Goal: Task Accomplishment & Management: Use online tool/utility

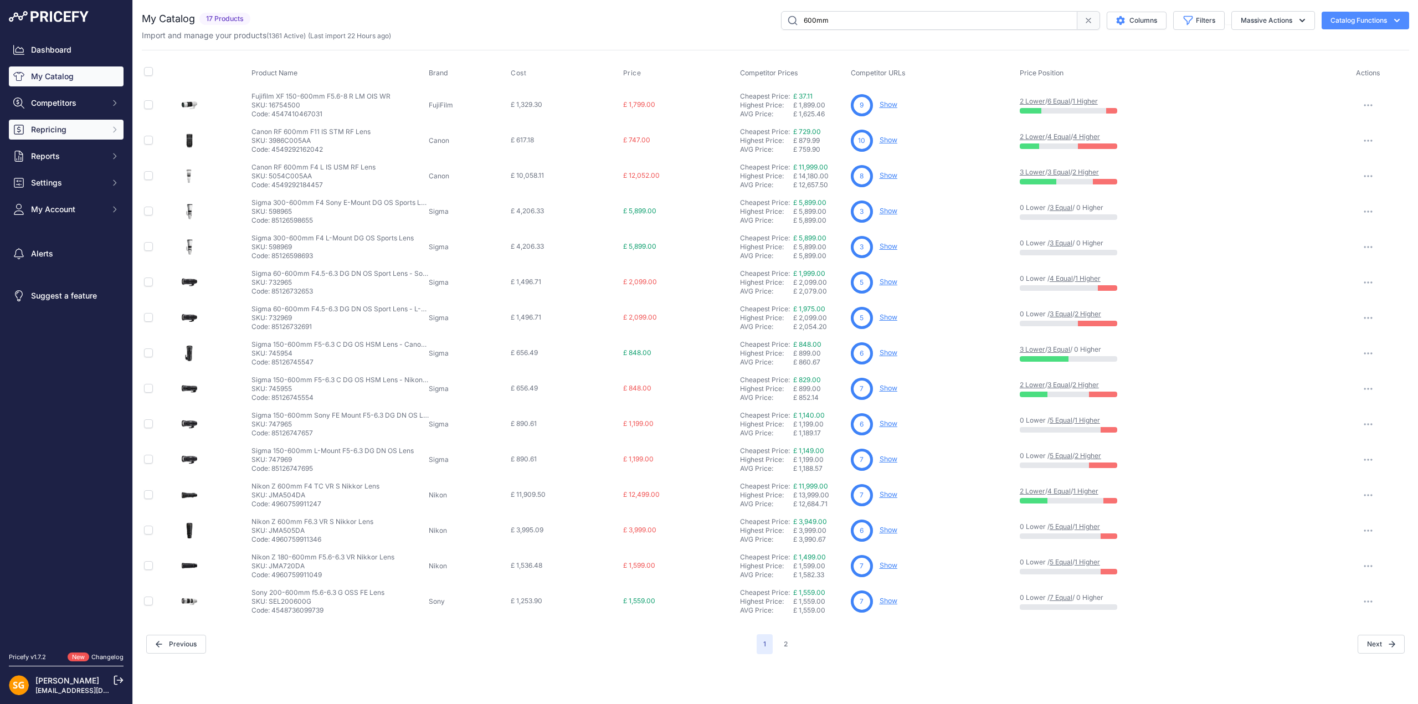
click at [64, 130] on span "Repricing" at bounding box center [67, 129] width 73 height 11
click at [75, 146] on link "My Repricing Rules" at bounding box center [66, 149] width 115 height 19
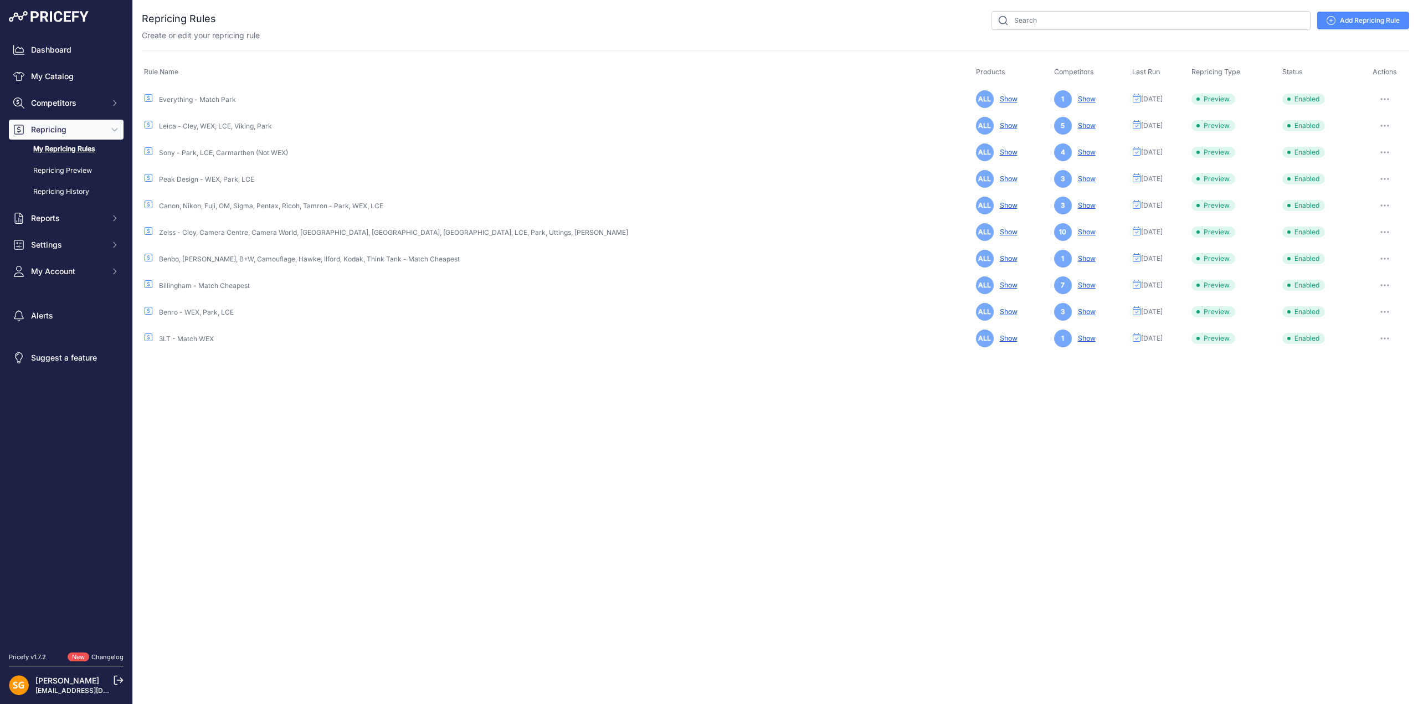
click at [1374, 97] on button "button" at bounding box center [1385, 99] width 22 height 16
click at [1370, 138] on button "Run Preview" at bounding box center [1371, 140] width 71 height 18
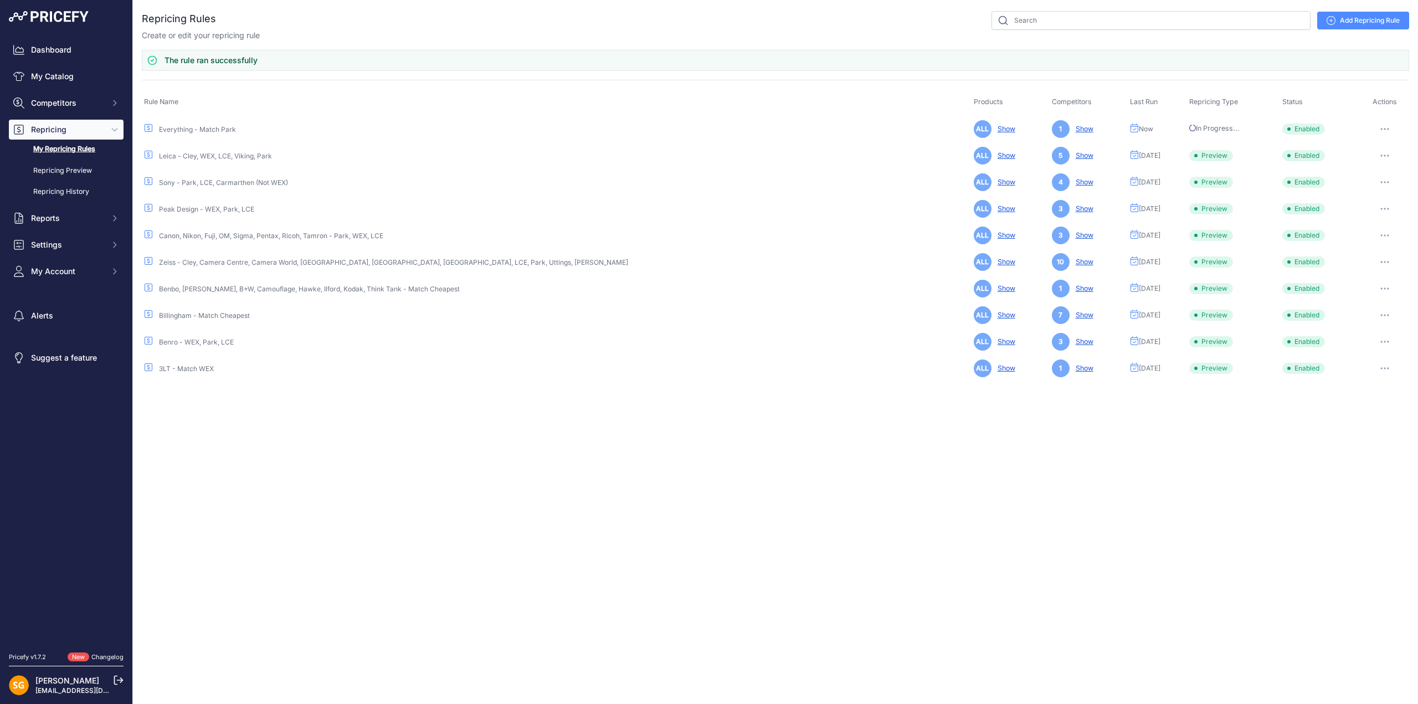
click at [1381, 151] on button "button" at bounding box center [1385, 156] width 22 height 16
click at [1367, 189] on button "Run Preview" at bounding box center [1371, 197] width 71 height 18
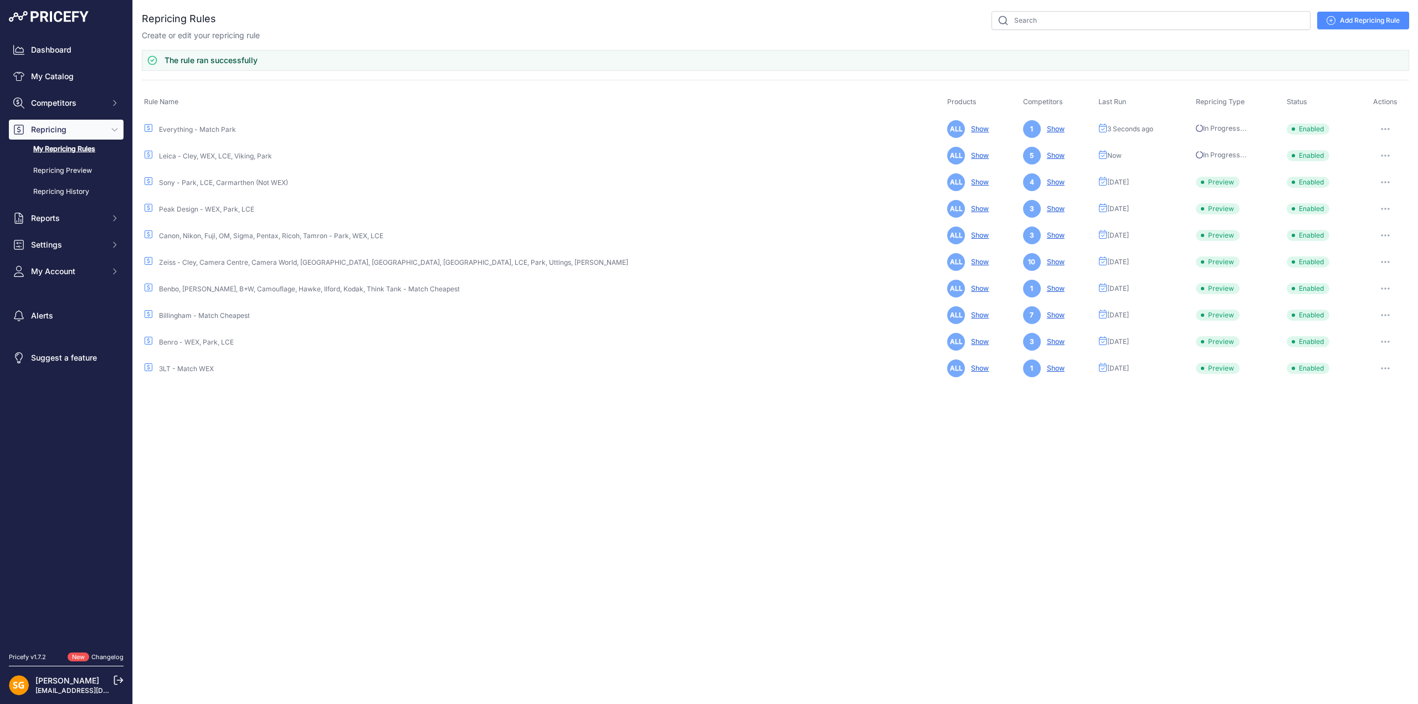
click at [1388, 182] on icon "button" at bounding box center [1388, 182] width 1 height 1
click at [1372, 219] on button "Run Preview" at bounding box center [1371, 223] width 71 height 18
click at [1377, 205] on button "button" at bounding box center [1385, 209] width 22 height 16
click at [1367, 249] on button "Run Preview" at bounding box center [1371, 250] width 71 height 18
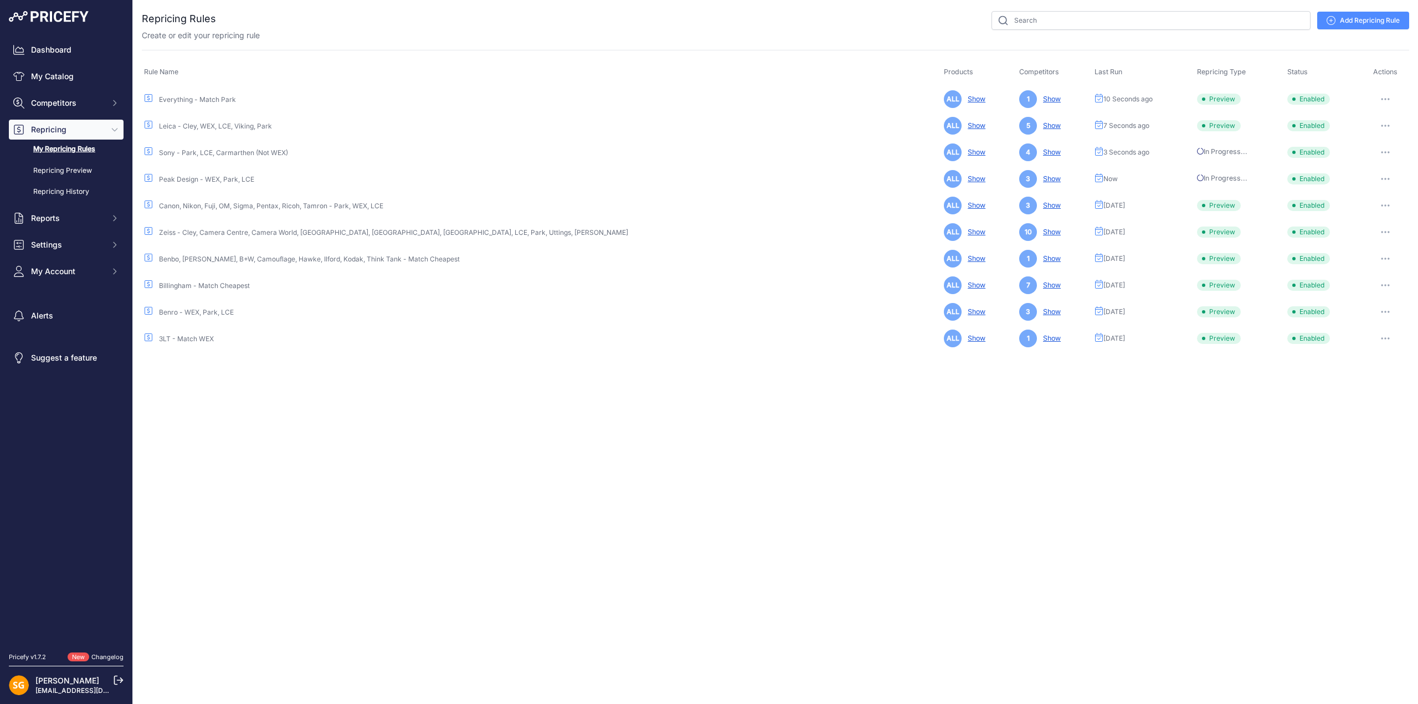
click at [1380, 202] on button "button" at bounding box center [1385, 206] width 22 height 16
click at [1366, 243] on button "Run Preview" at bounding box center [1371, 247] width 71 height 18
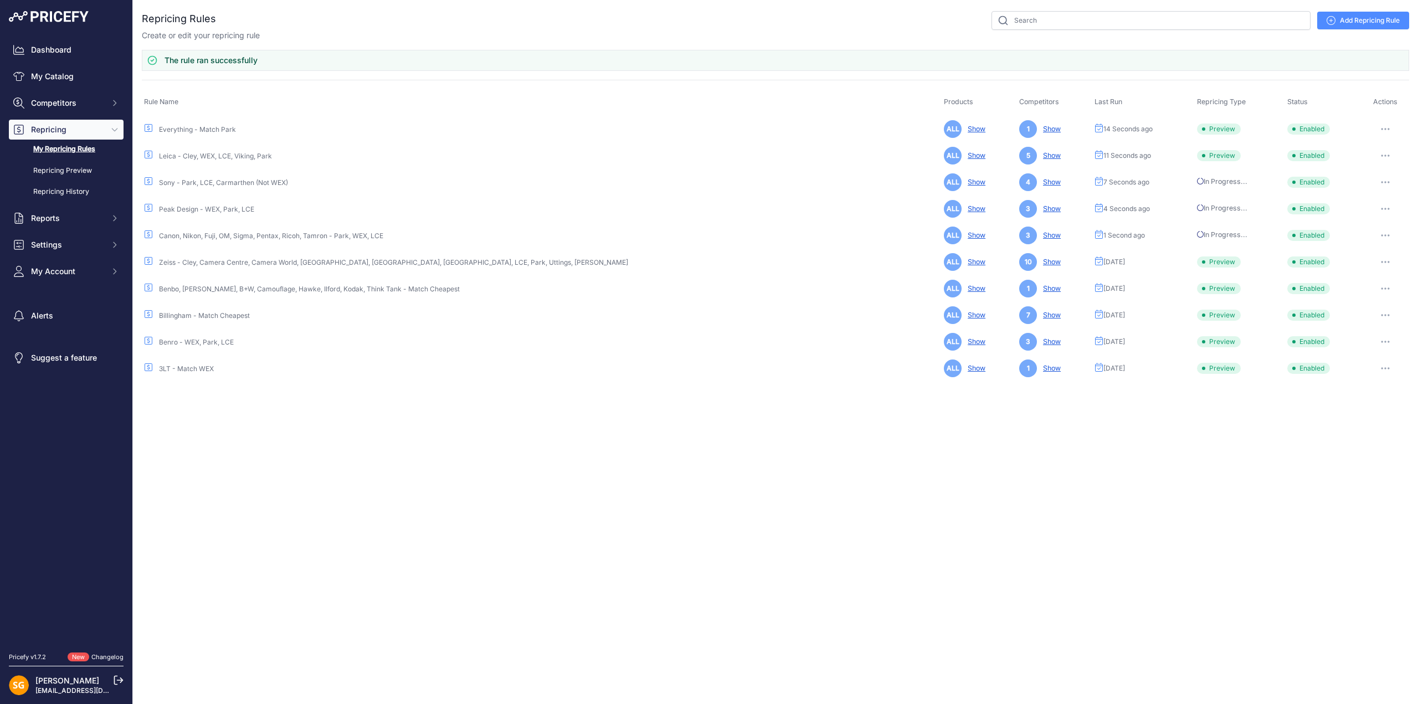
click at [1383, 259] on button "button" at bounding box center [1385, 262] width 22 height 16
click at [1381, 296] on button "Run Preview" at bounding box center [1371, 303] width 71 height 18
click at [1379, 286] on button "button" at bounding box center [1385, 289] width 22 height 16
click at [1373, 322] on button "Run Preview" at bounding box center [1371, 330] width 71 height 18
click at [1381, 314] on icon "button" at bounding box center [1385, 315] width 9 height 2
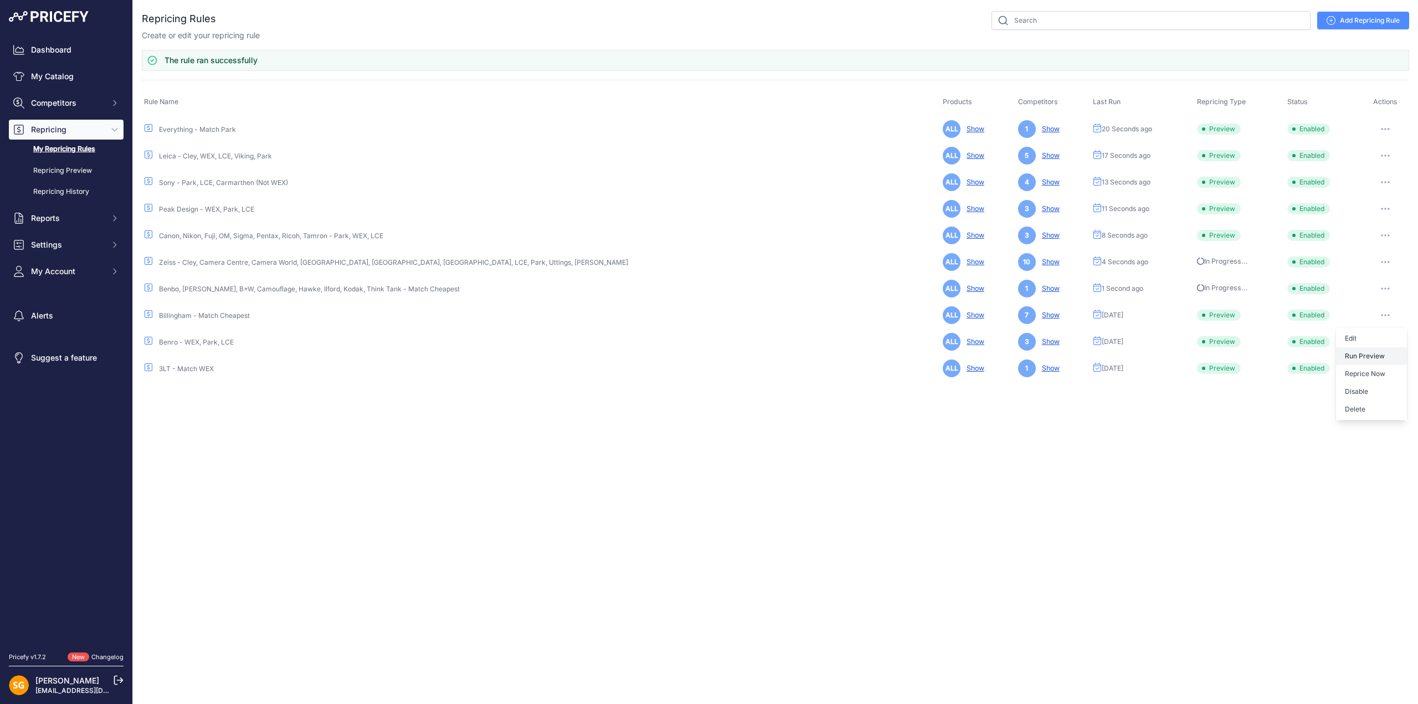
click at [1366, 351] on button "Run Preview" at bounding box center [1371, 356] width 71 height 18
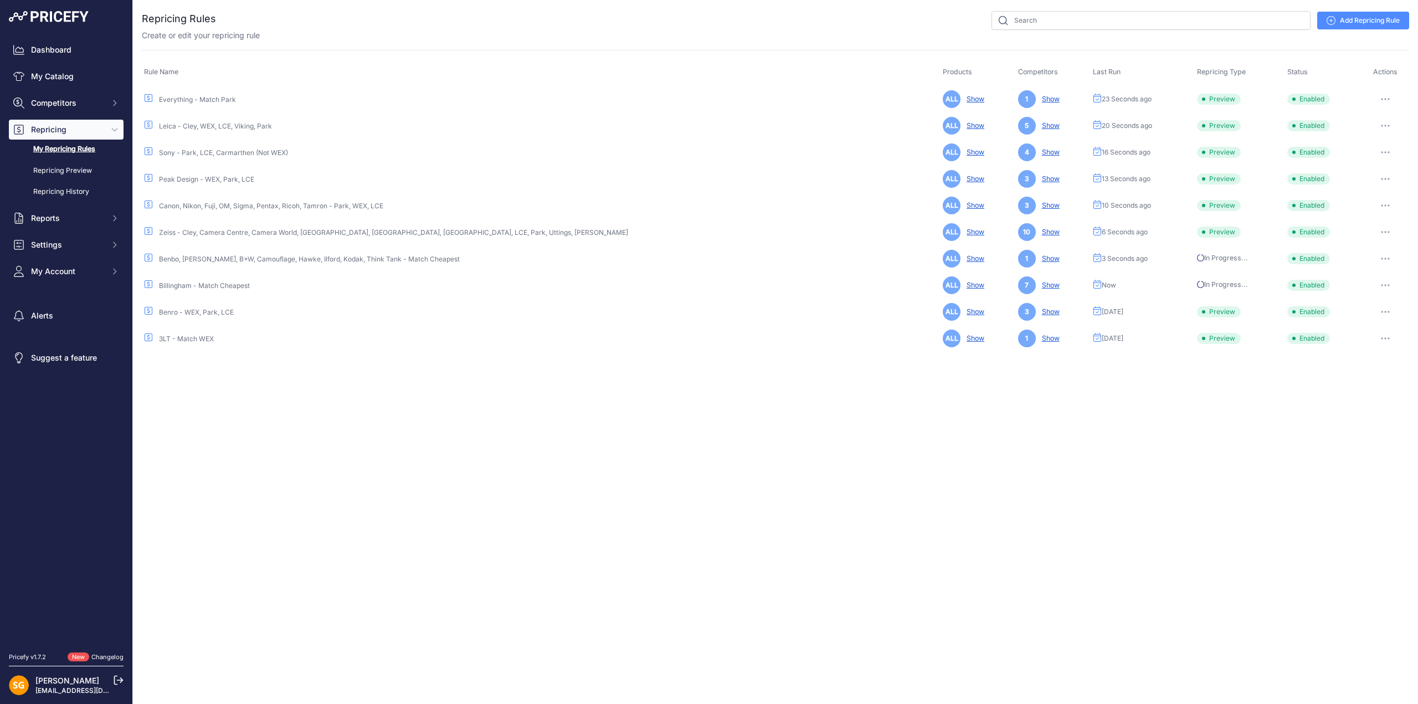
click at [1382, 311] on icon "button" at bounding box center [1382, 311] width 1 height 1
click at [1366, 350] on button "Run Preview" at bounding box center [1371, 353] width 71 height 18
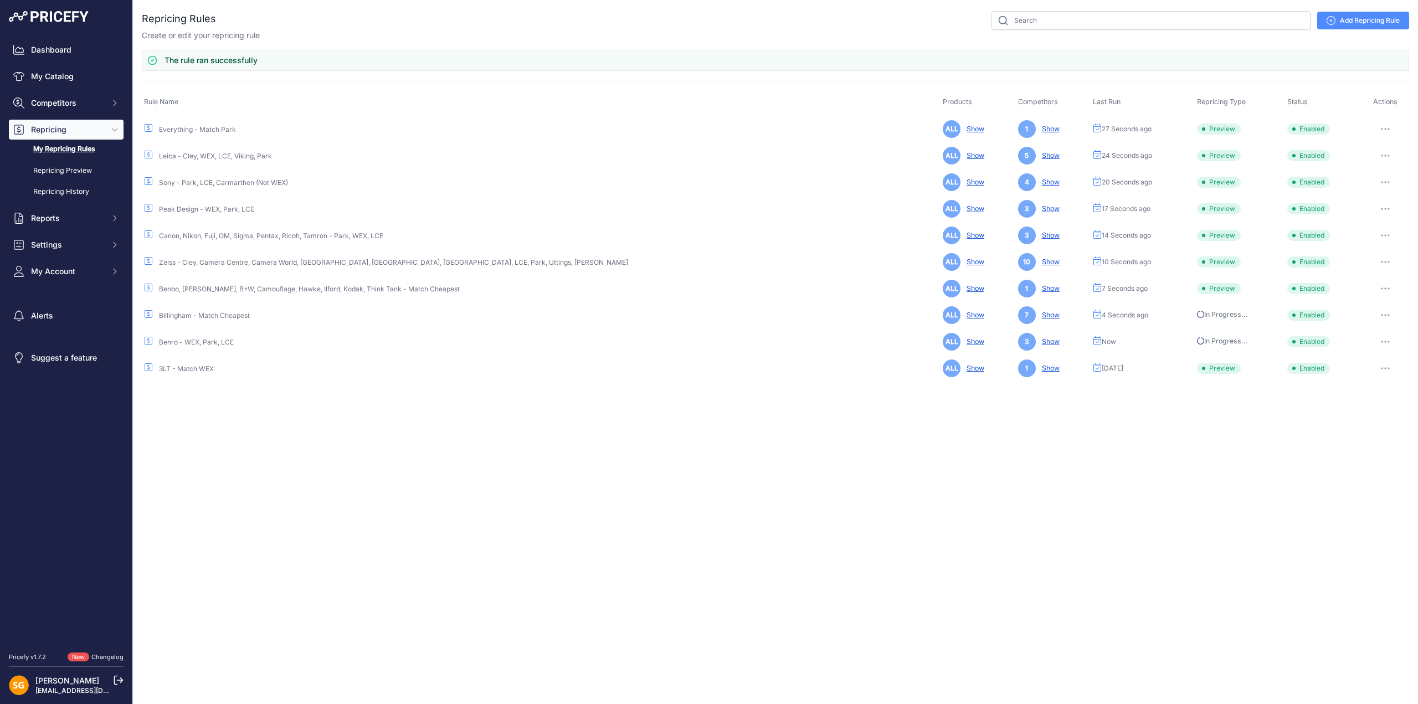
click at [1382, 364] on button "button" at bounding box center [1385, 369] width 22 height 16
click at [1366, 405] on button "Run Preview" at bounding box center [1371, 409] width 71 height 18
click at [65, 168] on link "Repricing Preview" at bounding box center [66, 170] width 115 height 19
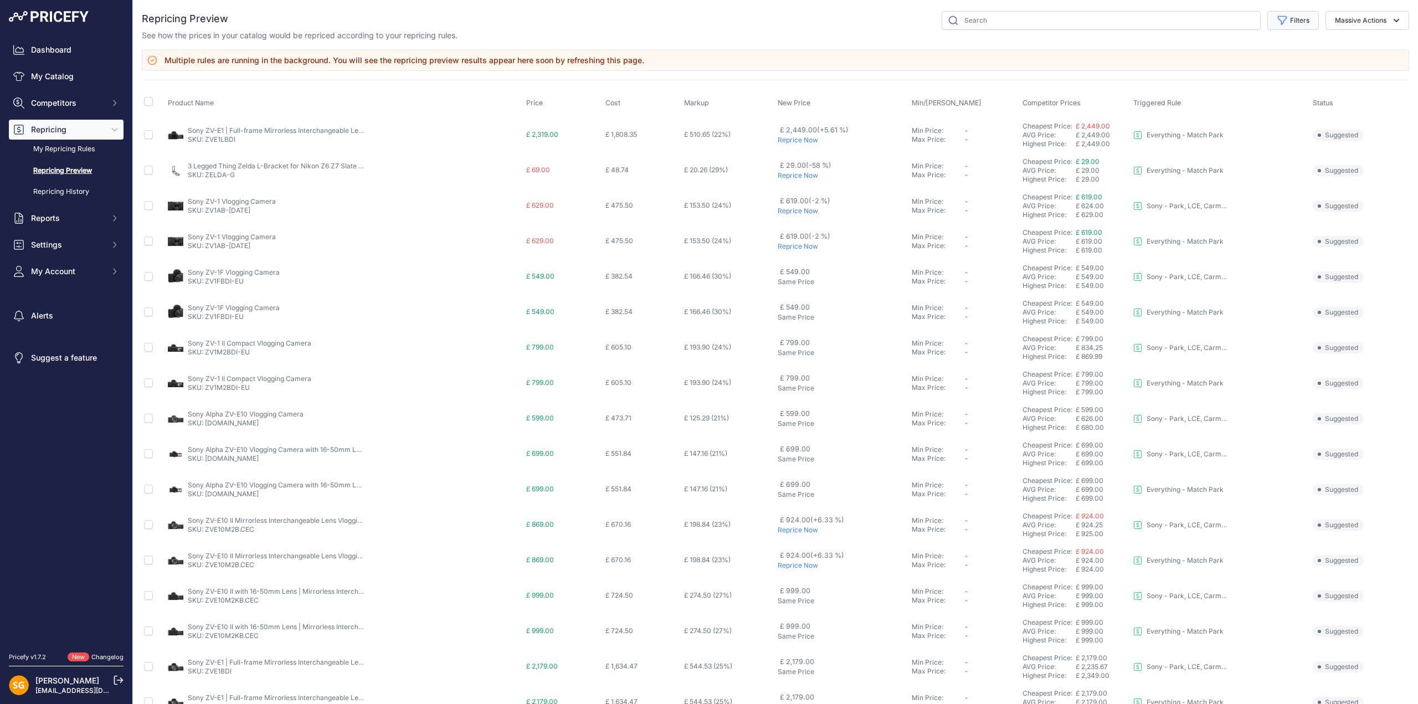
click at [1298, 20] on button "Filters" at bounding box center [1293, 20] width 52 height 19
click at [1236, 105] on select "Select an option Skipped Repriced Suggested In Error" at bounding box center [1257, 109] width 106 height 19
select select "suggested"
click at [1204, 100] on select "Select an option Skipped Repriced Suggested In Error" at bounding box center [1257, 109] width 106 height 19
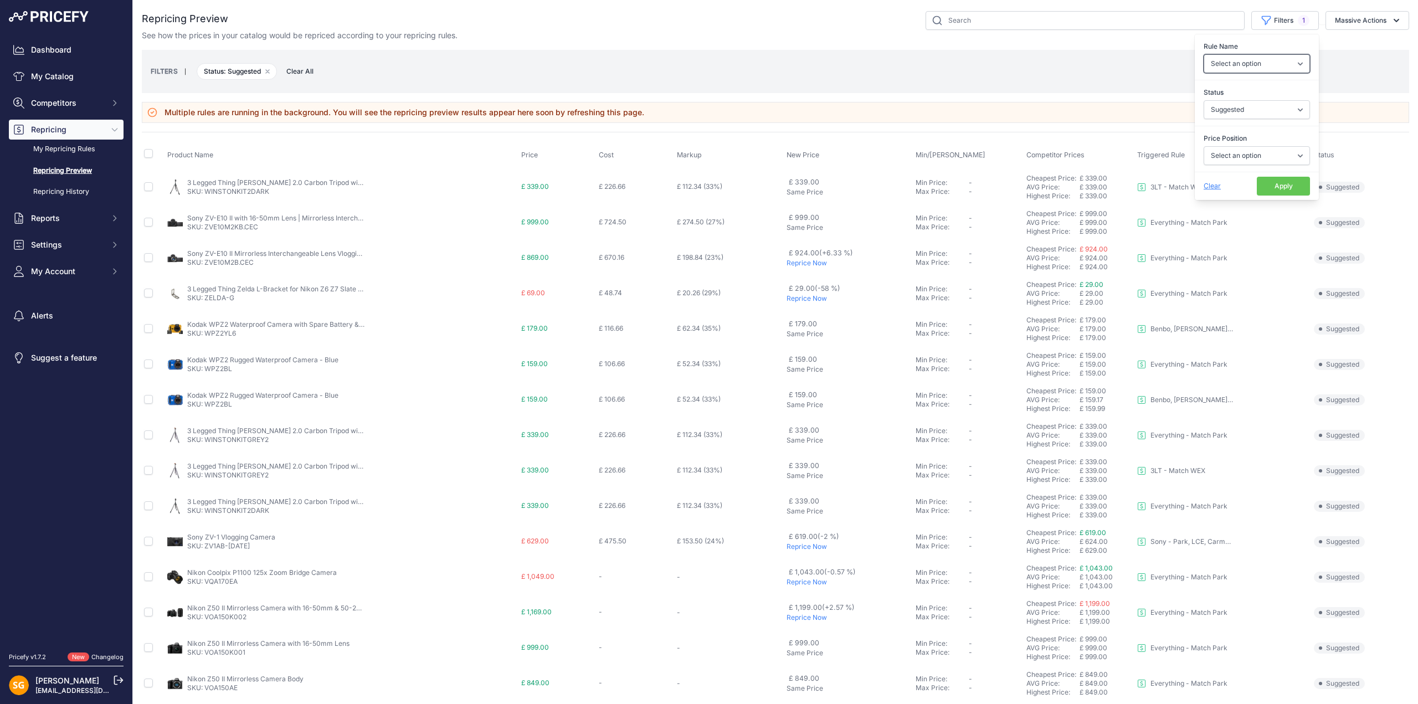
click at [1254, 61] on select "Select an option 3LT - Match WEX Benro - WEX, Park, LCE Billingham - Match Chea…" at bounding box center [1257, 63] width 106 height 19
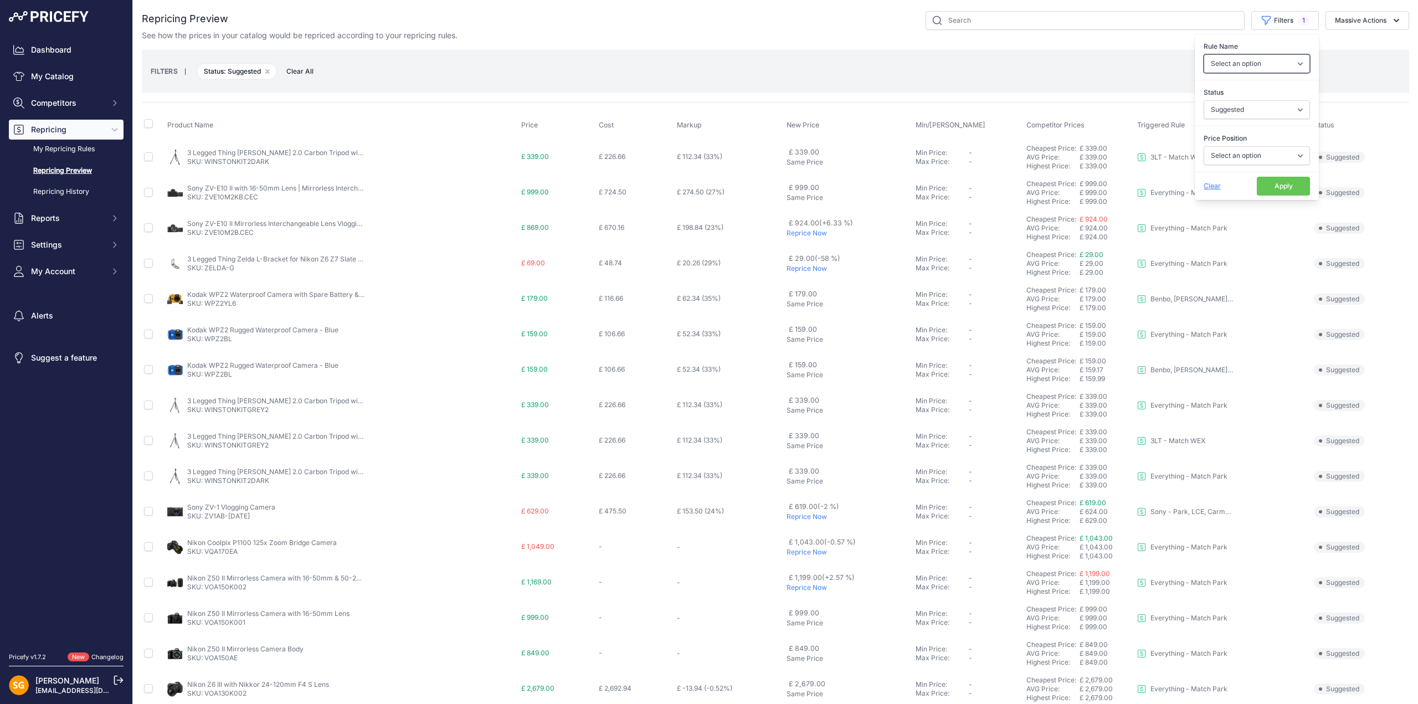
select select "9242"
click at [1204, 54] on select "Select an option 3LT - Match WEX Benro - WEX, Park, LCE Billingham - Match Chea…" at bounding box center [1257, 63] width 106 height 19
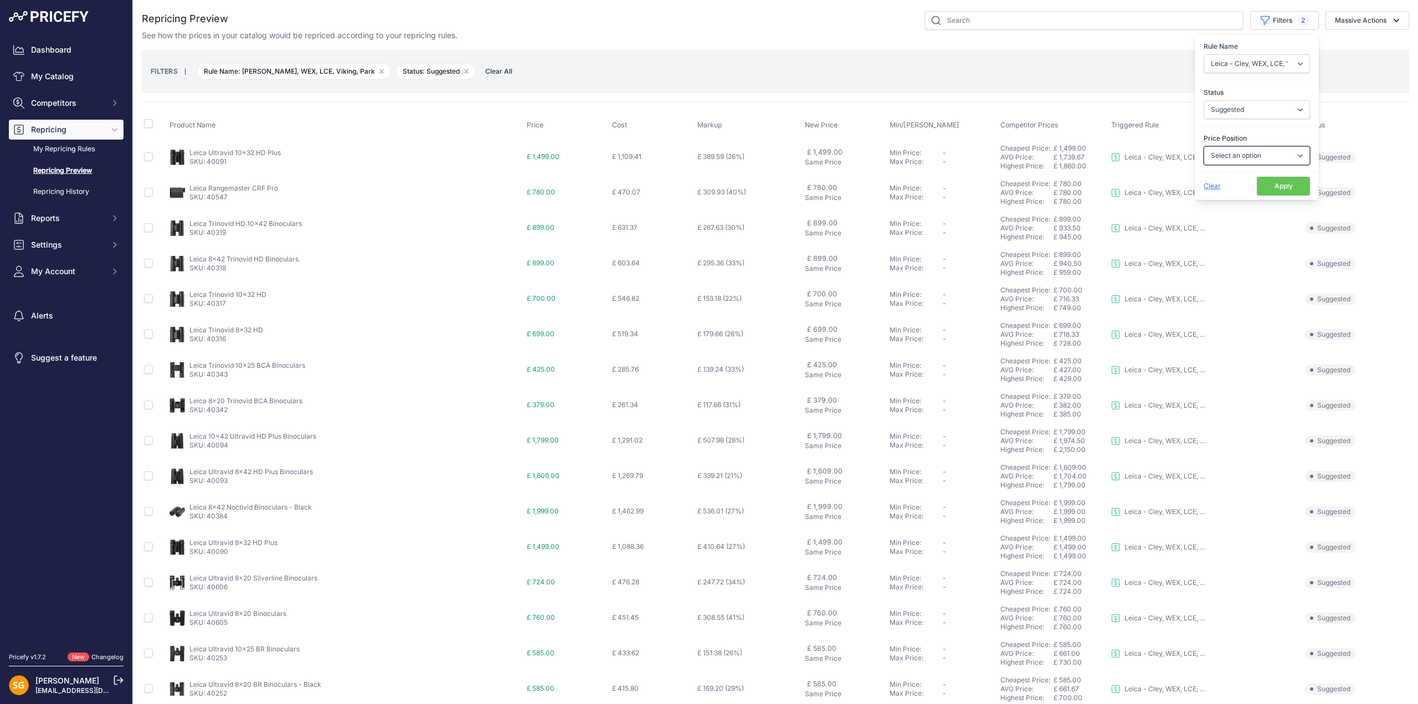
click at [1236, 153] on select "Select an option I am higher Same price I am lower" at bounding box center [1257, 155] width 106 height 19
select select "1"
click at [1204, 146] on select "Select an option I am higher Same price I am lower" at bounding box center [1257, 155] width 106 height 19
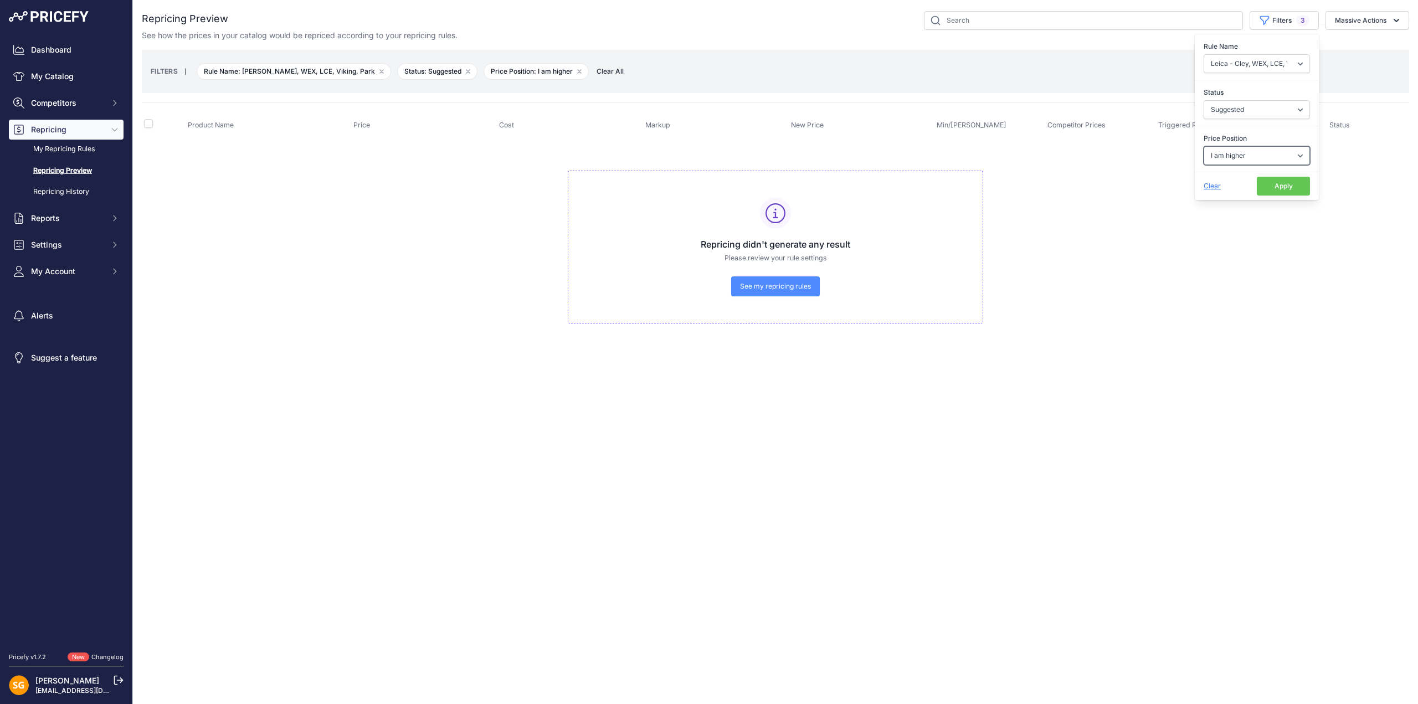
drag, startPoint x: 1284, startPoint y: 154, endPoint x: 1278, endPoint y: 155, distance: 6.1
click at [1279, 153] on select "Select an option I am higher Same price I am lower" at bounding box center [1257, 155] width 106 height 19
select select "0"
click at [1204, 146] on select "Select an option I am higher Same price I am lower" at bounding box center [1257, 155] width 106 height 19
click at [1252, 67] on select "Select an option 3LT - Match WEX Benro - WEX, Park, LCE Billingham - Match Chea…" at bounding box center [1257, 63] width 106 height 19
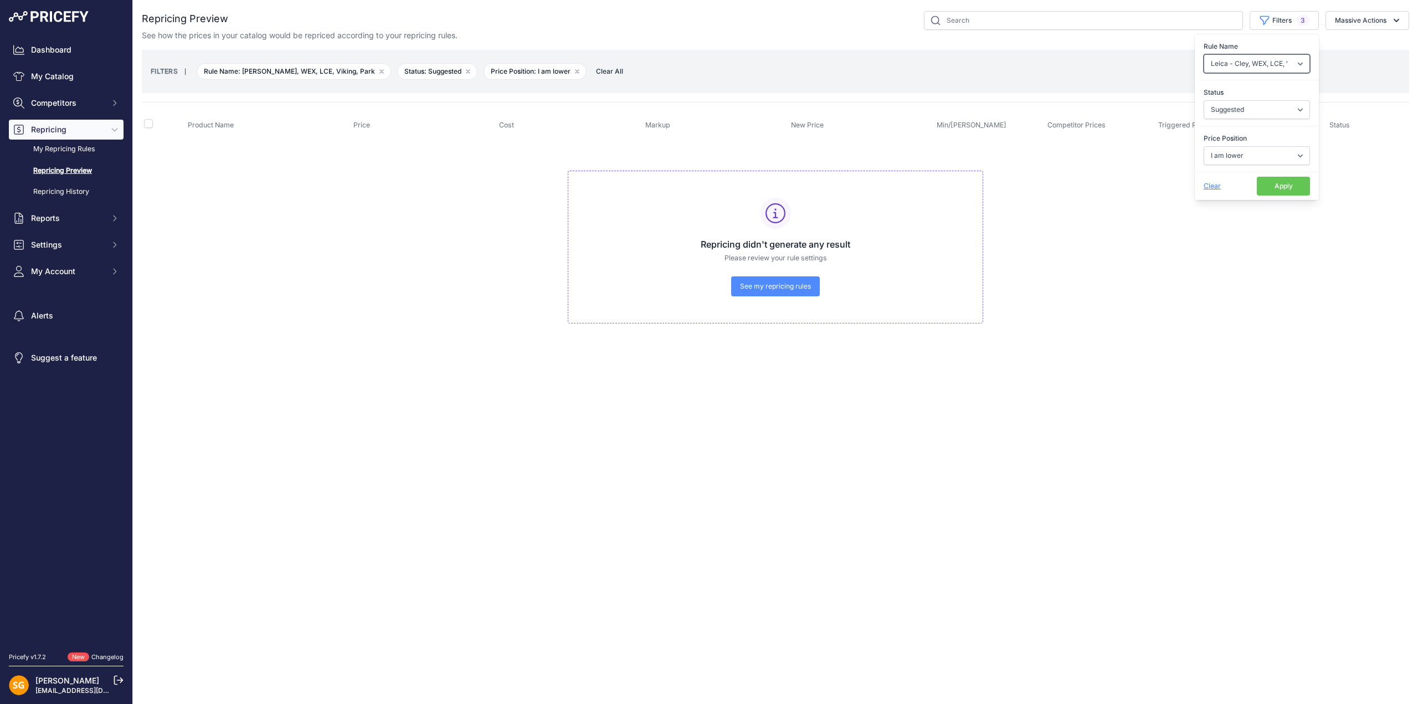
select select "9193"
click at [1204, 54] on select "Select an option 3LT - Match WEX Benro - WEX, Park, LCE Billingham - Match Chea…" at bounding box center [1257, 63] width 106 height 19
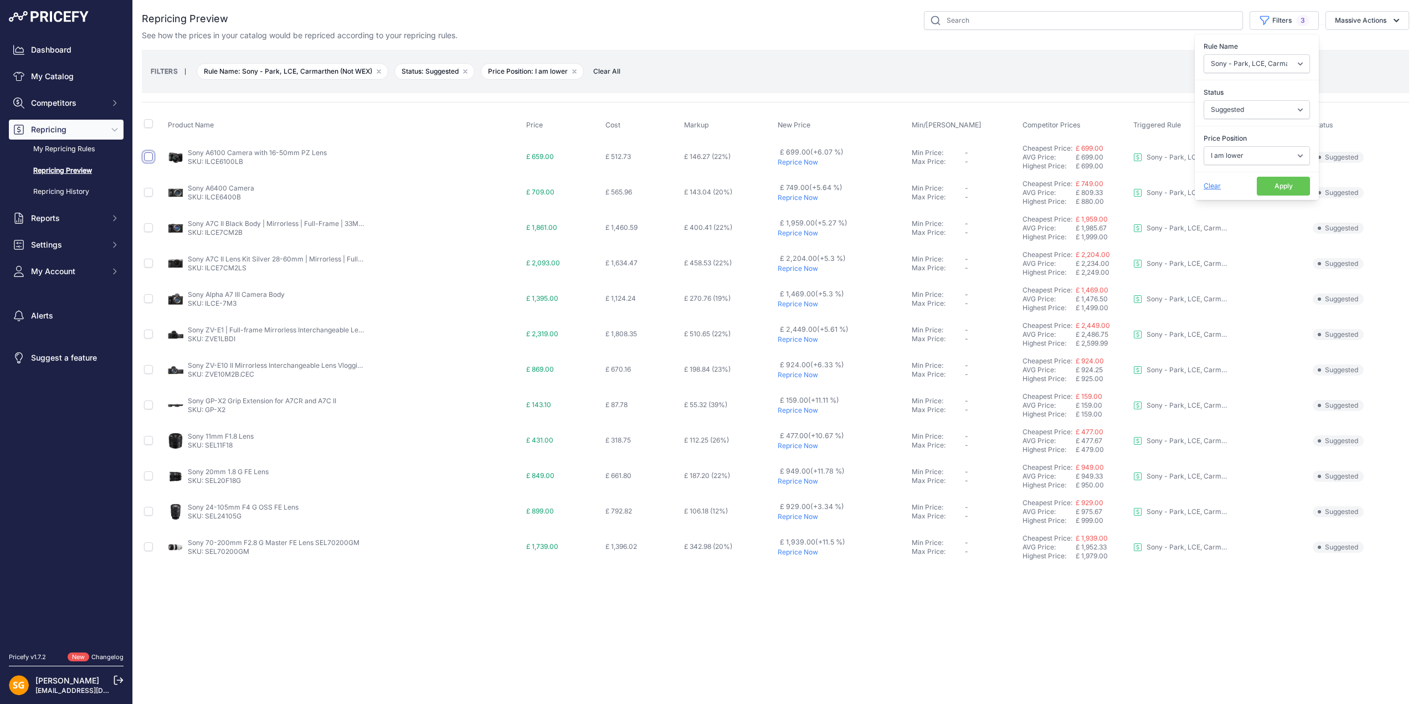
click at [147, 157] on input "checkbox" at bounding box center [148, 156] width 9 height 9
checkbox input "true"
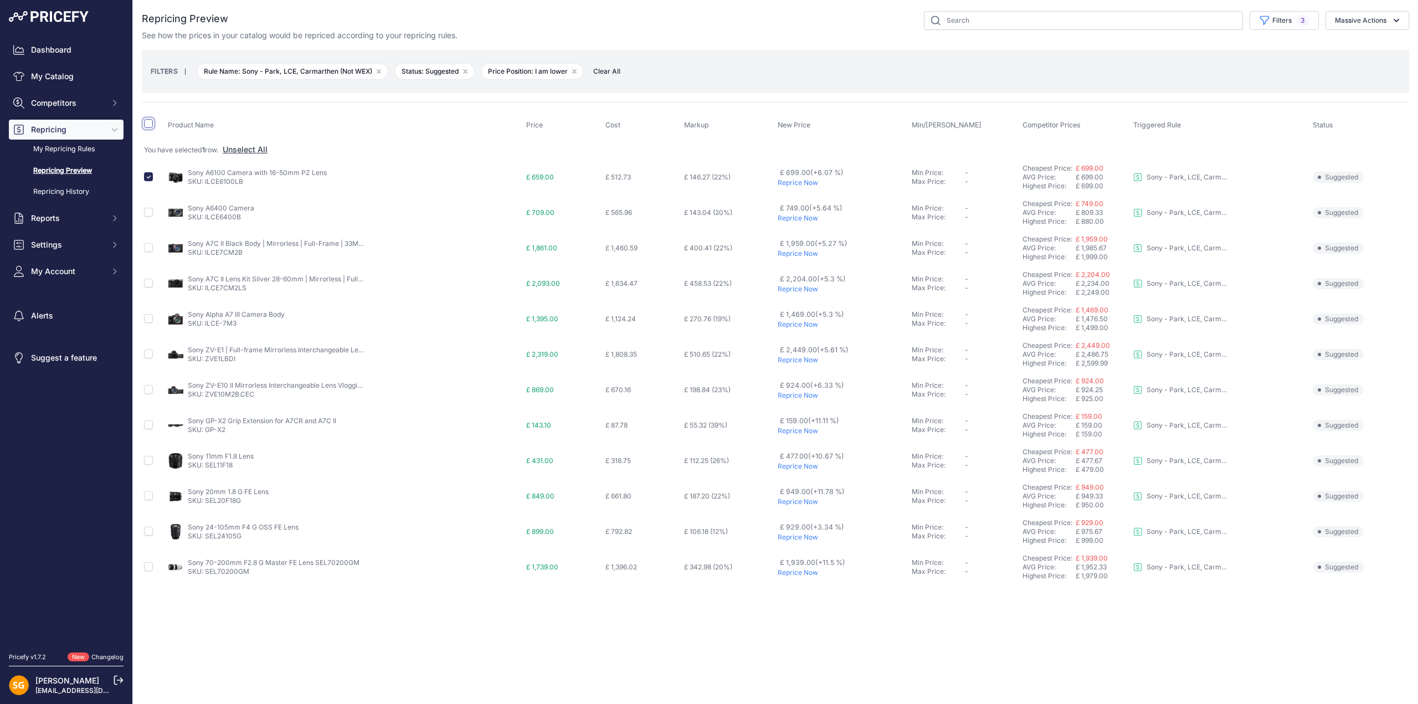
click at [147, 122] on input "checkbox" at bounding box center [148, 123] width 9 height 9
checkbox input "true"
click at [1364, 19] on button "Massive Actions" at bounding box center [1367, 20] width 84 height 19
click at [1354, 48] on span "Reprice Now" at bounding box center [1352, 46] width 47 height 9
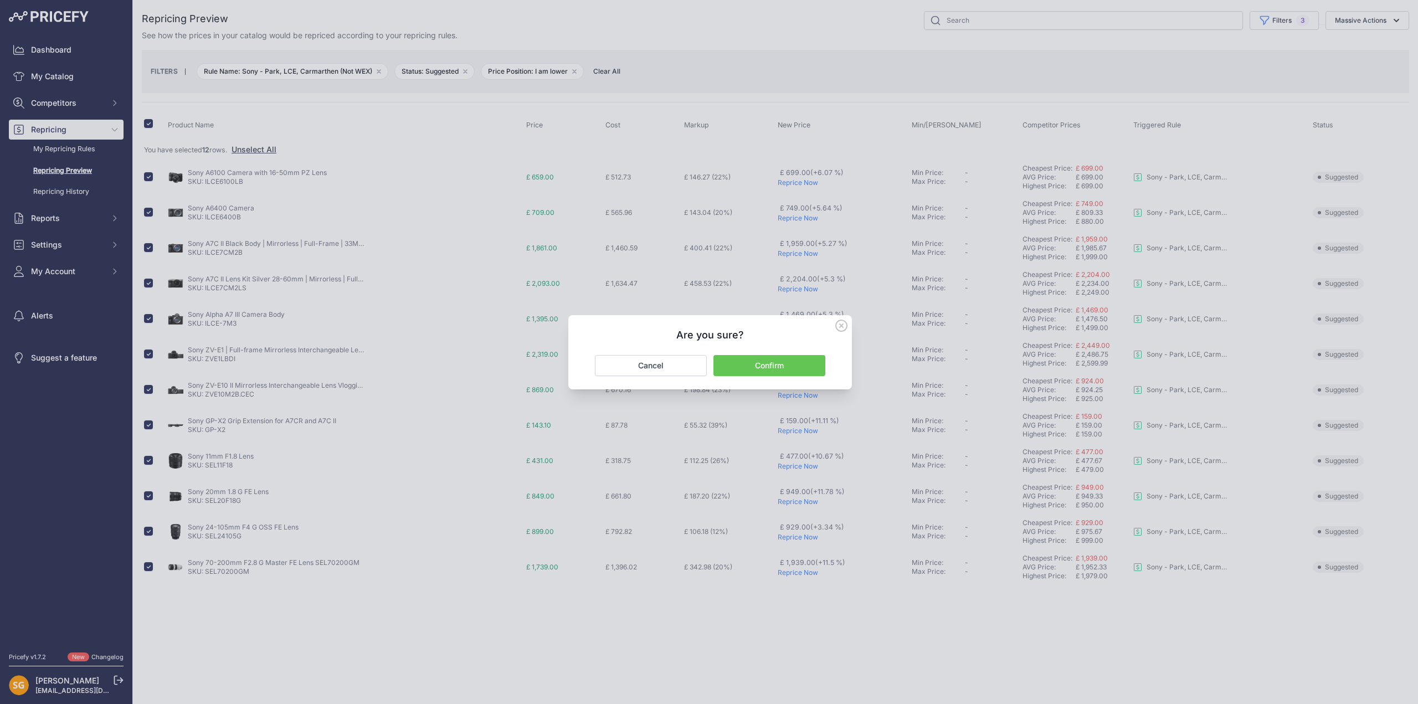
click at [762, 363] on button "Confirm" at bounding box center [769, 365] width 112 height 21
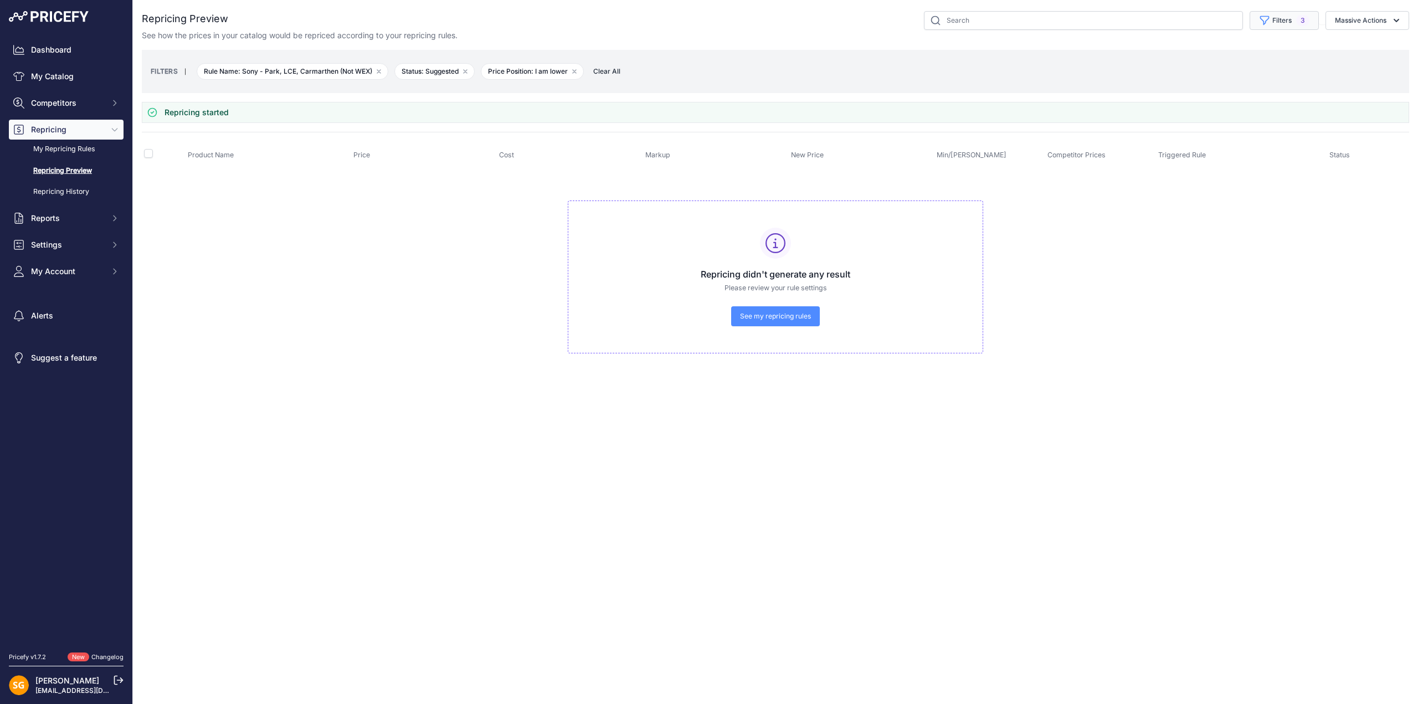
click at [1264, 20] on icon "button" at bounding box center [1264, 20] width 11 height 11
click at [1236, 151] on select "Select an option I am higher Same price I am lower" at bounding box center [1257, 155] width 106 height 19
select select "1"
click at [1204, 146] on select "Select an option I am higher Same price I am lower" at bounding box center [1257, 155] width 106 height 19
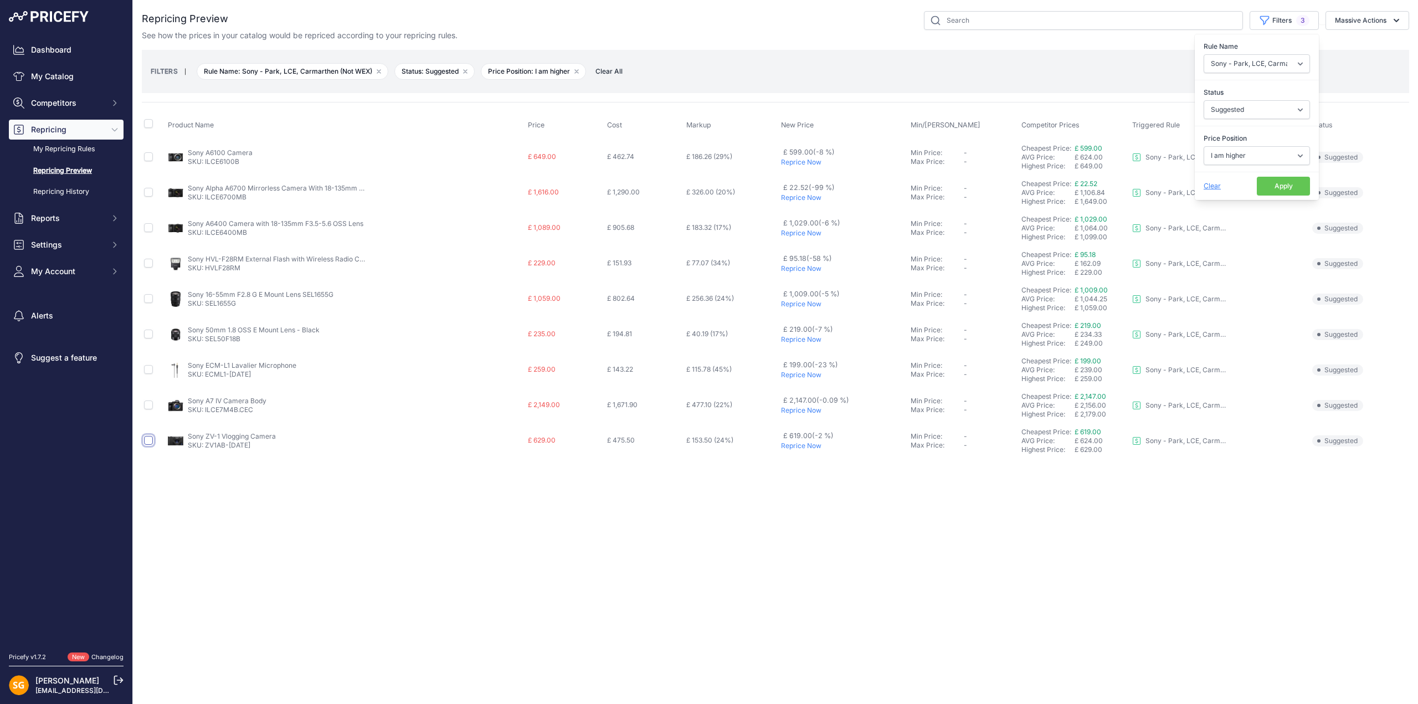
drag, startPoint x: 146, startPoint y: 438, endPoint x: 160, endPoint y: 423, distance: 20.4
click at [146, 438] on input "checkbox" at bounding box center [148, 440] width 9 height 9
checkbox input "true"
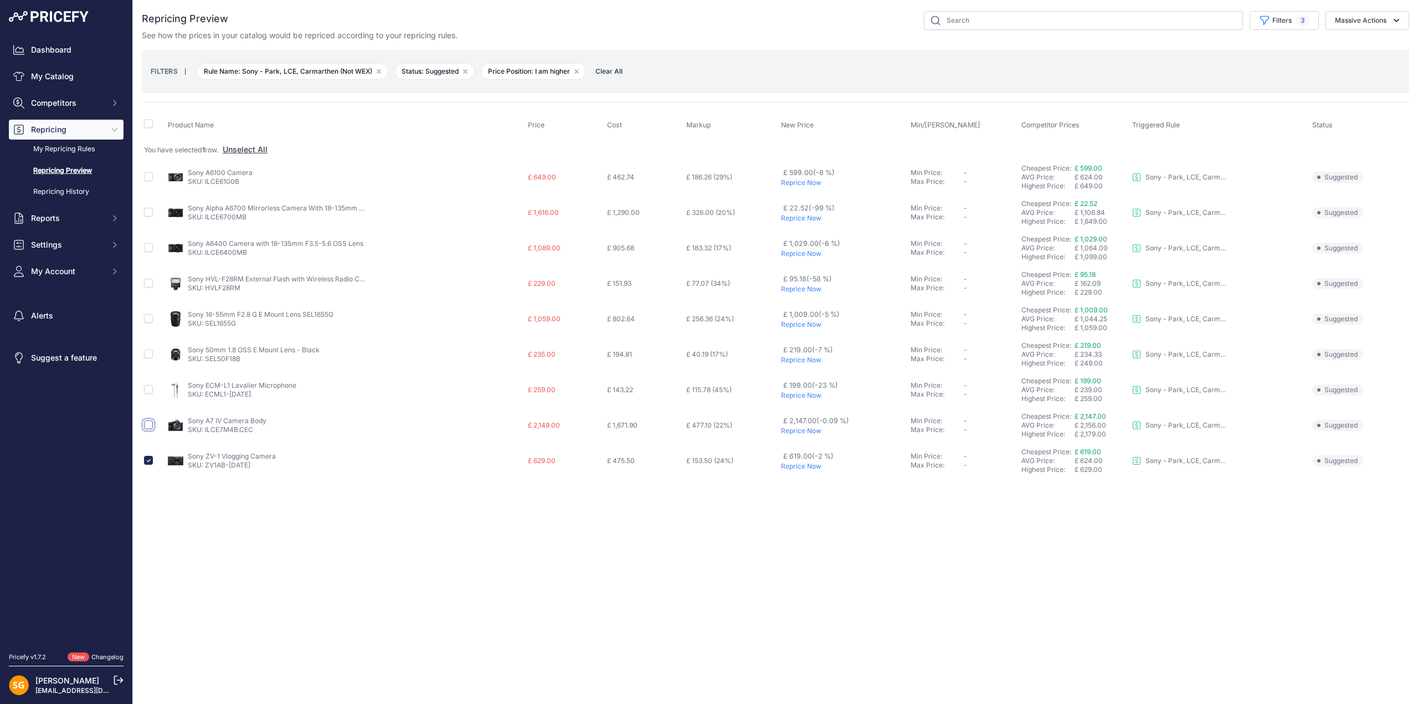
click at [148, 427] on input "checkbox" at bounding box center [148, 424] width 9 height 9
checkbox input "true"
click at [150, 176] on input "checkbox" at bounding box center [148, 176] width 9 height 9
checkbox input "true"
click at [1359, 22] on button "Massive Actions" at bounding box center [1367, 20] width 84 height 19
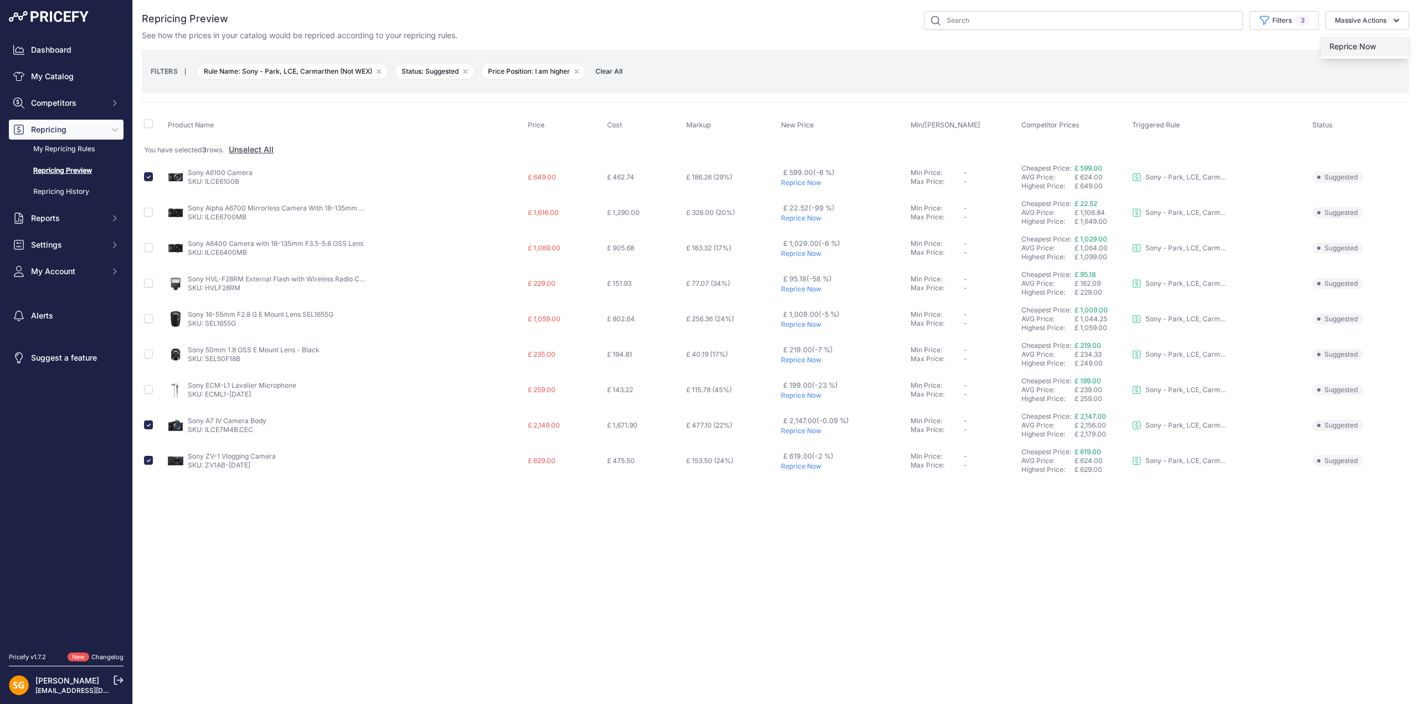
click at [1343, 48] on span "Reprice Now" at bounding box center [1352, 46] width 47 height 9
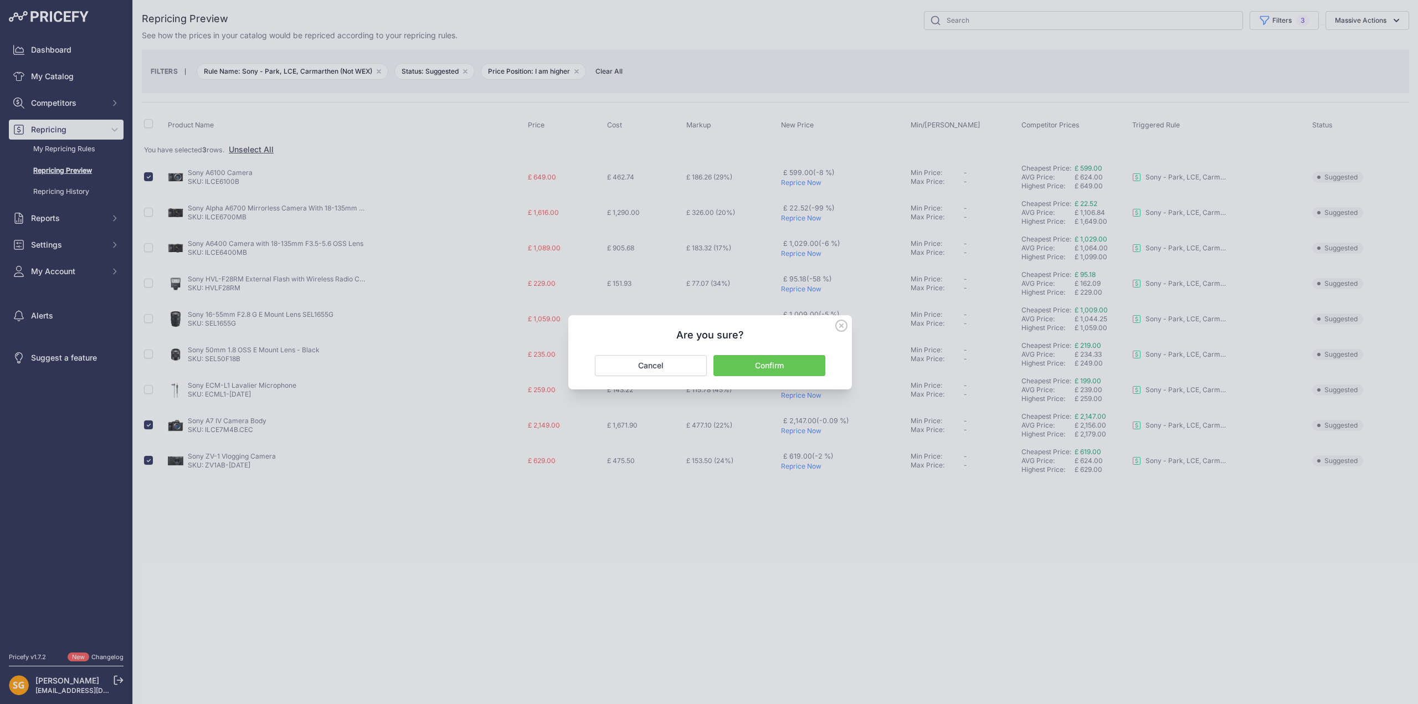
click at [776, 364] on button "Confirm" at bounding box center [769, 365] width 112 height 21
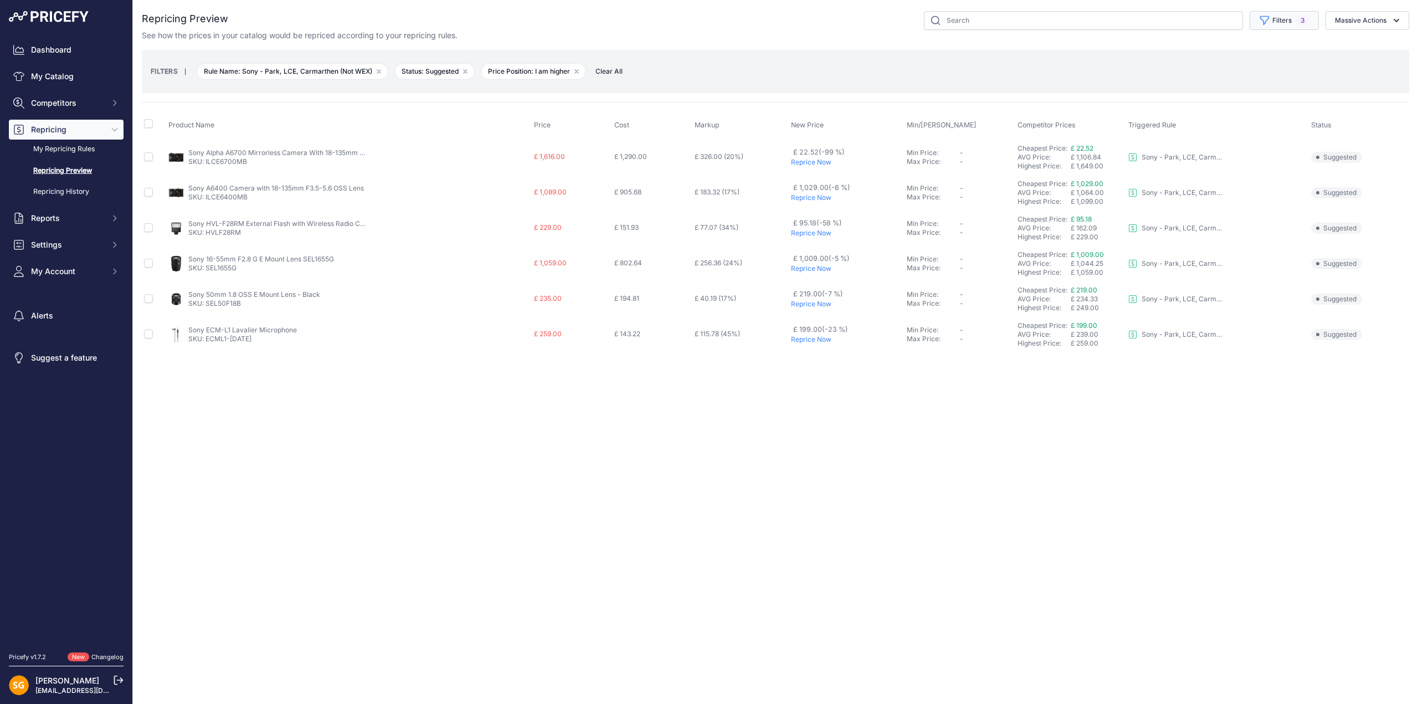
click at [1288, 24] on button "Filters 3" at bounding box center [1283, 20] width 69 height 19
click at [1271, 150] on select "Select an option I am higher Same price I am lower" at bounding box center [1257, 155] width 106 height 19
click at [1261, 60] on select "Select an option 3LT - Match WEX Benro - WEX, Park, LCE Billingham - Match Chea…" at bounding box center [1257, 63] width 106 height 19
select select "8172"
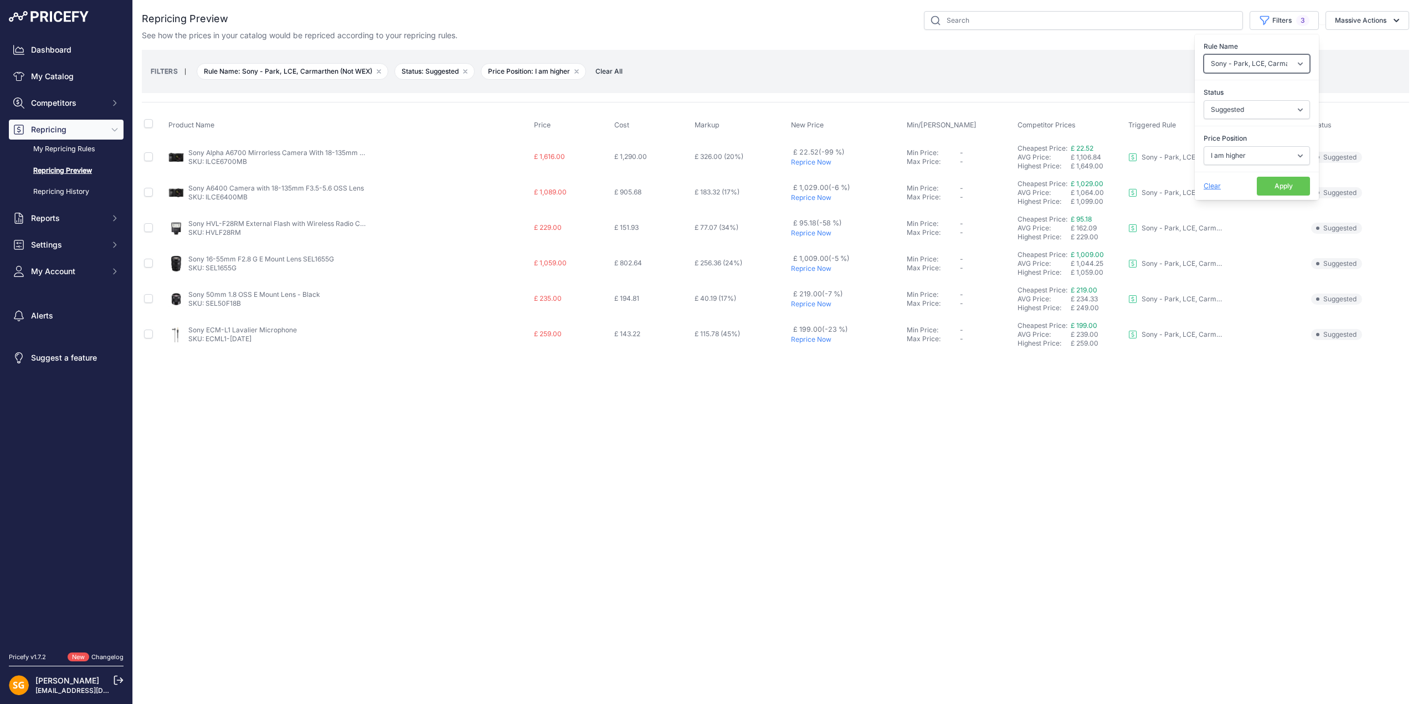
click at [1204, 54] on select "Select an option 3LT - Match WEX Benro - WEX, Park, LCE Billingham - Match Chea…" at bounding box center [1257, 63] width 106 height 19
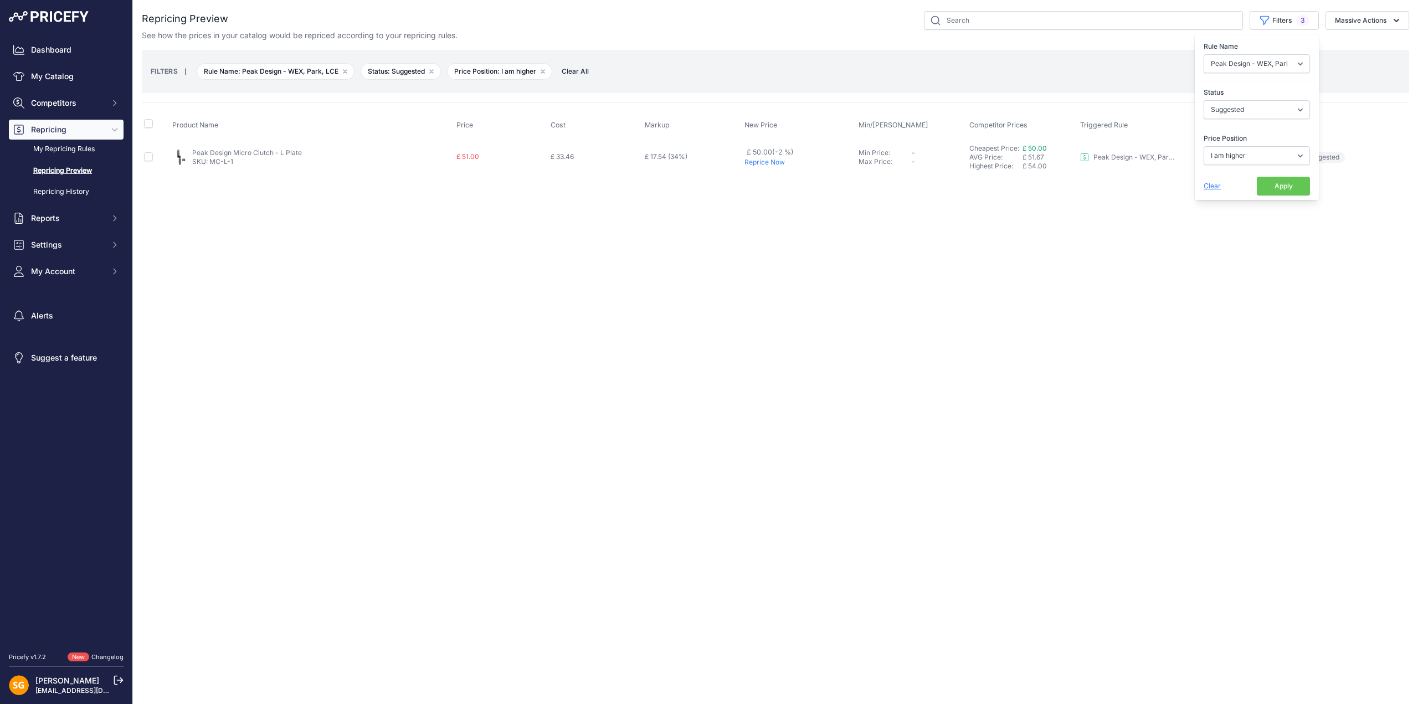
click at [757, 161] on p "Reprice Now" at bounding box center [799, 162] width 110 height 9
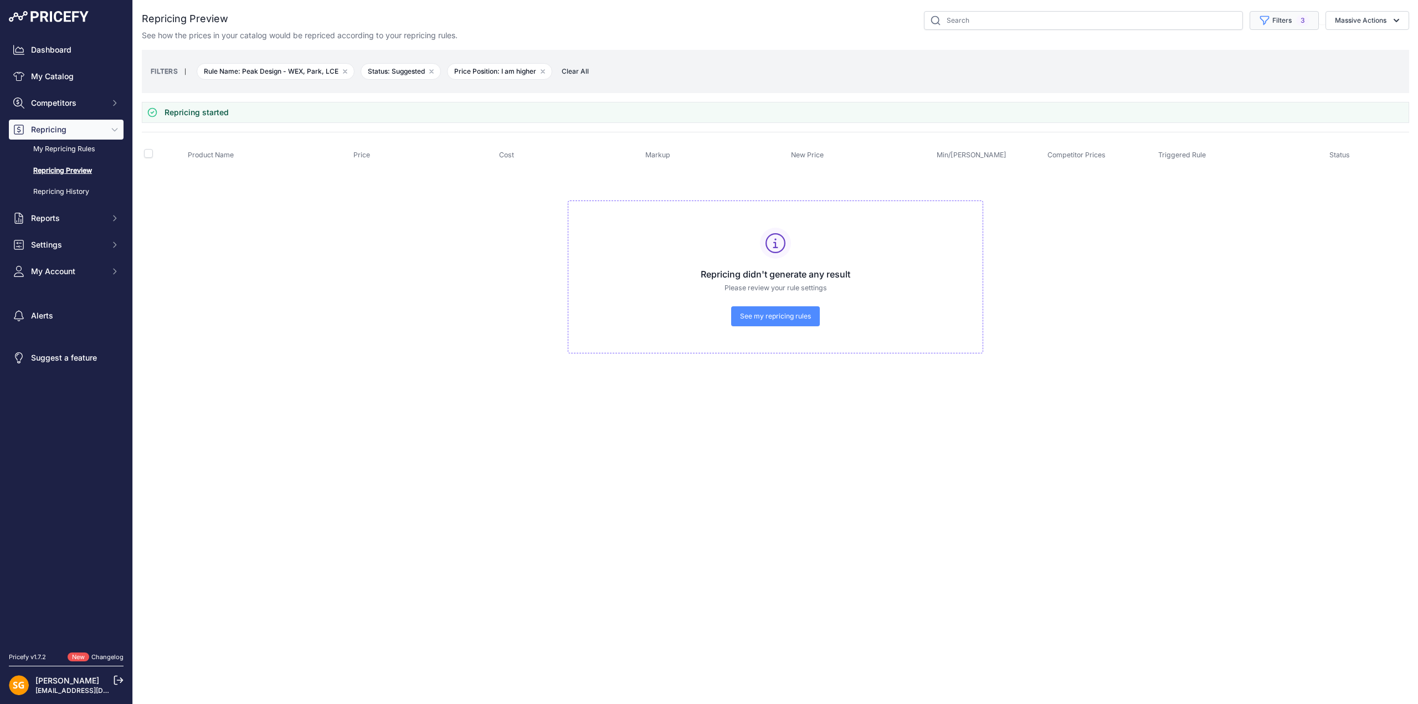
click at [1264, 28] on button "Filters 3" at bounding box center [1283, 20] width 69 height 19
click at [1238, 150] on select "Select an option I am higher Same price I am lower" at bounding box center [1257, 155] width 106 height 19
select select "0"
click at [1204, 146] on select "Select an option I am higher Same price I am lower" at bounding box center [1257, 155] width 106 height 19
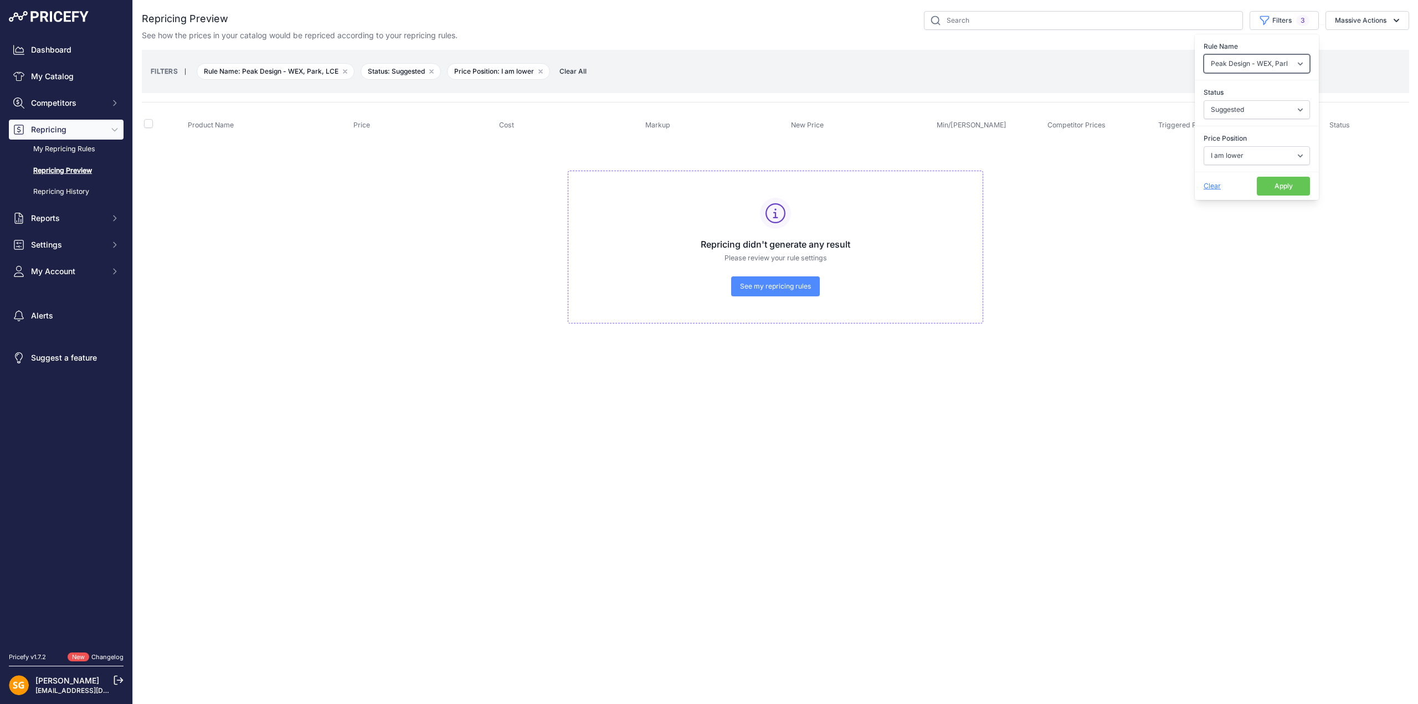
click at [1242, 65] on select "Select an option 3LT - Match WEX Benro - WEX, Park, LCE Billingham - Match Chea…" at bounding box center [1257, 63] width 106 height 19
select select "7902"
click at [1204, 54] on select "Select an option 3LT - Match WEX Benro - WEX, Park, LCE Billingham - Match Chea…" at bounding box center [1257, 63] width 106 height 19
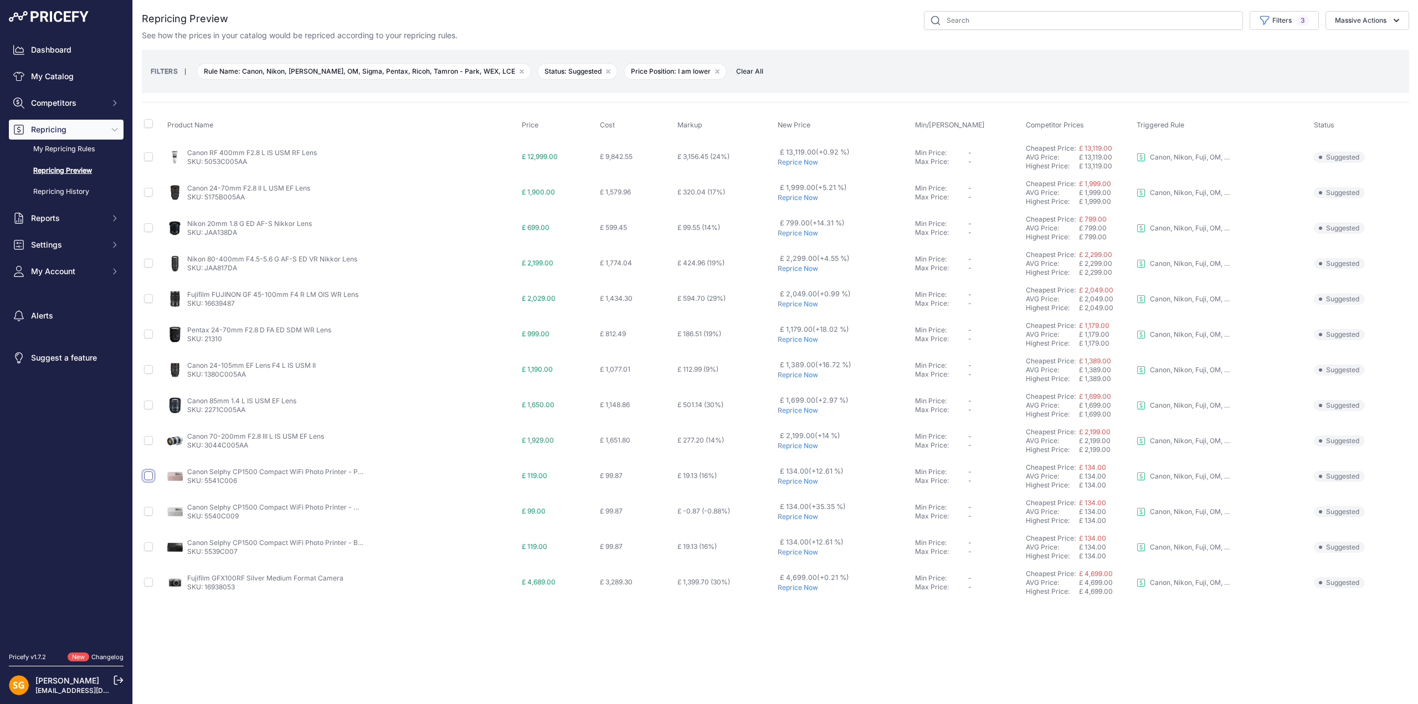
click at [147, 475] on input "checkbox" at bounding box center [148, 475] width 9 height 9
checkbox input "true"
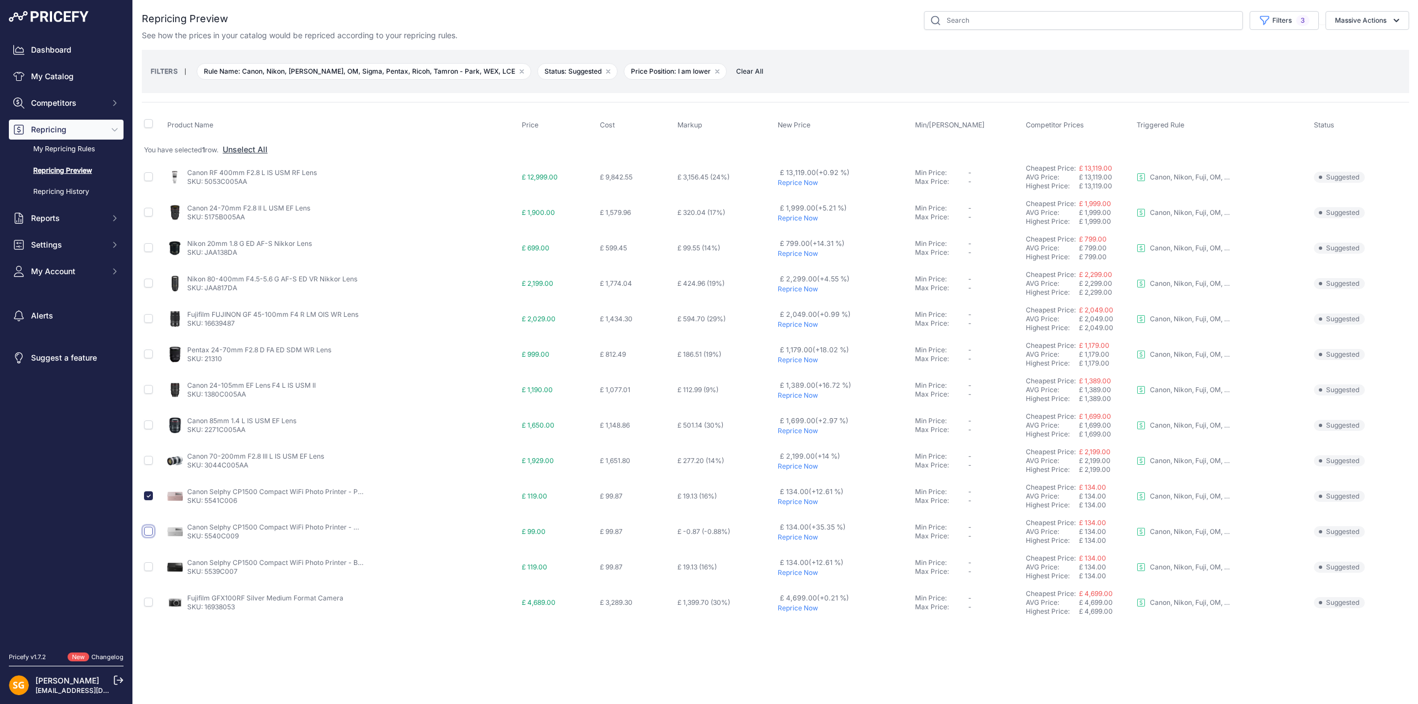
click at [146, 529] on input "checkbox" at bounding box center [148, 531] width 9 height 9
checkbox input "true"
click at [147, 567] on input "checkbox" at bounding box center [148, 566] width 9 height 9
checkbox input "true"
click at [1371, 18] on button "Massive Actions" at bounding box center [1367, 20] width 84 height 19
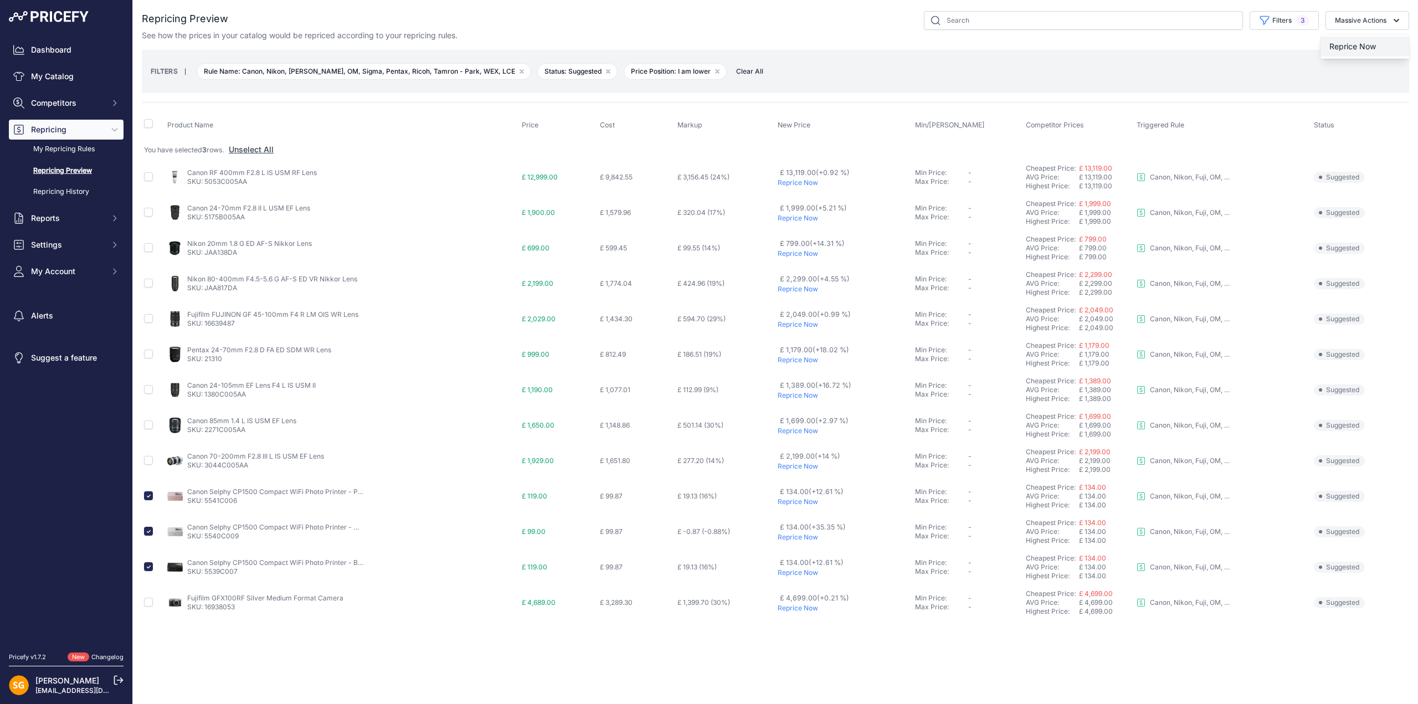
click at [1351, 47] on span "Reprice Now" at bounding box center [1352, 46] width 47 height 9
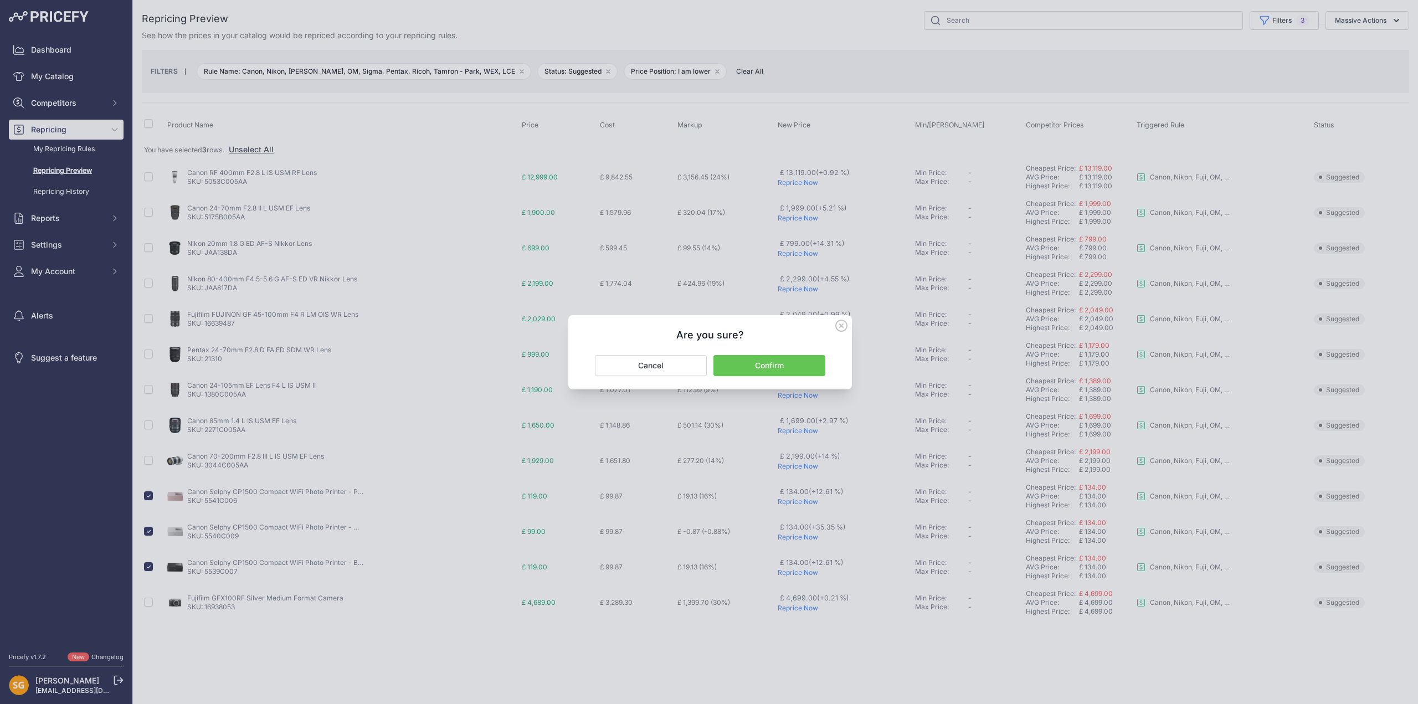
click at [771, 362] on button "Confirm" at bounding box center [769, 365] width 112 height 21
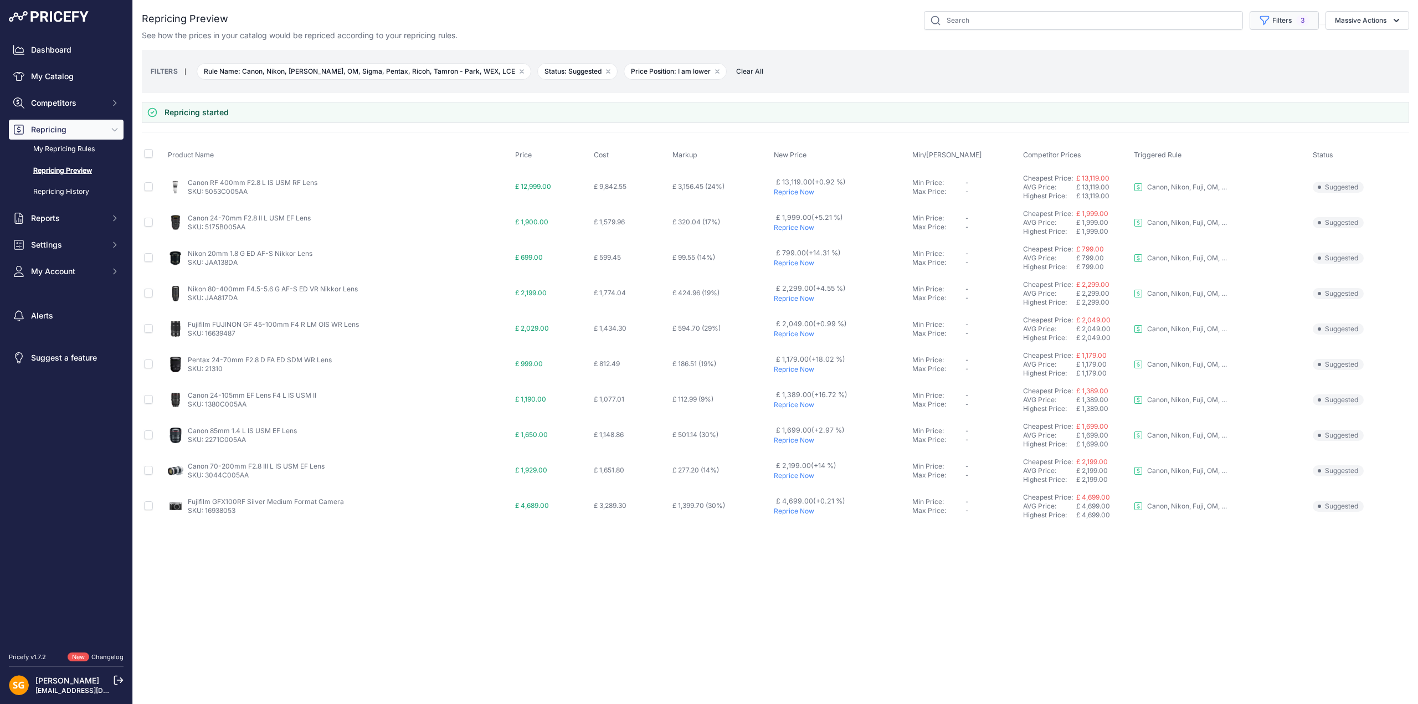
click at [1293, 23] on button "Filters 3" at bounding box center [1283, 20] width 69 height 19
click at [1261, 64] on select "Select an option 3LT - Match WEX Benro - WEX, Park, LCE Billingham - Match Chea…" at bounding box center [1257, 63] width 106 height 19
click at [1244, 33] on div "See how the prices in your catalog would be repriced according to your repricin…" at bounding box center [775, 35] width 1267 height 11
click at [1286, 20] on button "Filters 3" at bounding box center [1283, 20] width 69 height 19
click at [1251, 155] on select "Select an option I am higher Same price I am lower" at bounding box center [1257, 155] width 106 height 19
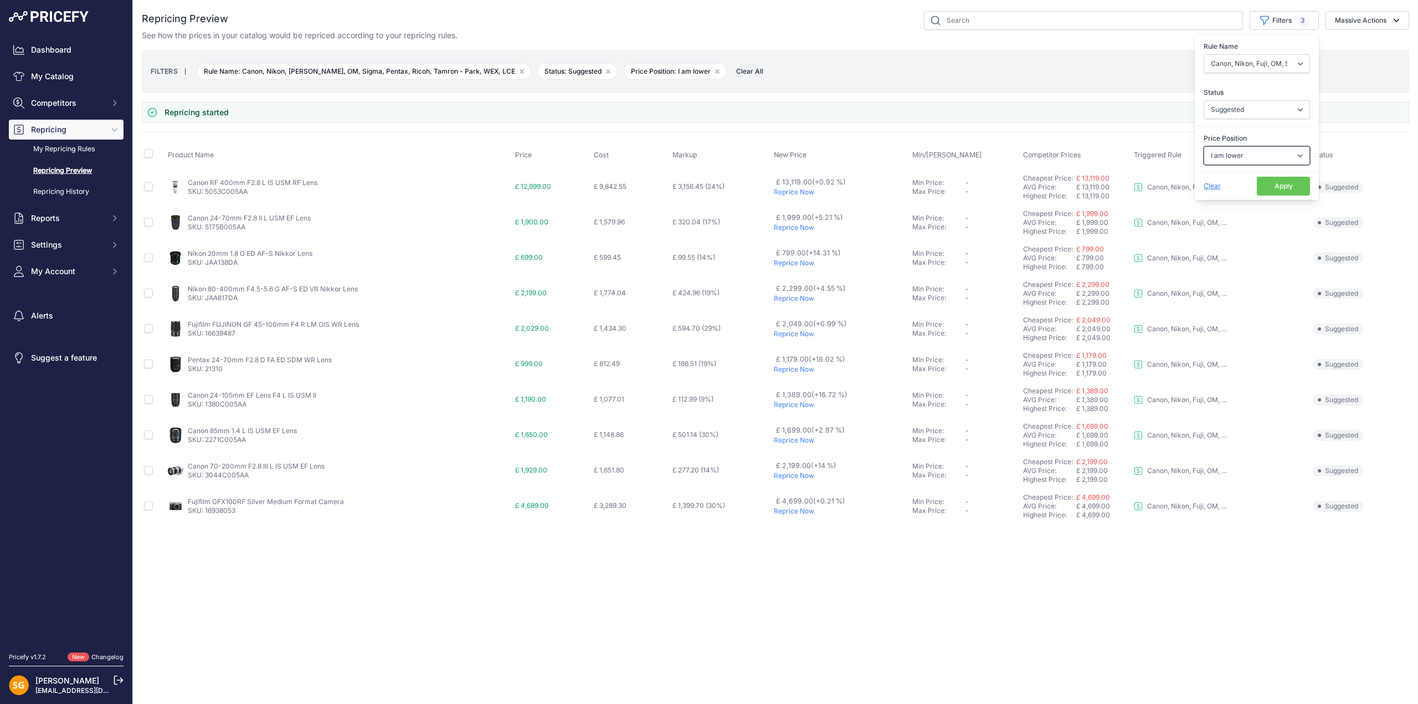
select select "1"
click at [1204, 146] on select "Select an option I am higher Same price I am lower" at bounding box center [1257, 155] width 106 height 19
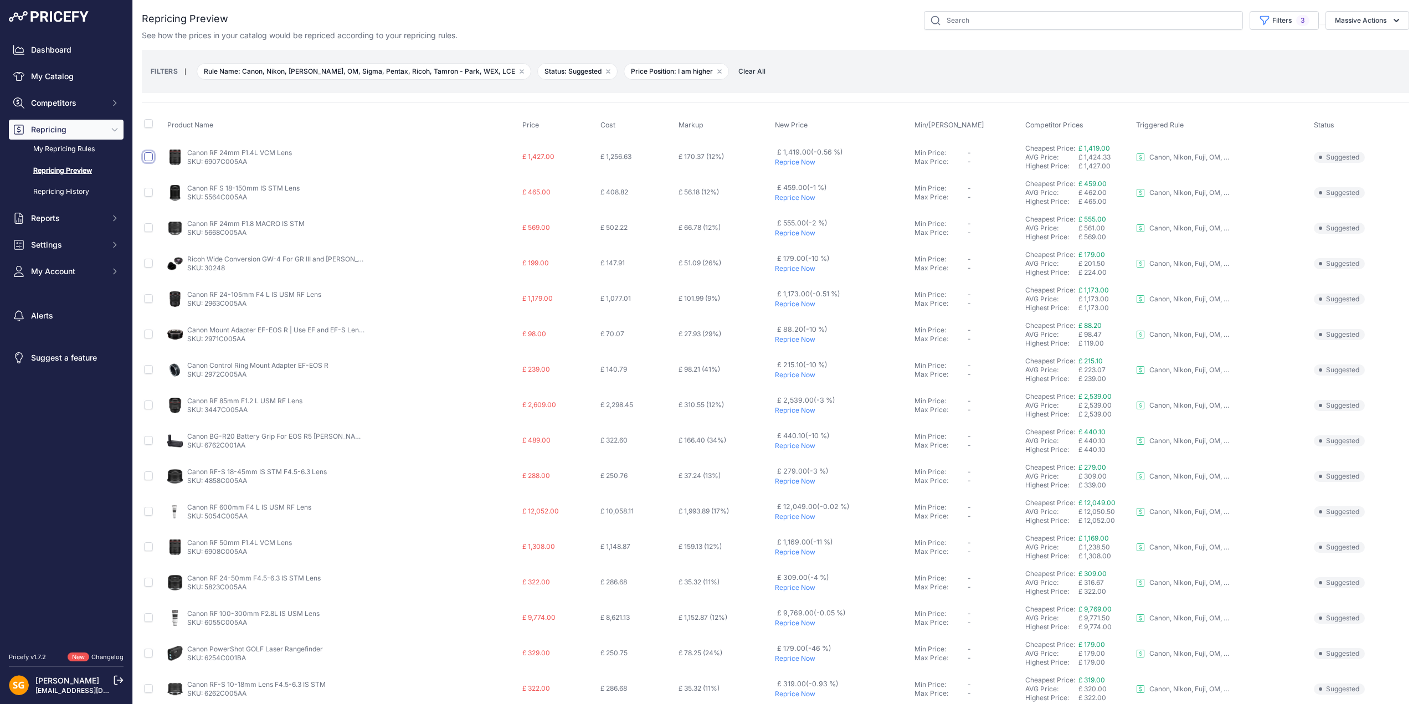
click at [146, 156] on input "checkbox" at bounding box center [148, 156] width 9 height 9
checkbox input "true"
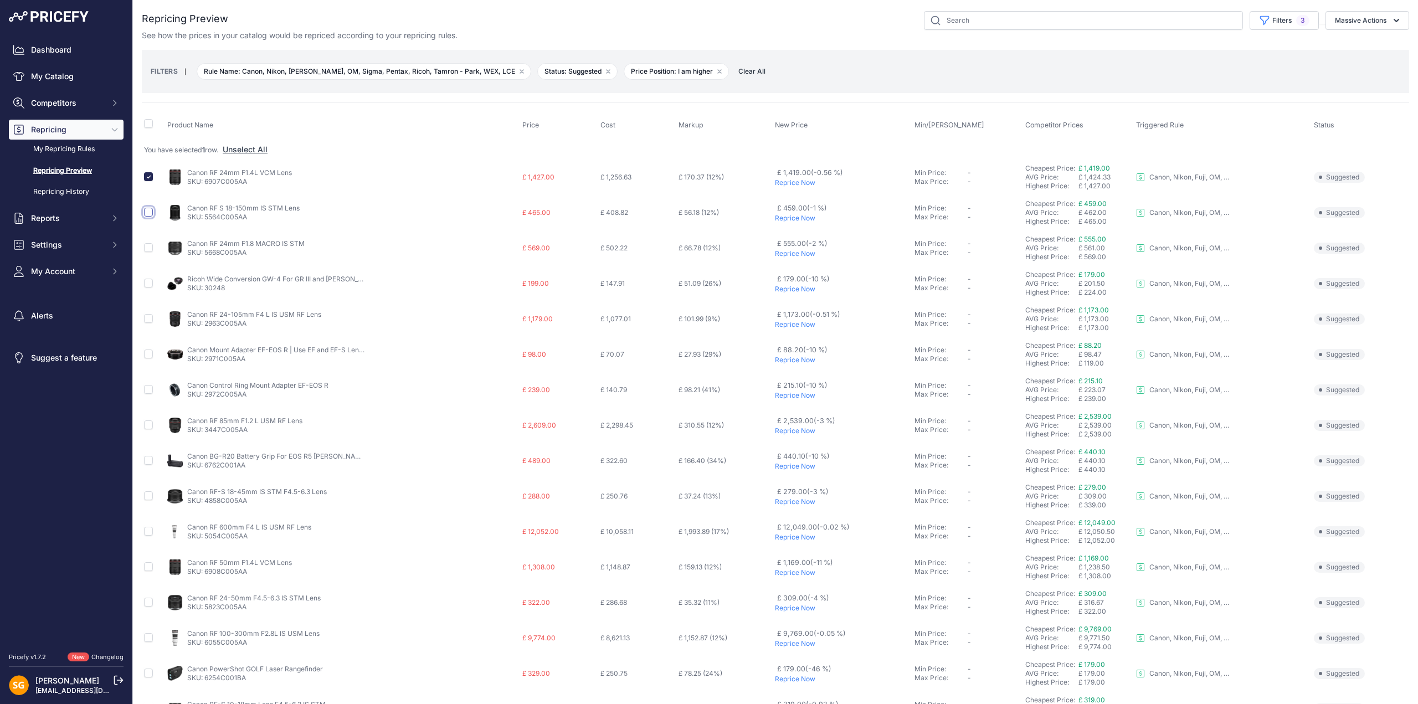
click at [147, 210] on input "checkbox" at bounding box center [148, 212] width 9 height 9
checkbox input "true"
click at [148, 246] on input "checkbox" at bounding box center [148, 247] width 9 height 9
checkbox input "true"
click at [147, 565] on input "checkbox" at bounding box center [148, 566] width 9 height 9
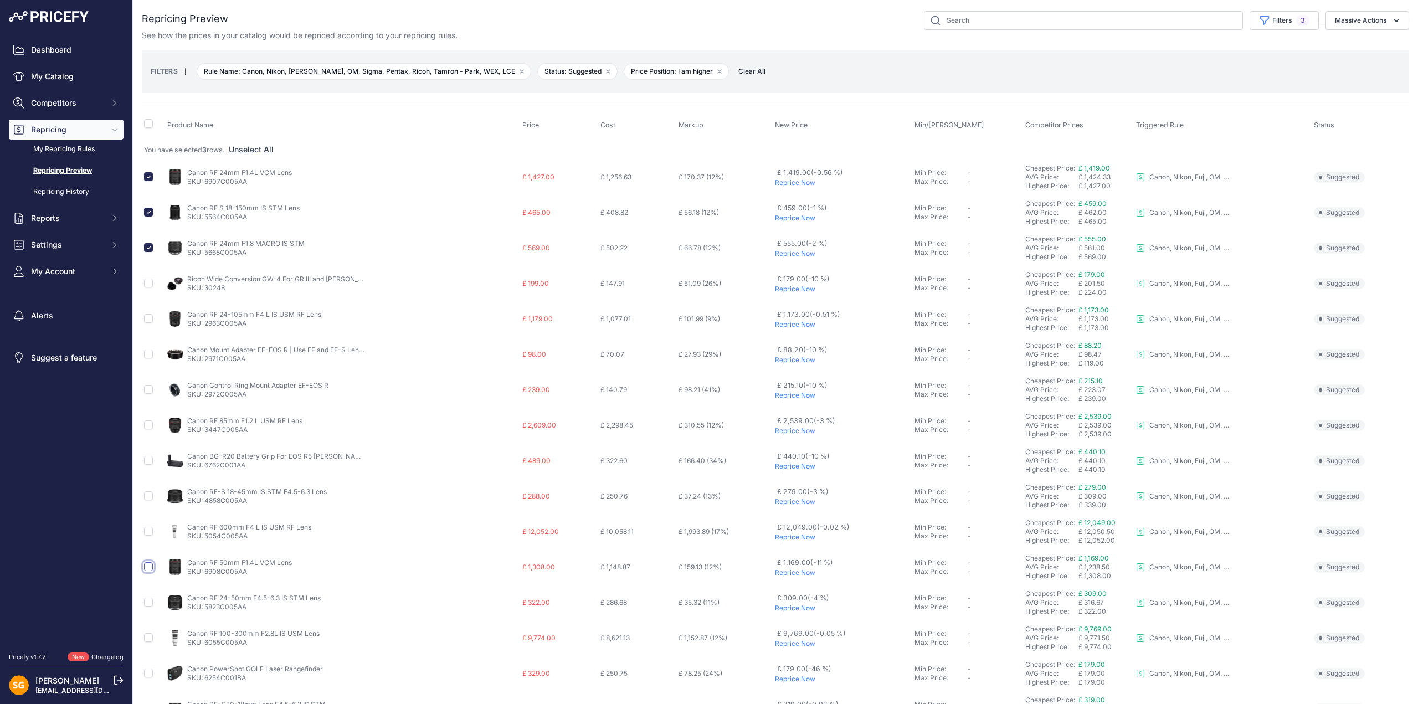
checkbox input "true"
click at [151, 318] on input "checkbox" at bounding box center [148, 318] width 9 height 9
checkbox input "true"
click at [148, 354] on input "checkbox" at bounding box center [148, 353] width 9 height 9
checkbox input "true"
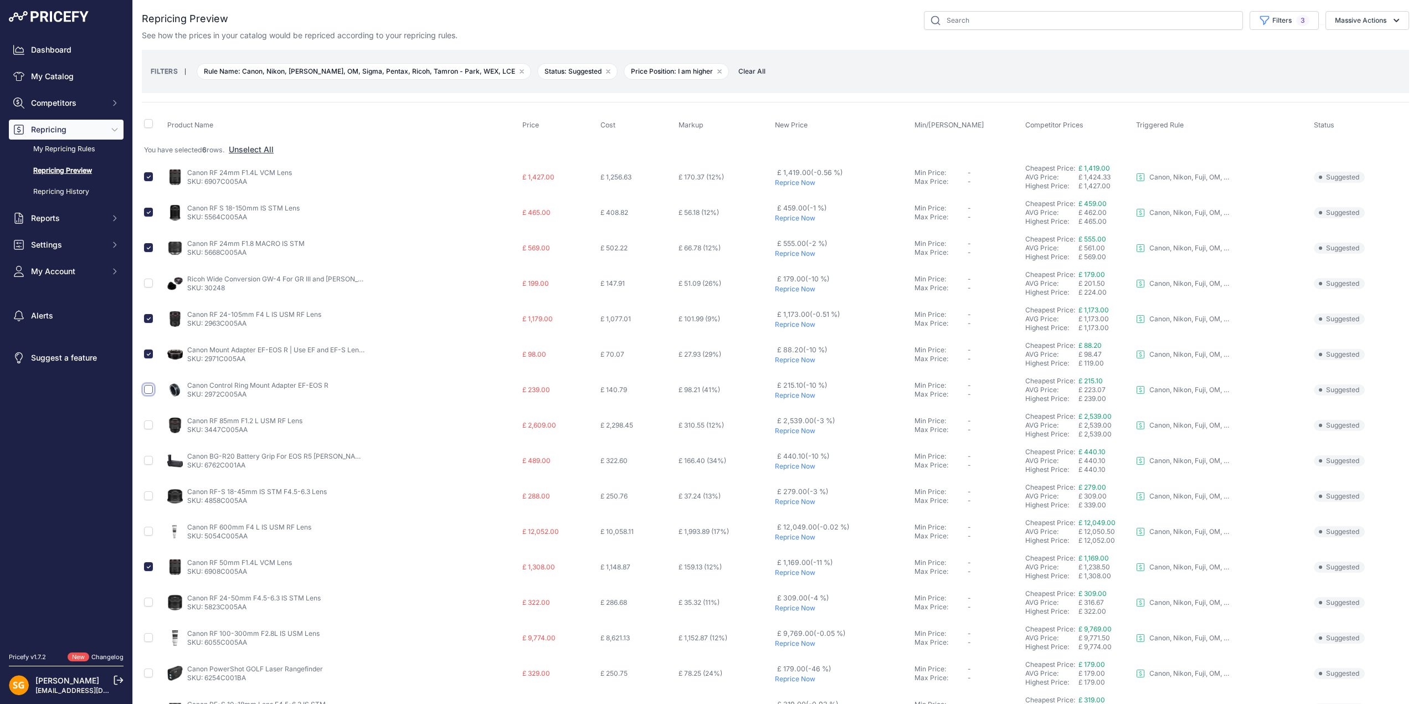
click at [147, 390] on input "checkbox" at bounding box center [148, 389] width 9 height 9
checkbox input "true"
click at [148, 425] on input "checkbox" at bounding box center [148, 424] width 9 height 9
checkbox input "true"
click at [150, 459] on input "checkbox" at bounding box center [148, 460] width 9 height 9
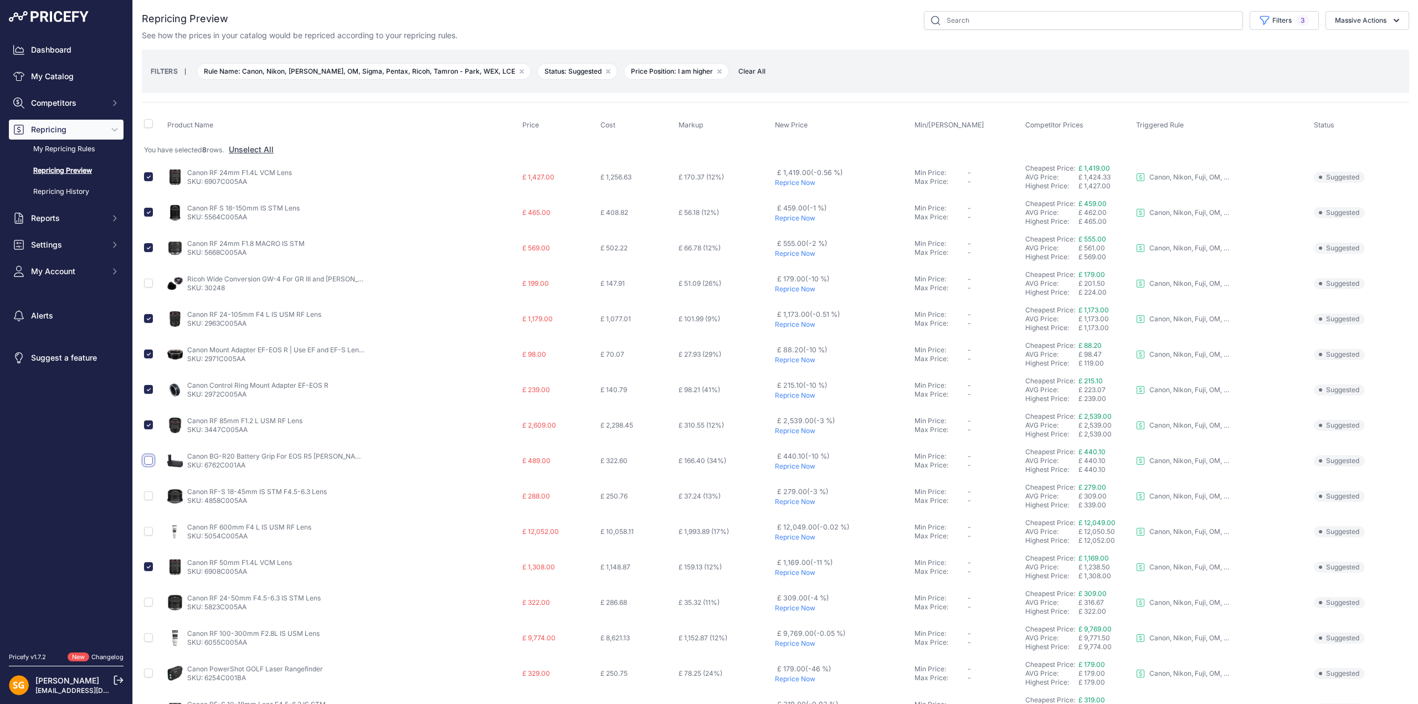
checkbox input "true"
click at [150, 497] on input "checkbox" at bounding box center [148, 495] width 9 height 9
checkbox input "true"
click at [148, 532] on input "checkbox" at bounding box center [148, 531] width 9 height 9
checkbox input "true"
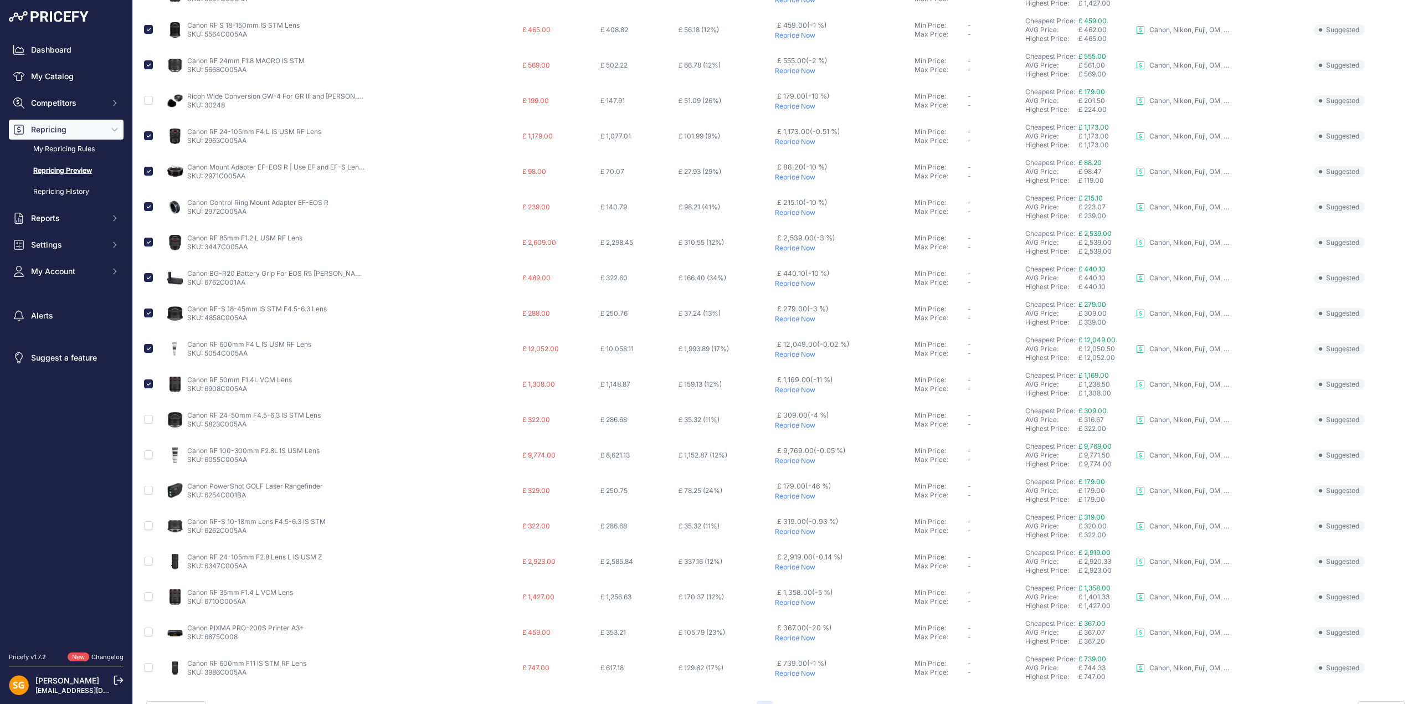
scroll to position [210, 0]
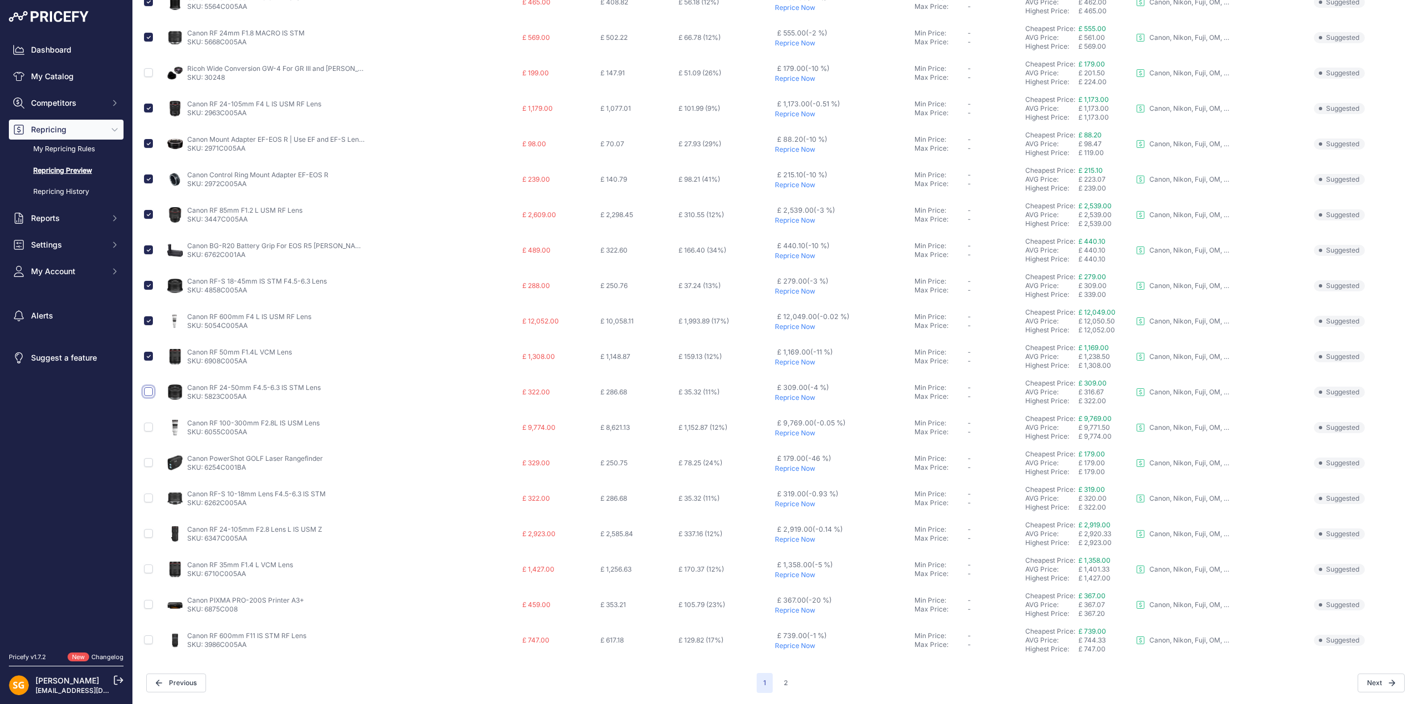
click at [146, 392] on input "checkbox" at bounding box center [148, 391] width 9 height 9
checkbox input "true"
click at [144, 427] on input "checkbox" at bounding box center [148, 427] width 9 height 9
checkbox input "true"
click at [147, 496] on input "checkbox" at bounding box center [148, 497] width 9 height 9
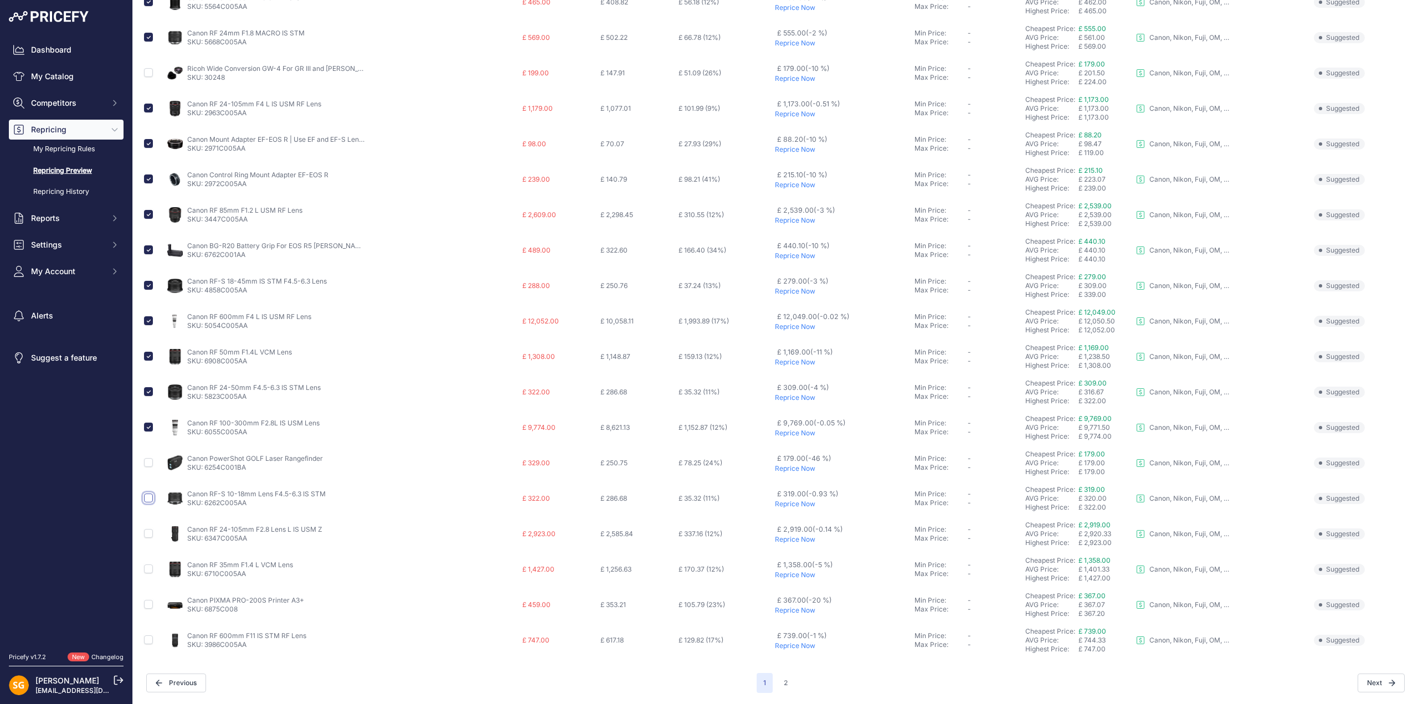
checkbox input "true"
click at [147, 537] on input "checkbox" at bounding box center [148, 533] width 9 height 9
checkbox input "true"
click at [148, 569] on input "checkbox" at bounding box center [148, 568] width 9 height 9
checkbox input "true"
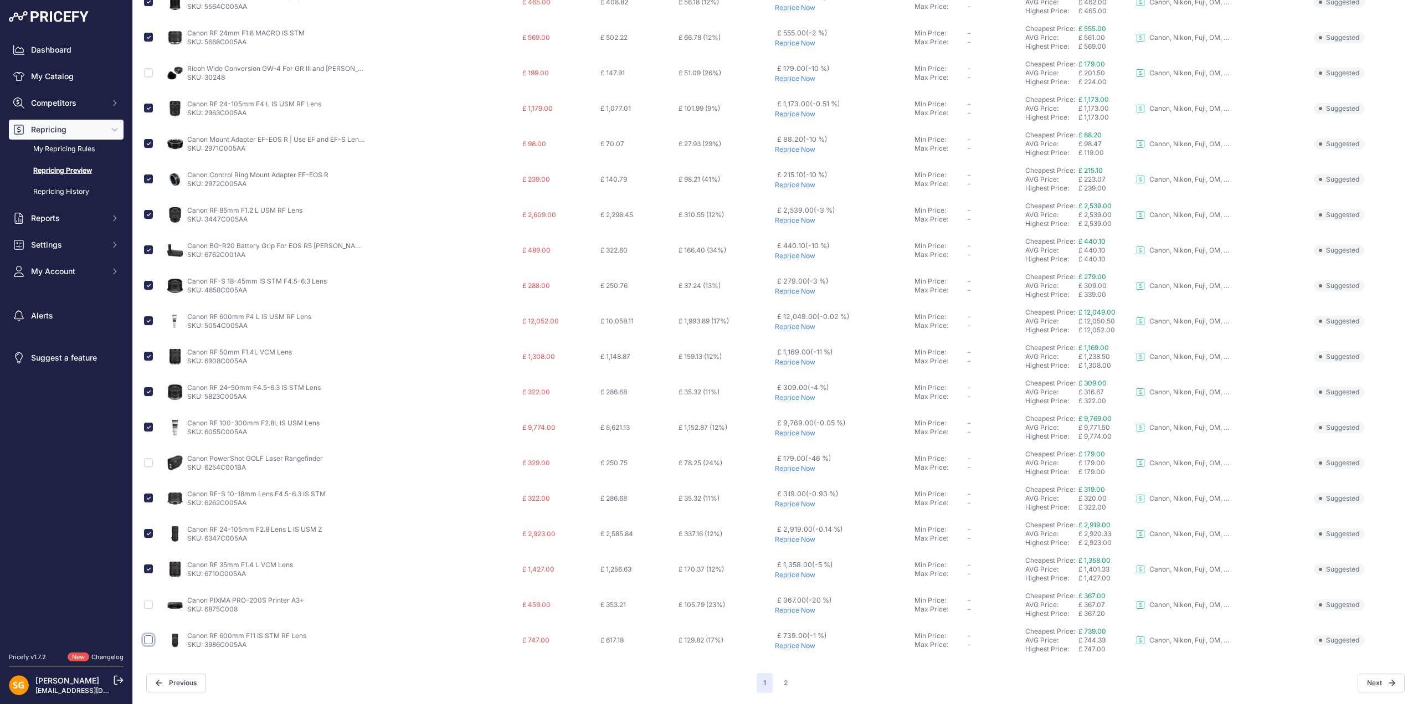
click at [147, 640] on input "checkbox" at bounding box center [148, 639] width 9 height 9
checkbox input "true"
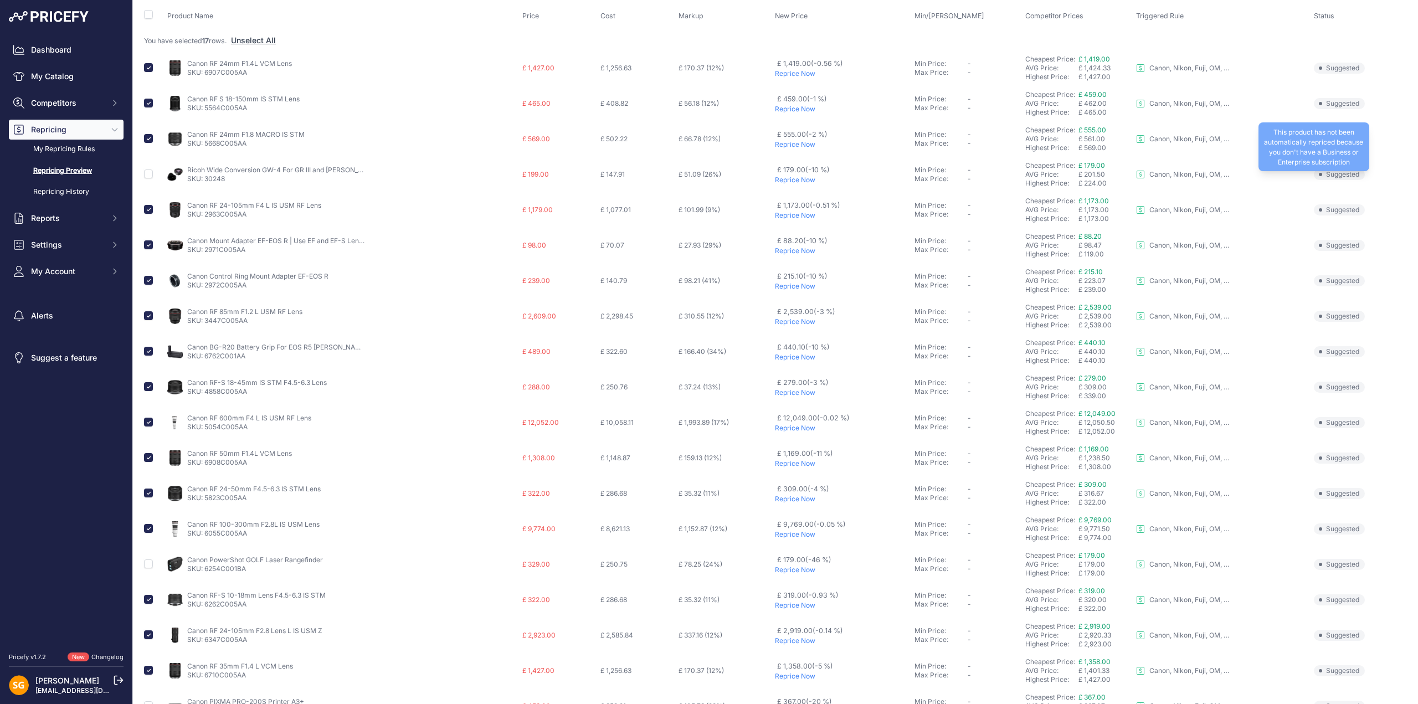
scroll to position [0, 0]
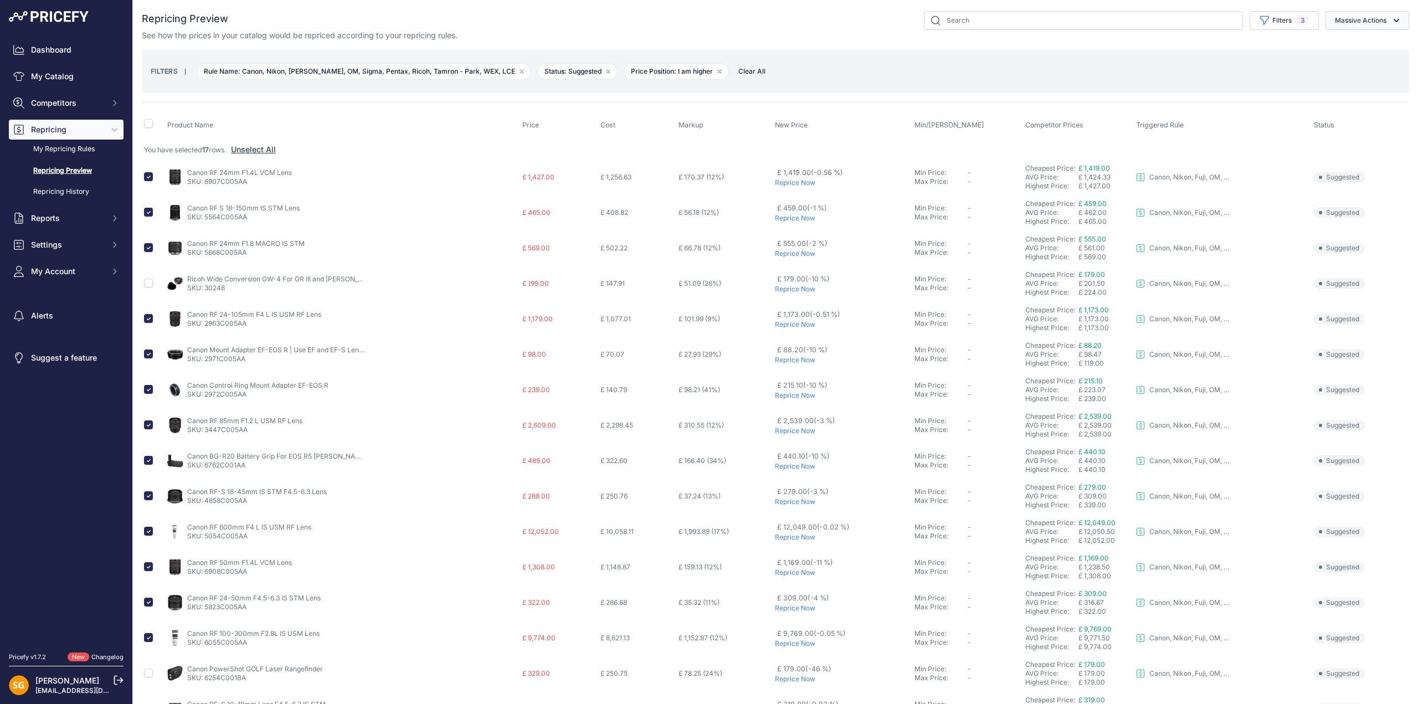
click at [1348, 22] on button "Massive Actions" at bounding box center [1367, 20] width 84 height 19
click at [1342, 46] on span "Reprice Now" at bounding box center [1352, 46] width 47 height 9
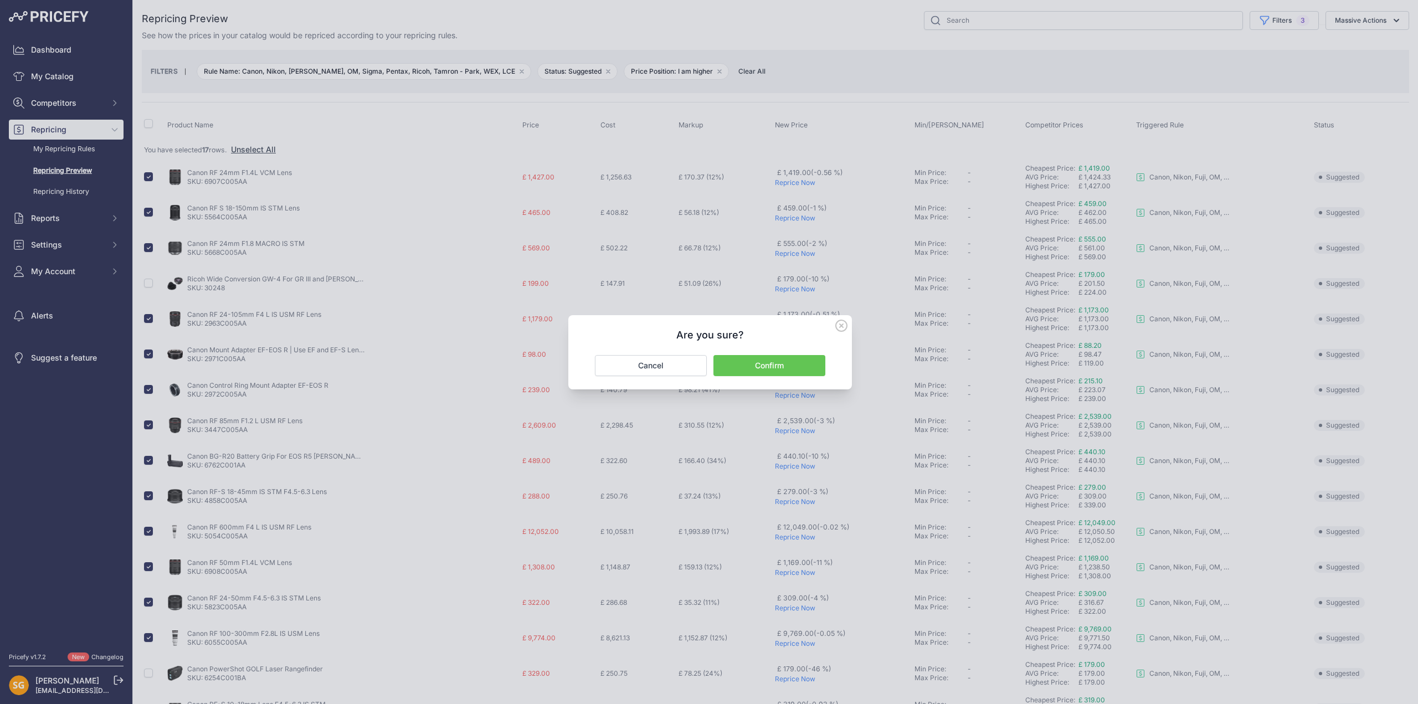
click at [764, 363] on button "Confirm" at bounding box center [769, 365] width 112 height 21
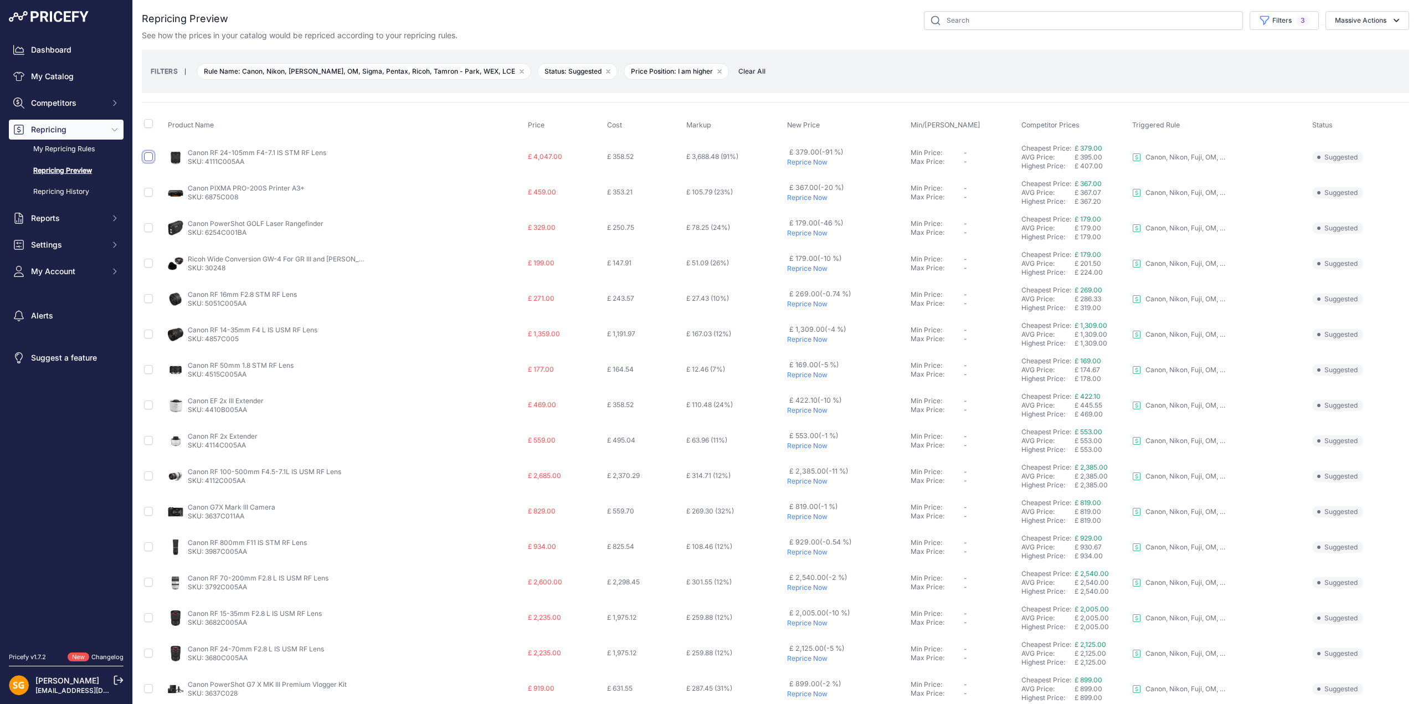
click at [150, 154] on input "checkbox" at bounding box center [148, 156] width 9 height 9
checkbox input "true"
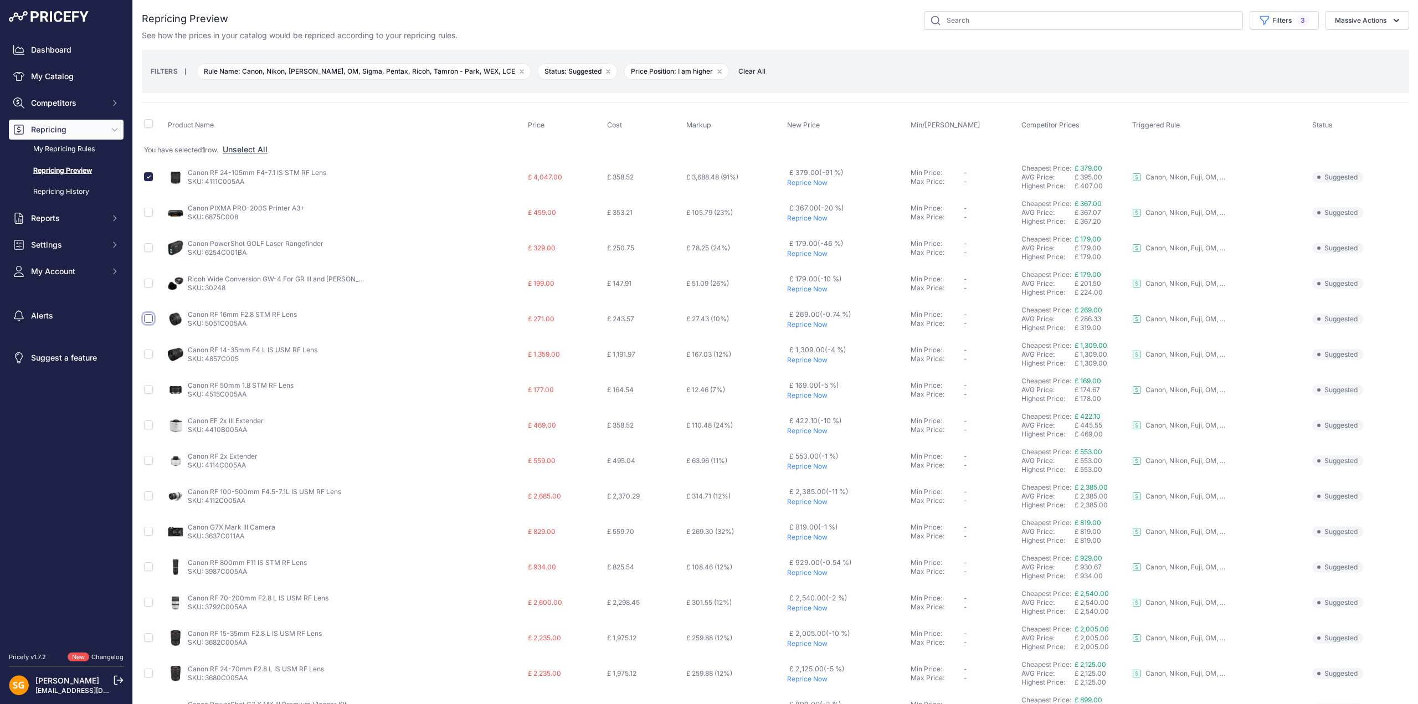
click at [148, 319] on input "checkbox" at bounding box center [148, 318] width 9 height 9
checkbox input "true"
click at [151, 354] on input "checkbox" at bounding box center [148, 353] width 9 height 9
checkbox input "true"
click at [144, 389] on input "checkbox" at bounding box center [148, 389] width 9 height 9
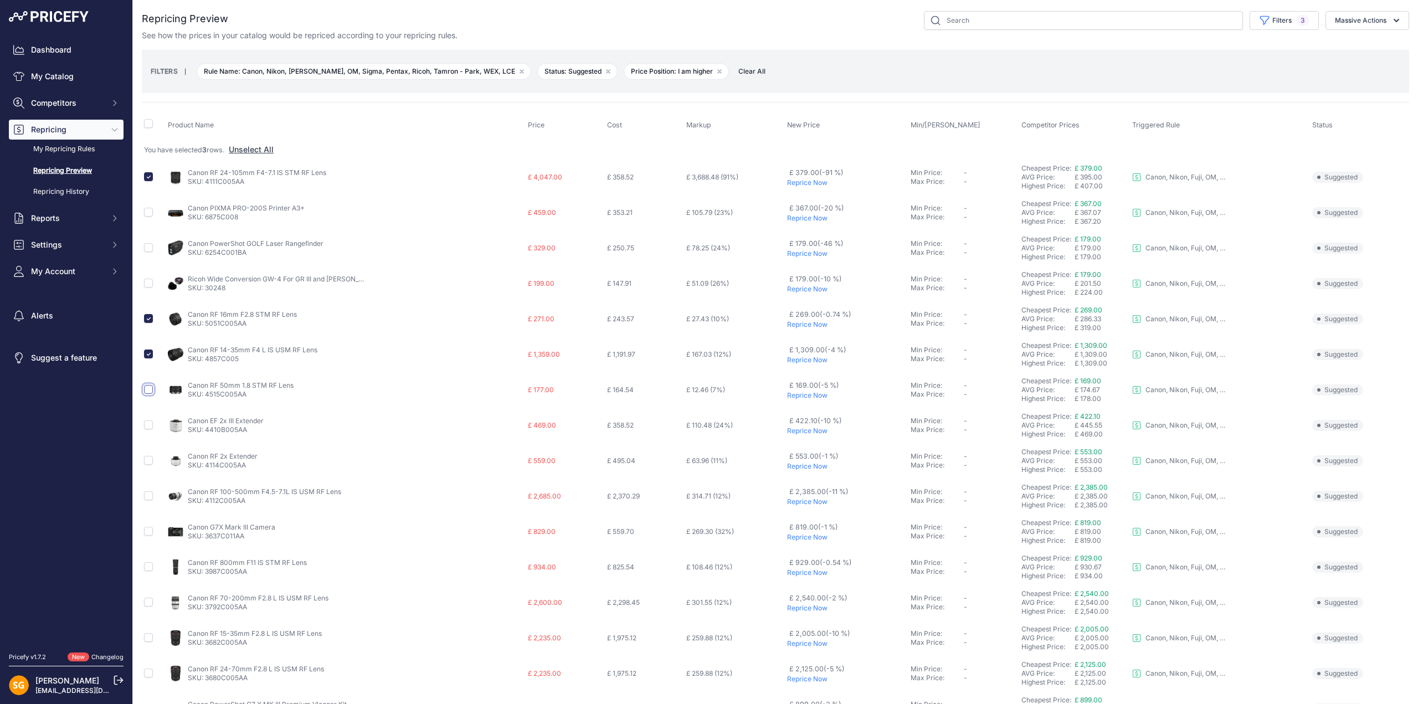
checkbox input "true"
click at [148, 461] on input "checkbox" at bounding box center [148, 460] width 9 height 9
checkbox input "true"
click at [148, 493] on input "checkbox" at bounding box center [148, 495] width 9 height 9
checkbox input "true"
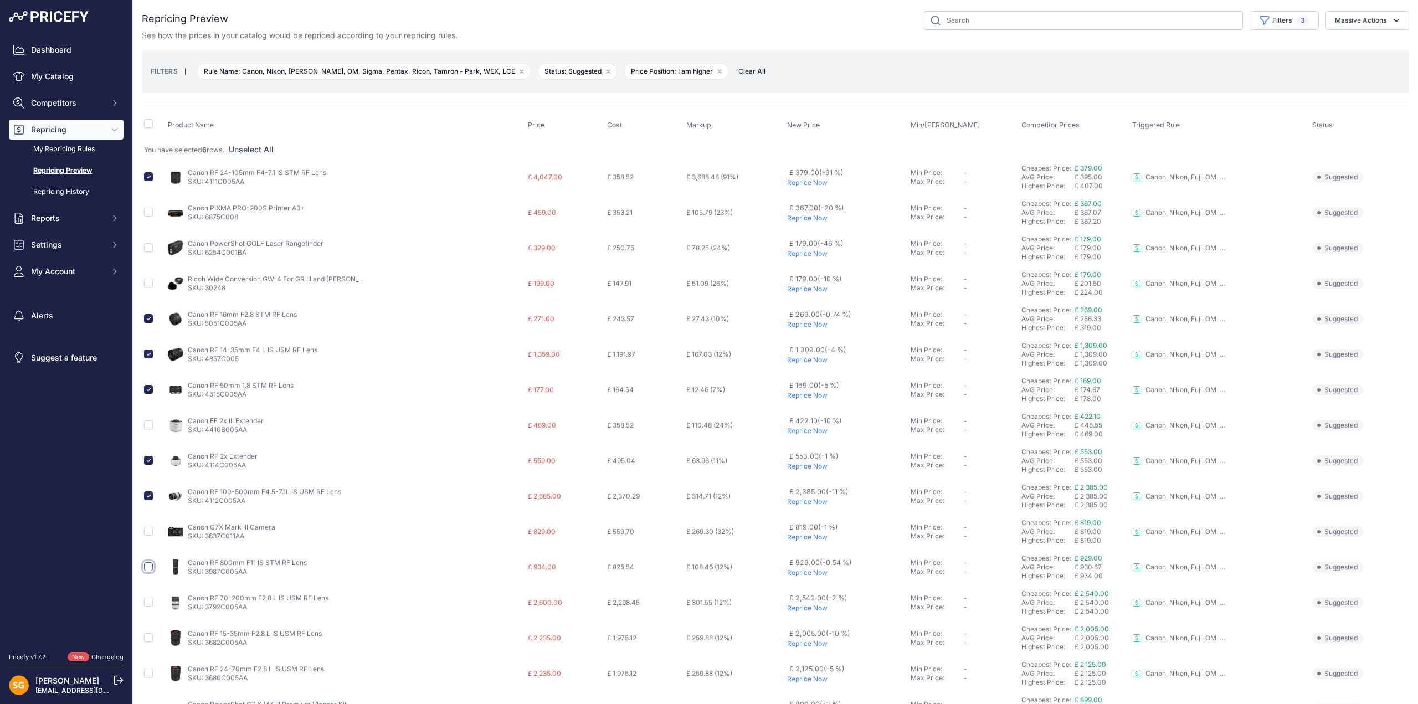
click at [151, 565] on input "checkbox" at bounding box center [148, 566] width 9 height 9
checkbox input "true"
click at [149, 601] on input "checkbox" at bounding box center [148, 602] width 9 height 9
checkbox input "true"
click at [142, 637] on td at bounding box center [154, 637] width 24 height 35
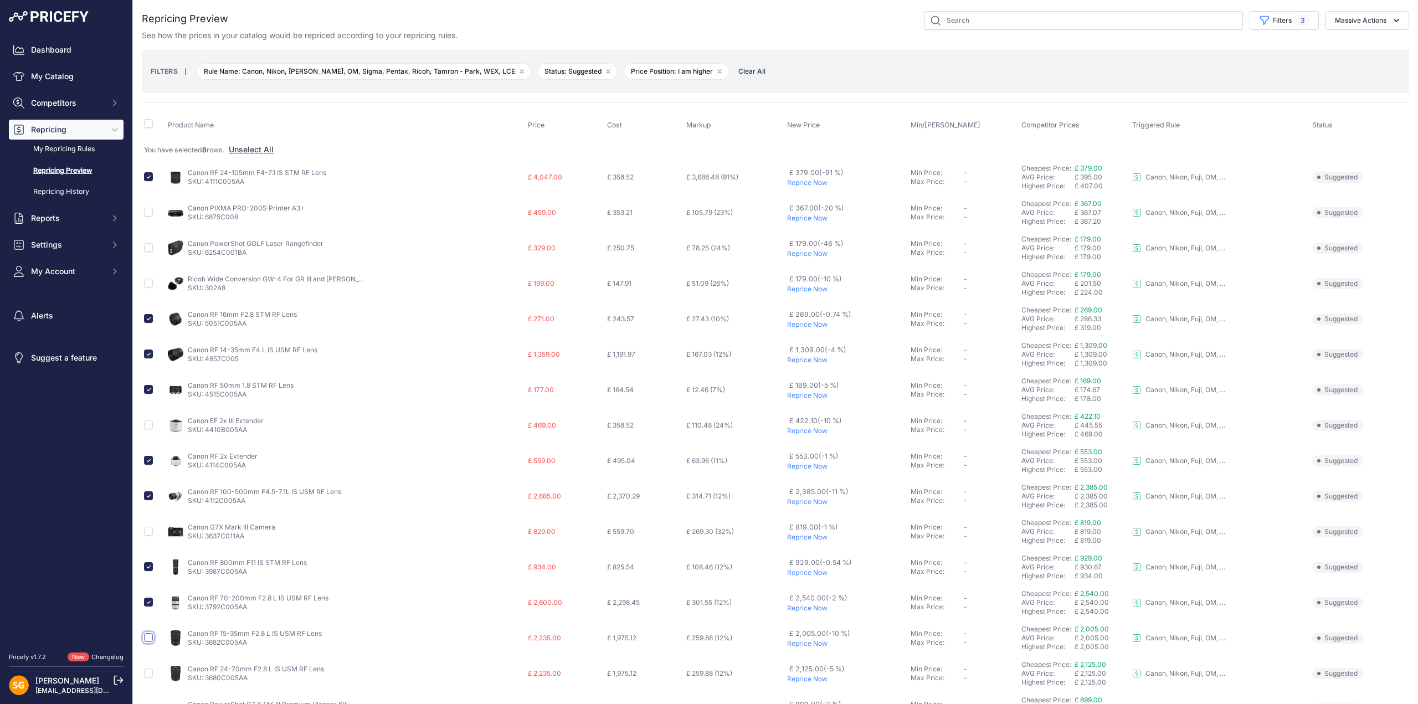
click at [148, 635] on input "checkbox" at bounding box center [148, 637] width 9 height 9
checkbox input "true"
click at [149, 674] on input "checkbox" at bounding box center [148, 672] width 9 height 9
checkbox input "true"
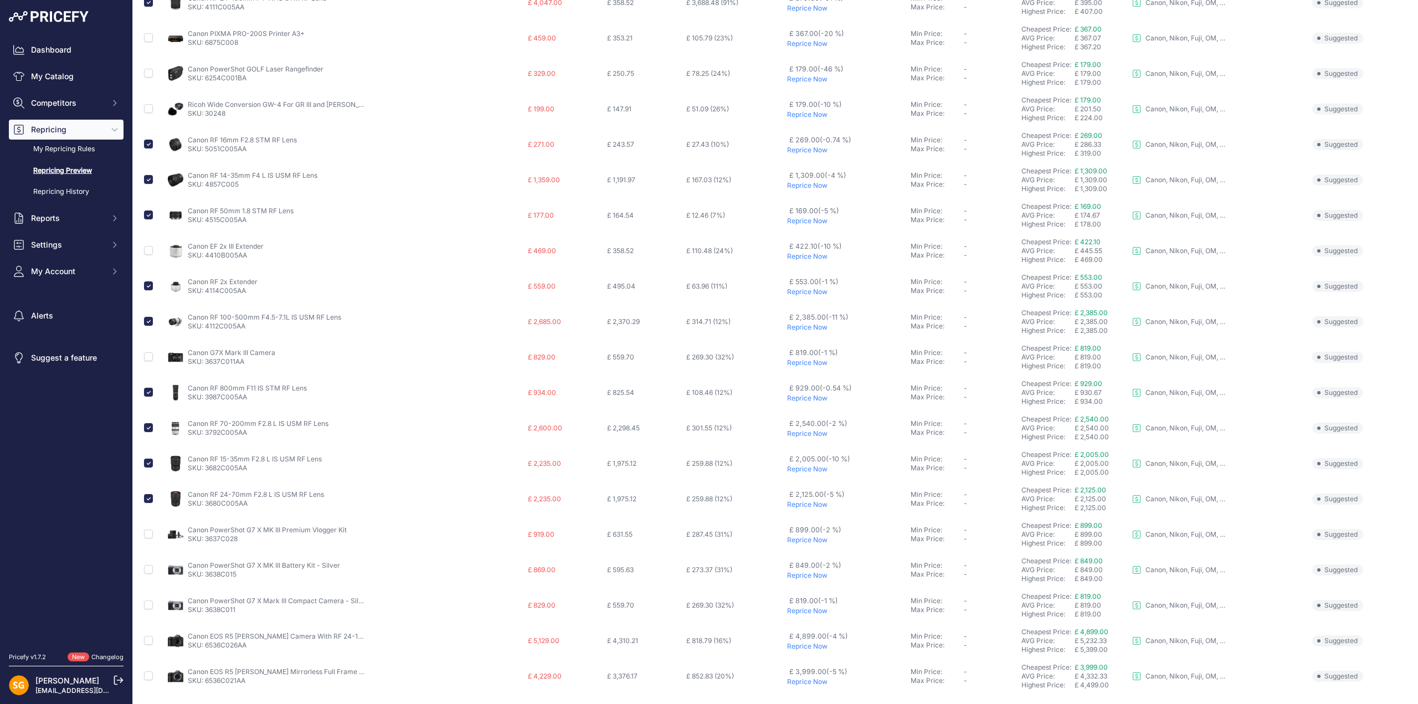
scroll to position [176, 0]
click at [147, 641] on input "checkbox" at bounding box center [148, 639] width 9 height 9
checkbox input "true"
click at [147, 675] on input "checkbox" at bounding box center [148, 674] width 9 height 9
checkbox input "true"
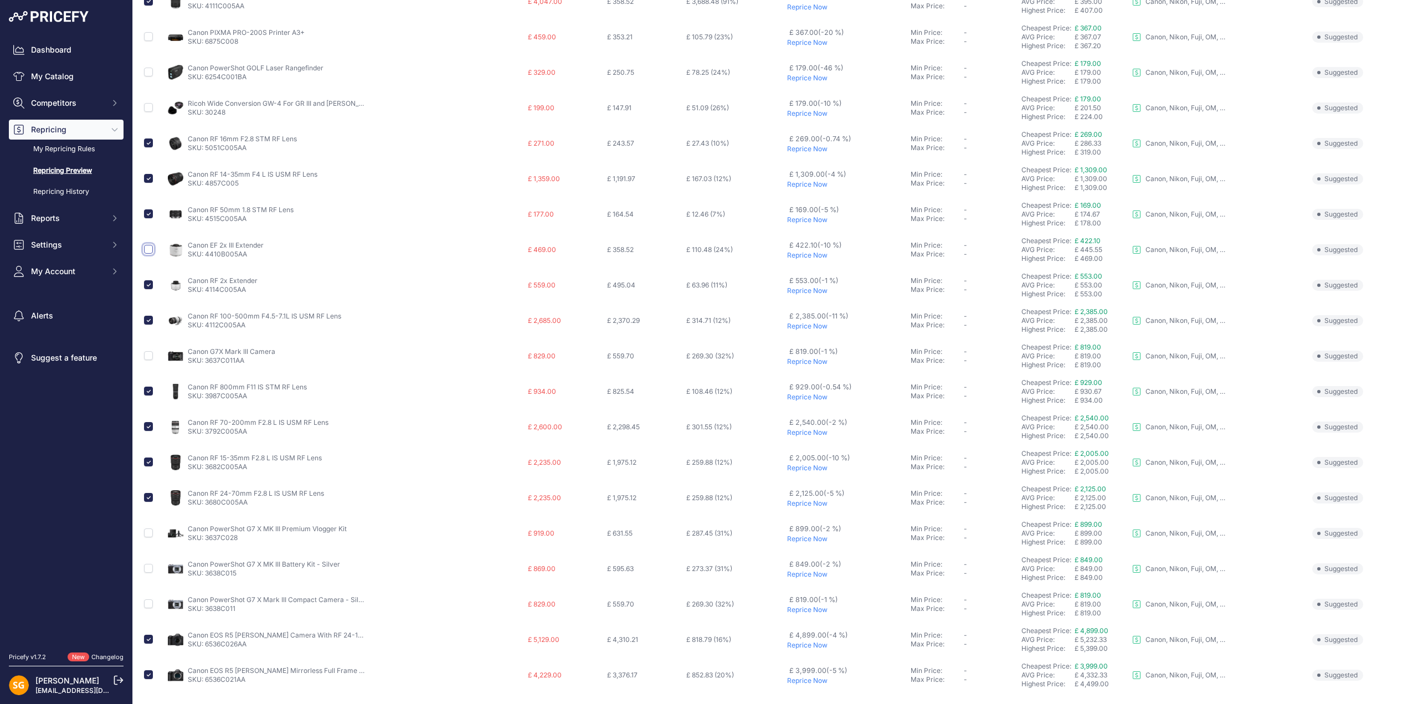
click at [146, 250] on input "checkbox" at bounding box center [148, 249] width 9 height 9
checkbox input "true"
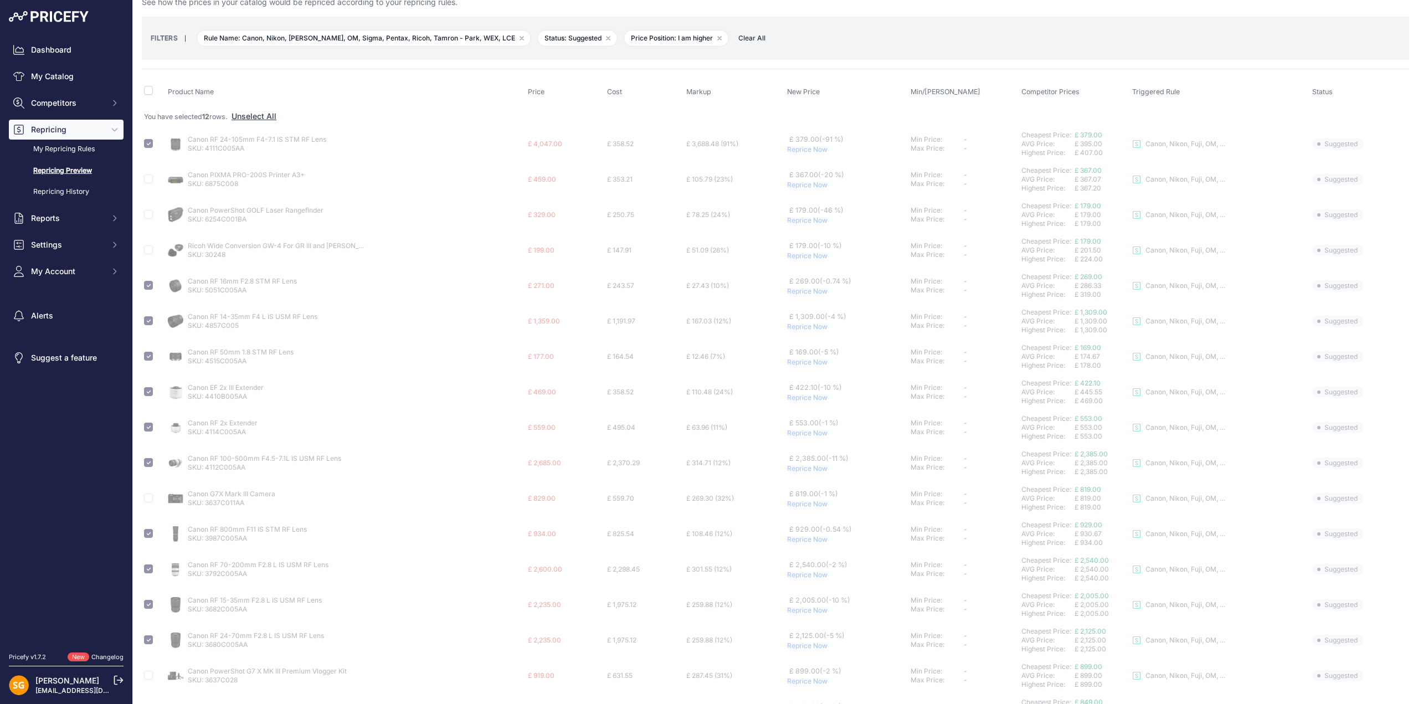
scroll to position [0, 0]
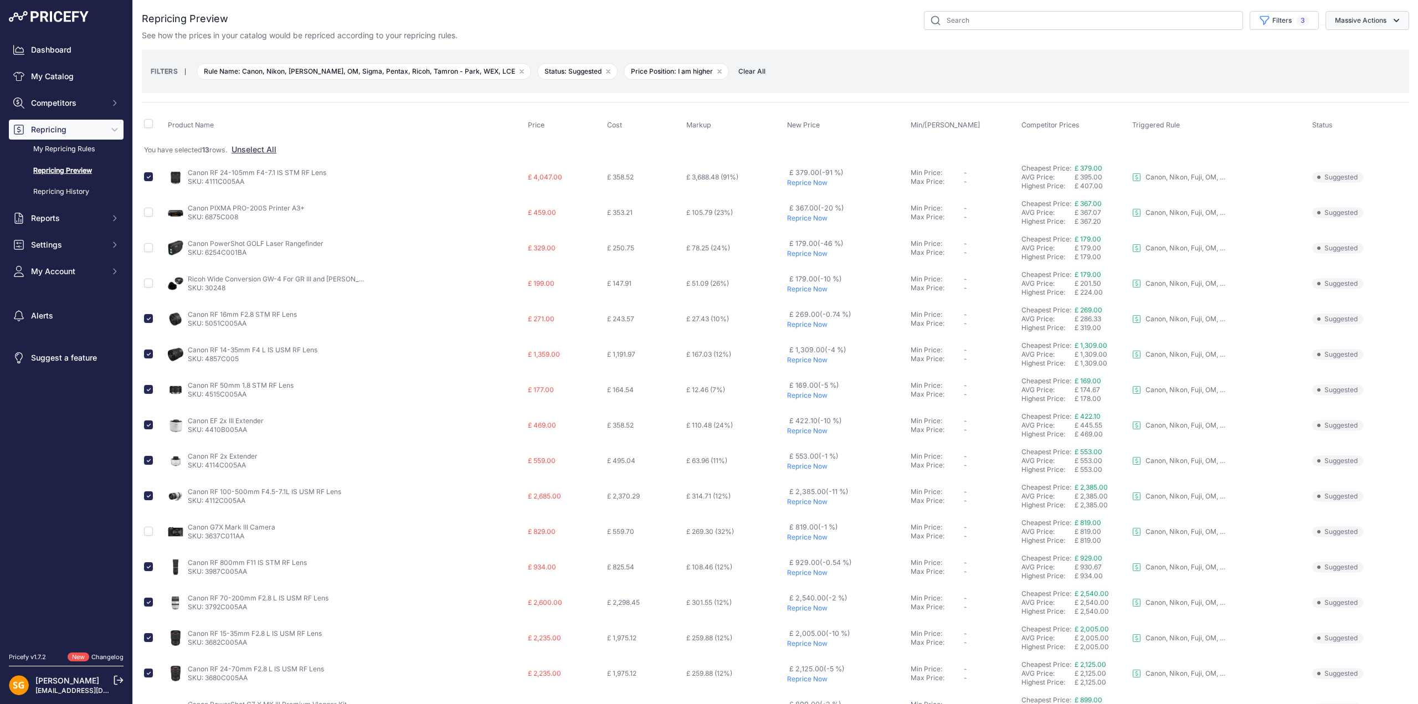
click at [1369, 19] on button "Massive Actions" at bounding box center [1367, 20] width 84 height 19
click at [1341, 45] on span "Reprice Now" at bounding box center [1352, 46] width 47 height 9
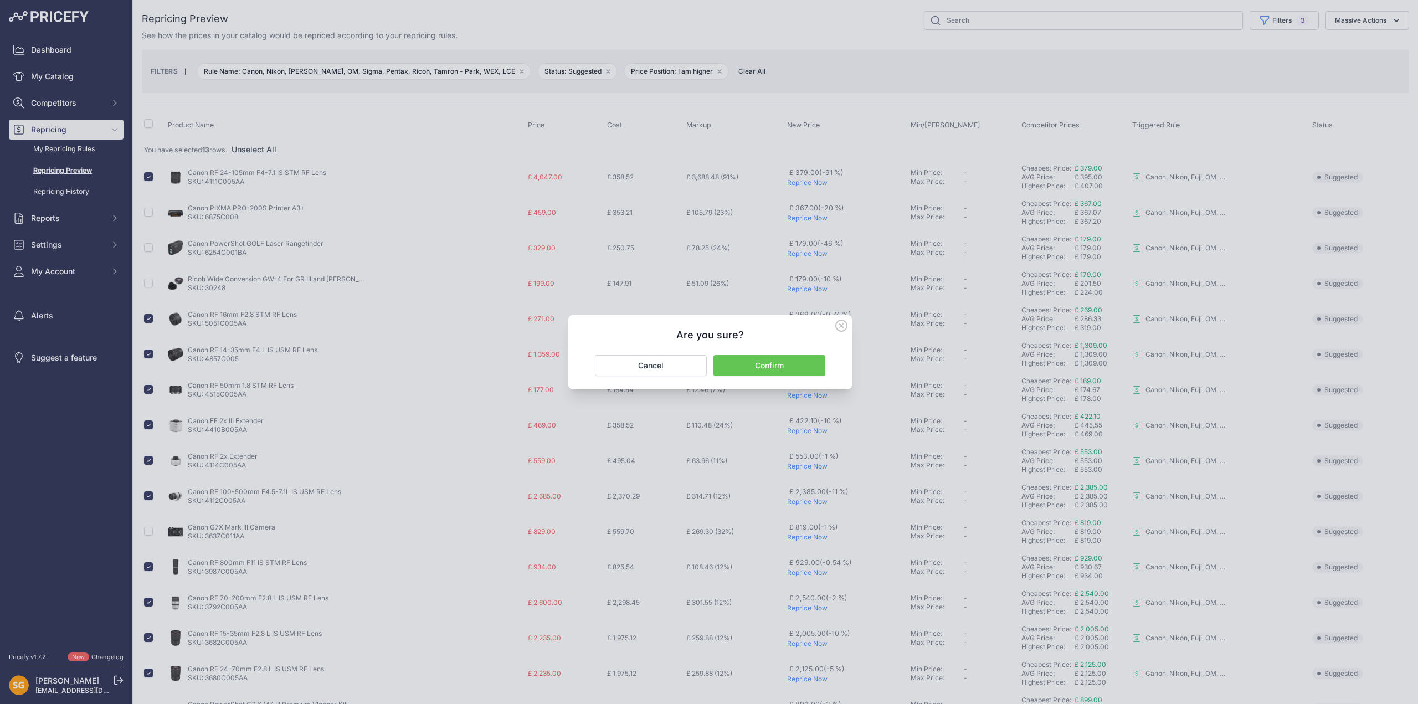
click at [766, 364] on button "Confirm" at bounding box center [769, 365] width 112 height 21
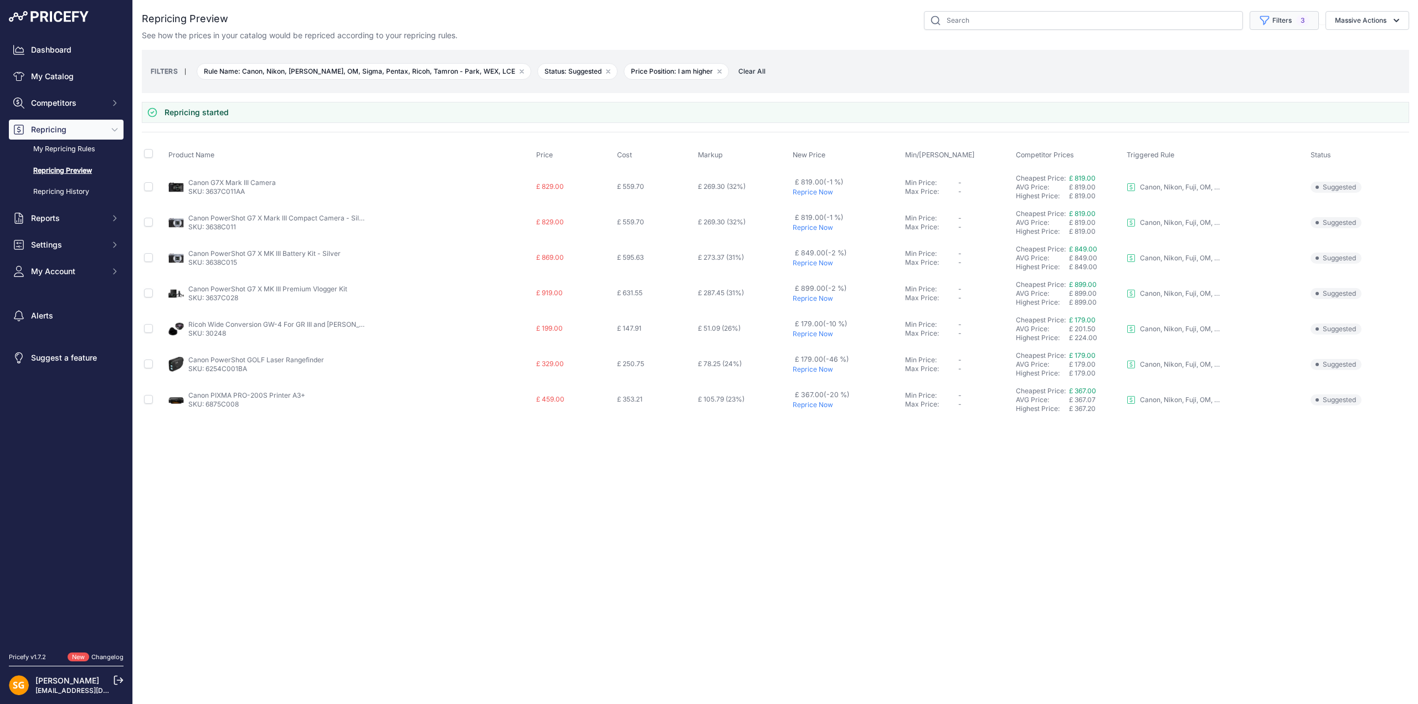
click at [1294, 18] on button "Filters 3" at bounding box center [1283, 20] width 69 height 19
click at [1244, 57] on select "Select an option 3LT - Match WEX Benro - WEX, Park, LCE Billingham - Match Chea…" at bounding box center [1257, 63] width 106 height 19
select select "7899"
click at [1204, 54] on select "Select an option 3LT - Match WEX Benro - WEX, Park, LCE Billingham - Match Chea…" at bounding box center [1257, 63] width 106 height 19
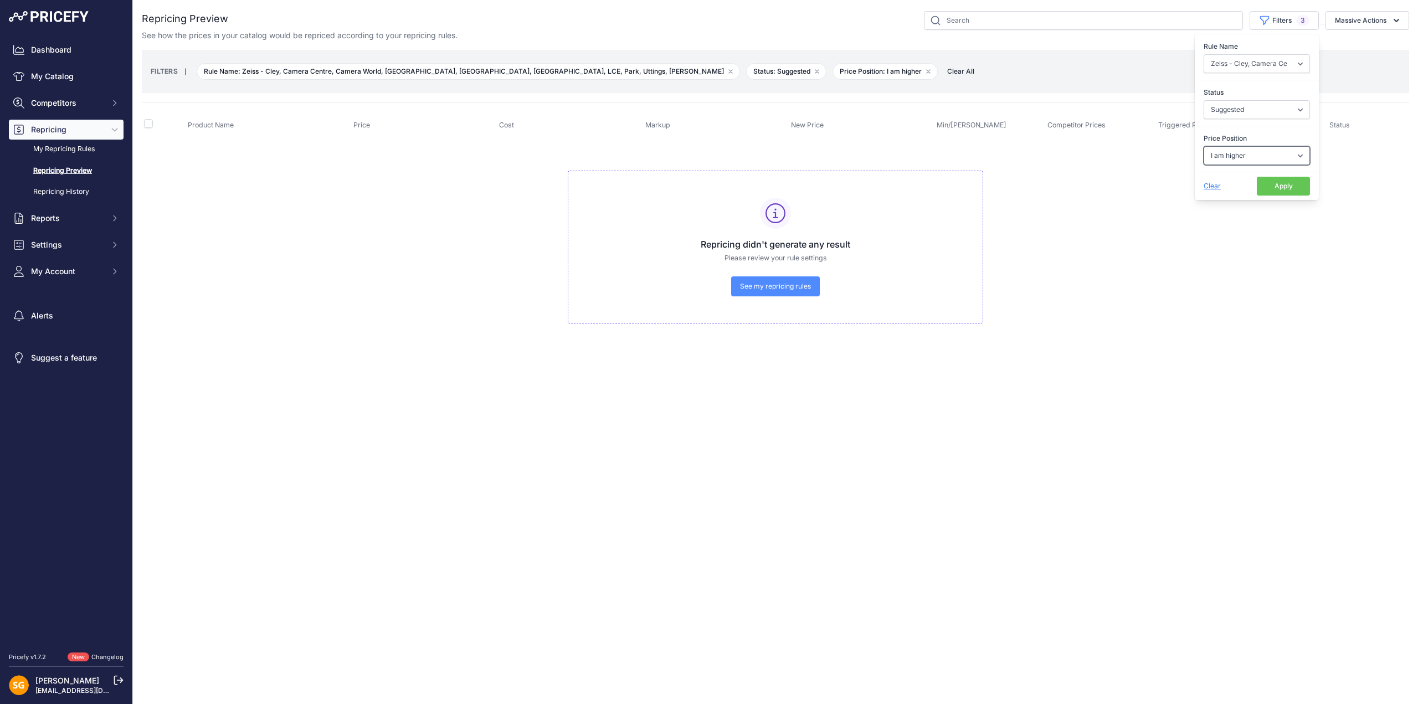
click at [1240, 155] on select "Select an option I am higher Same price I am lower" at bounding box center [1257, 155] width 106 height 19
select select "0"
click at [1204, 146] on select "Select an option I am higher Same price I am lower" at bounding box center [1257, 155] width 106 height 19
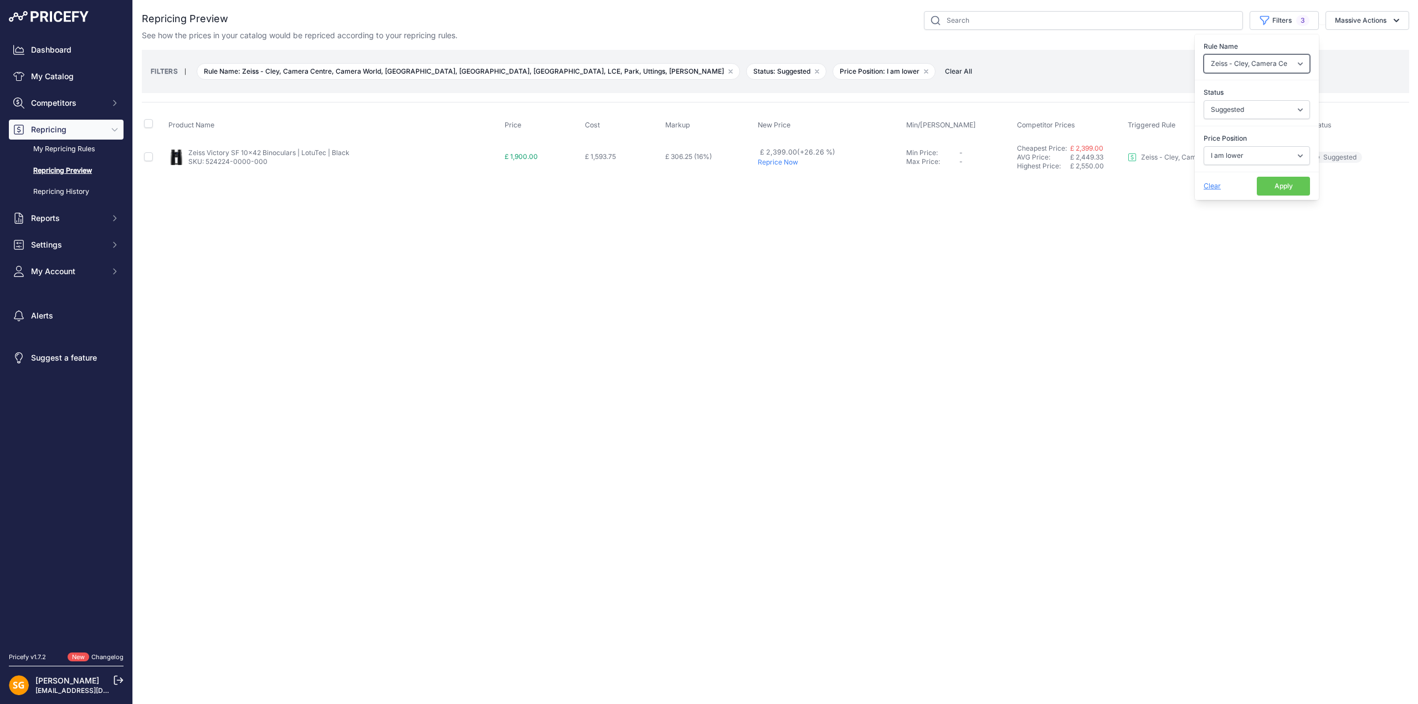
click at [1238, 63] on select "Select an option 3LT - Match WEX Benro - WEX, Park, LCE Billingham - Match Chea…" at bounding box center [1257, 63] width 106 height 19
select select "7765"
click at [1204, 54] on select "Select an option 3LT - Match WEX Benro - WEX, Park, LCE Billingham - Match Chea…" at bounding box center [1257, 63] width 106 height 19
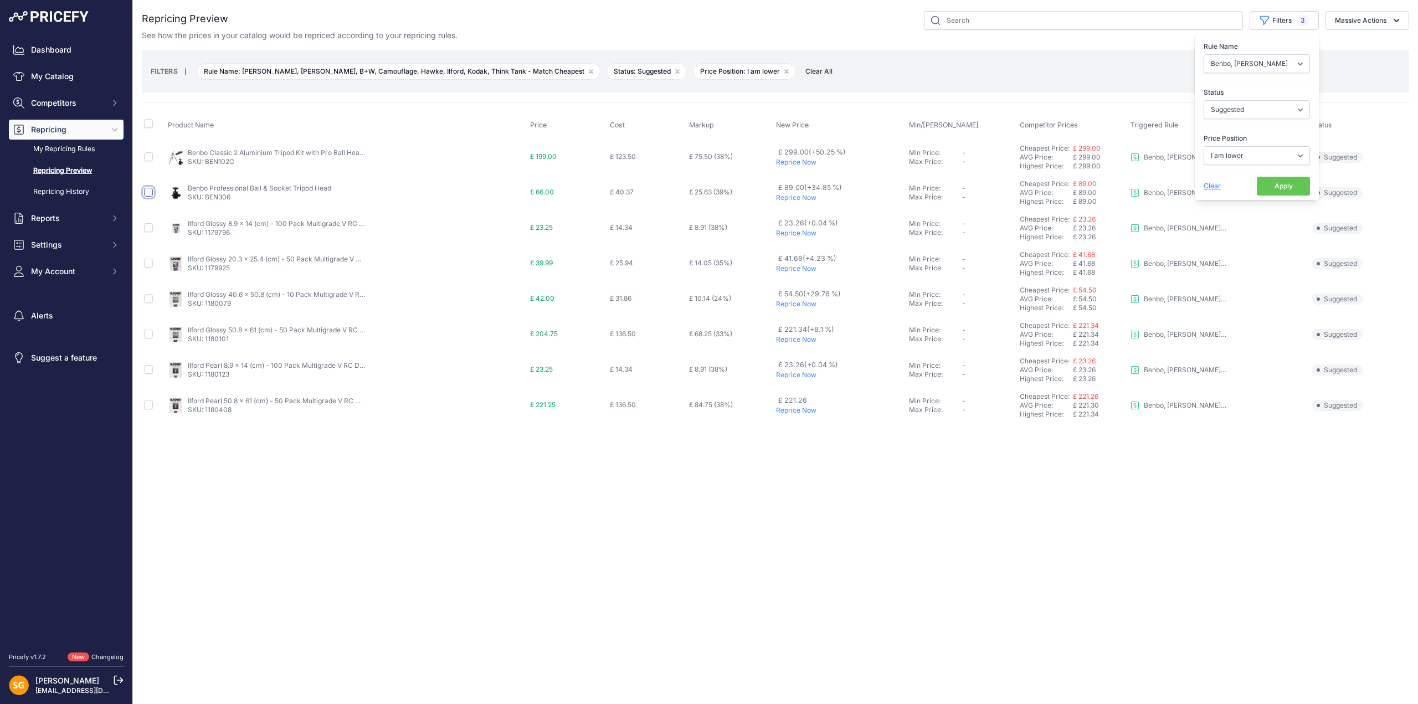
click at [148, 191] on input "checkbox" at bounding box center [148, 192] width 9 height 9
checkbox input "true"
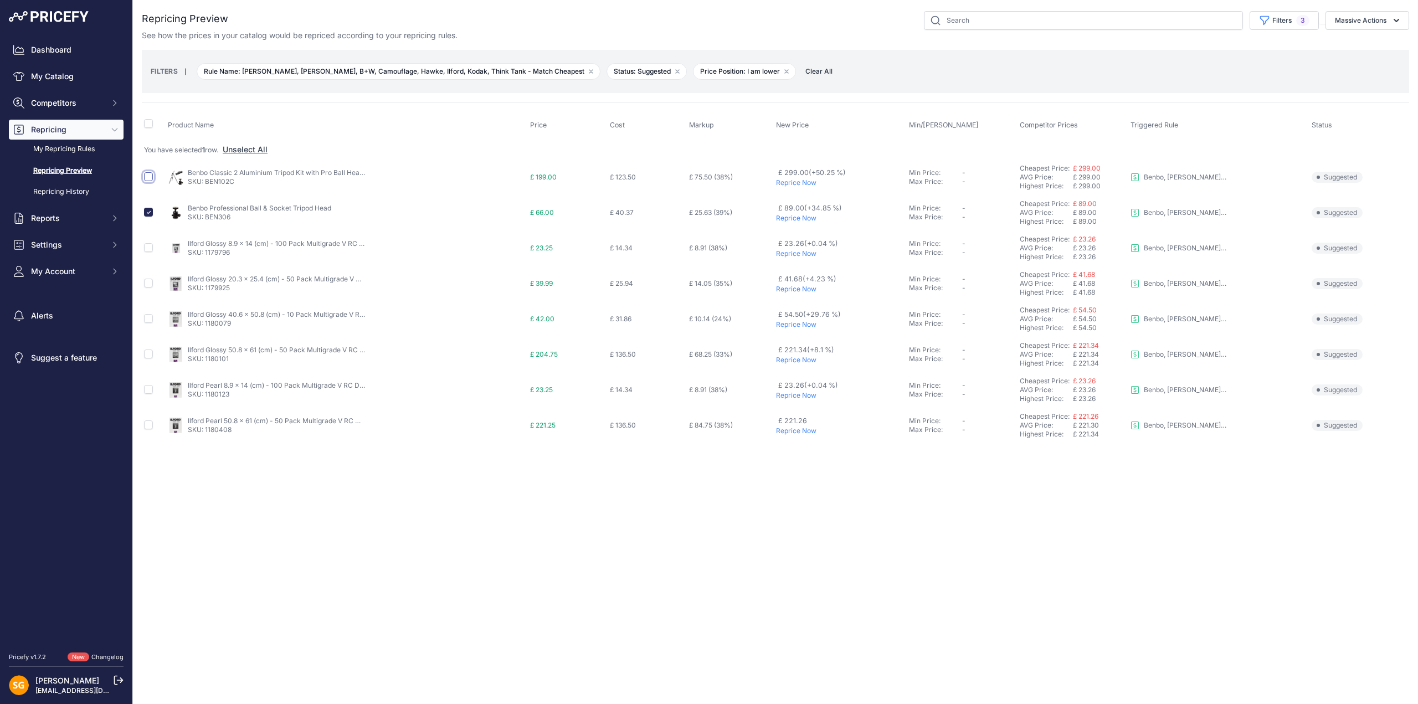
click at [147, 177] on input "checkbox" at bounding box center [148, 176] width 9 height 9
checkbox input "true"
click at [1368, 22] on button "Massive Actions" at bounding box center [1367, 20] width 84 height 19
click at [1355, 47] on span "Reprice Now" at bounding box center [1352, 46] width 47 height 9
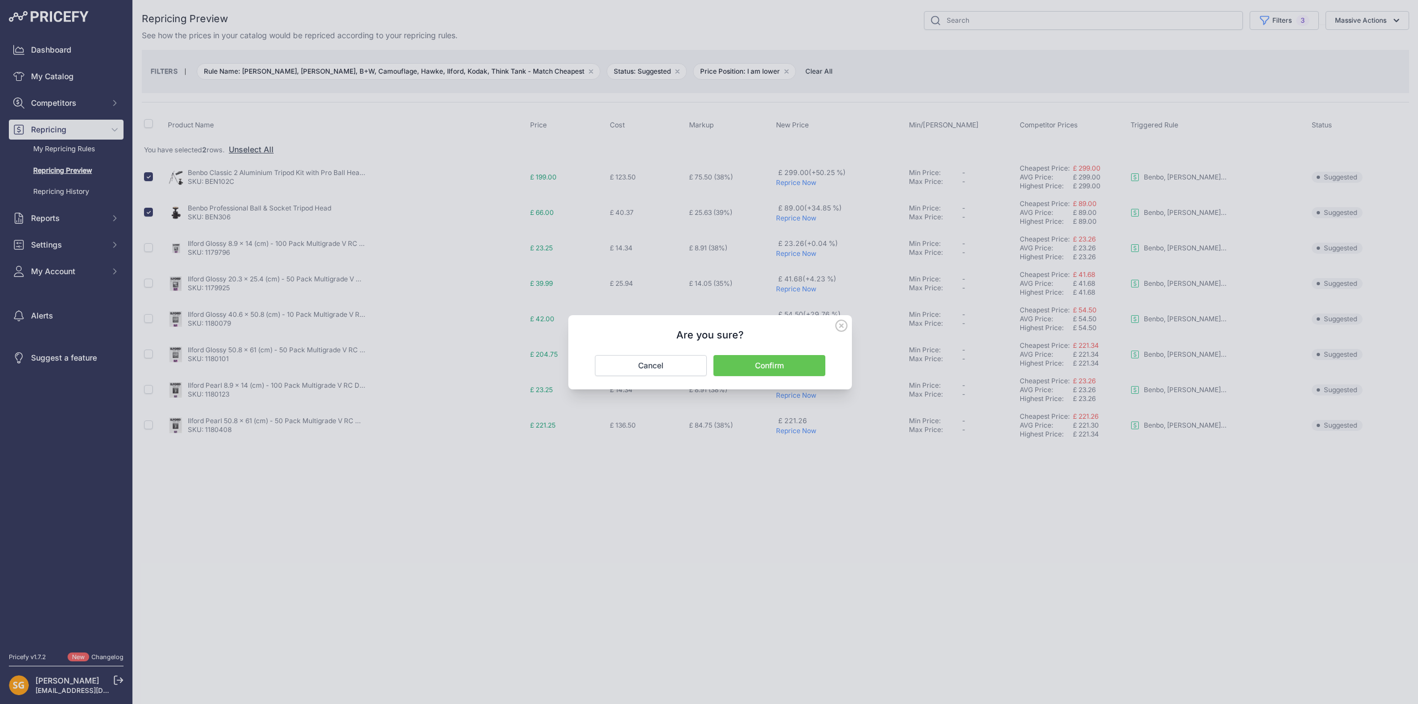
click at [779, 367] on button "Confirm" at bounding box center [769, 365] width 112 height 21
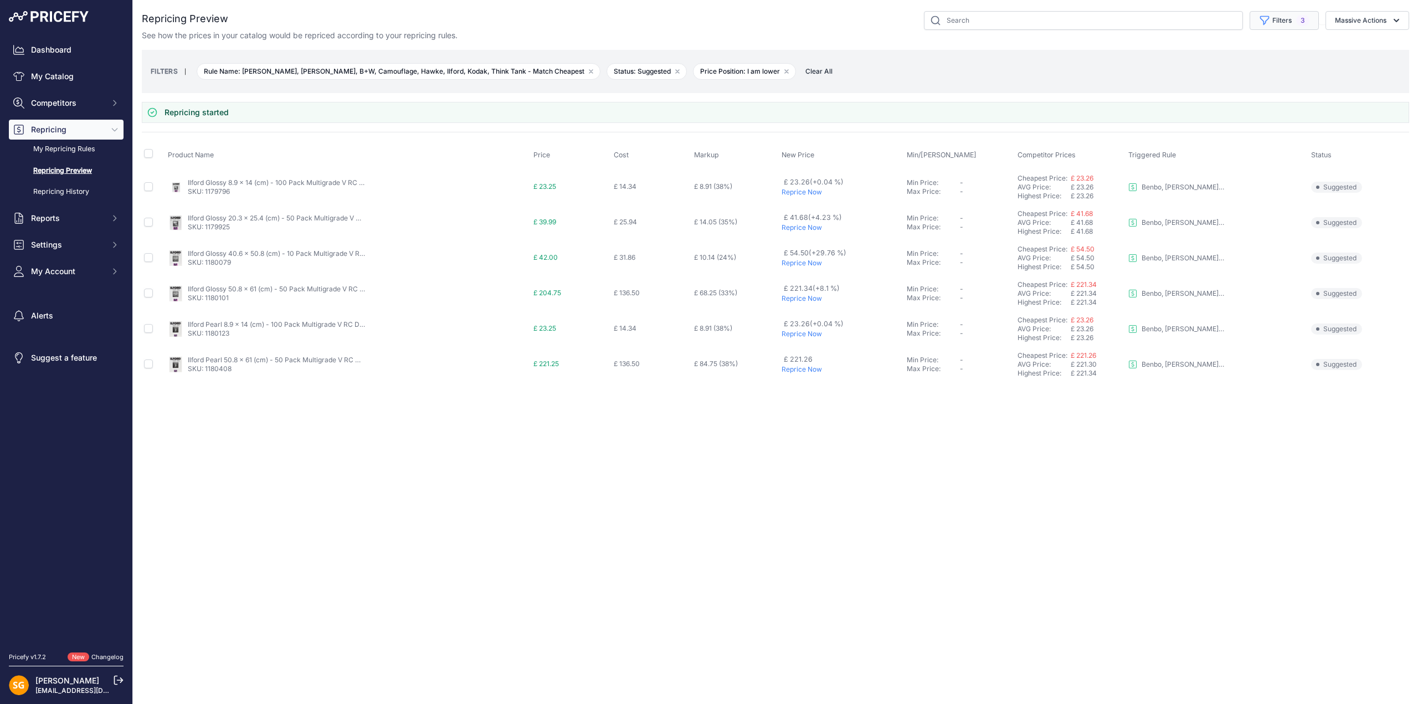
click at [1303, 20] on span "3" at bounding box center [1302, 20] width 13 height 11
click at [1266, 150] on select "Select an option I am higher Same price I am lower" at bounding box center [1257, 155] width 106 height 19
select select "1"
click at [1204, 146] on select "Select an option I am higher Same price I am lower" at bounding box center [1257, 155] width 106 height 19
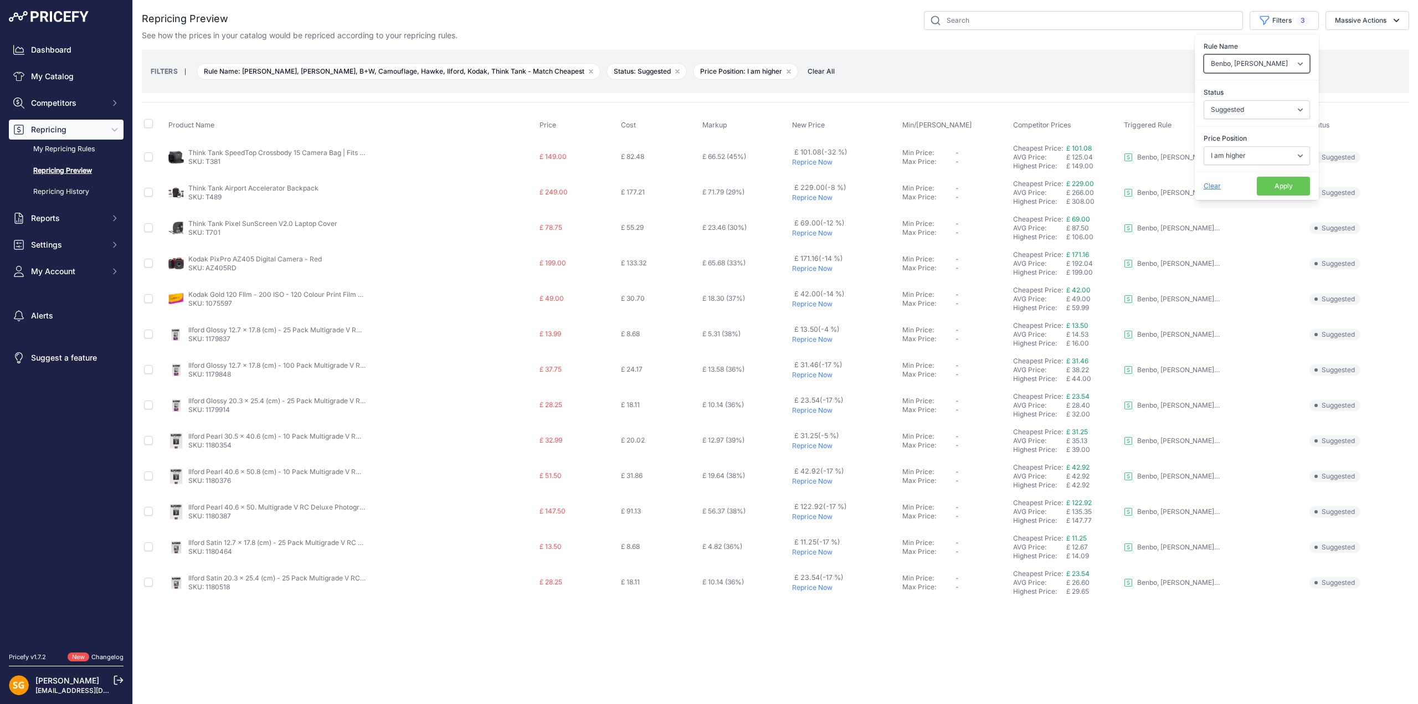
click at [1244, 68] on select "Select an option 3LT - Match WEX Benro - WEX, Park, LCE Billingham - Match Chea…" at bounding box center [1257, 63] width 106 height 19
select select "7650"
click at [1204, 54] on select "Select an option 3LT - Match WEX Benro - WEX, Park, LCE Billingham - Match Chea…" at bounding box center [1257, 63] width 106 height 19
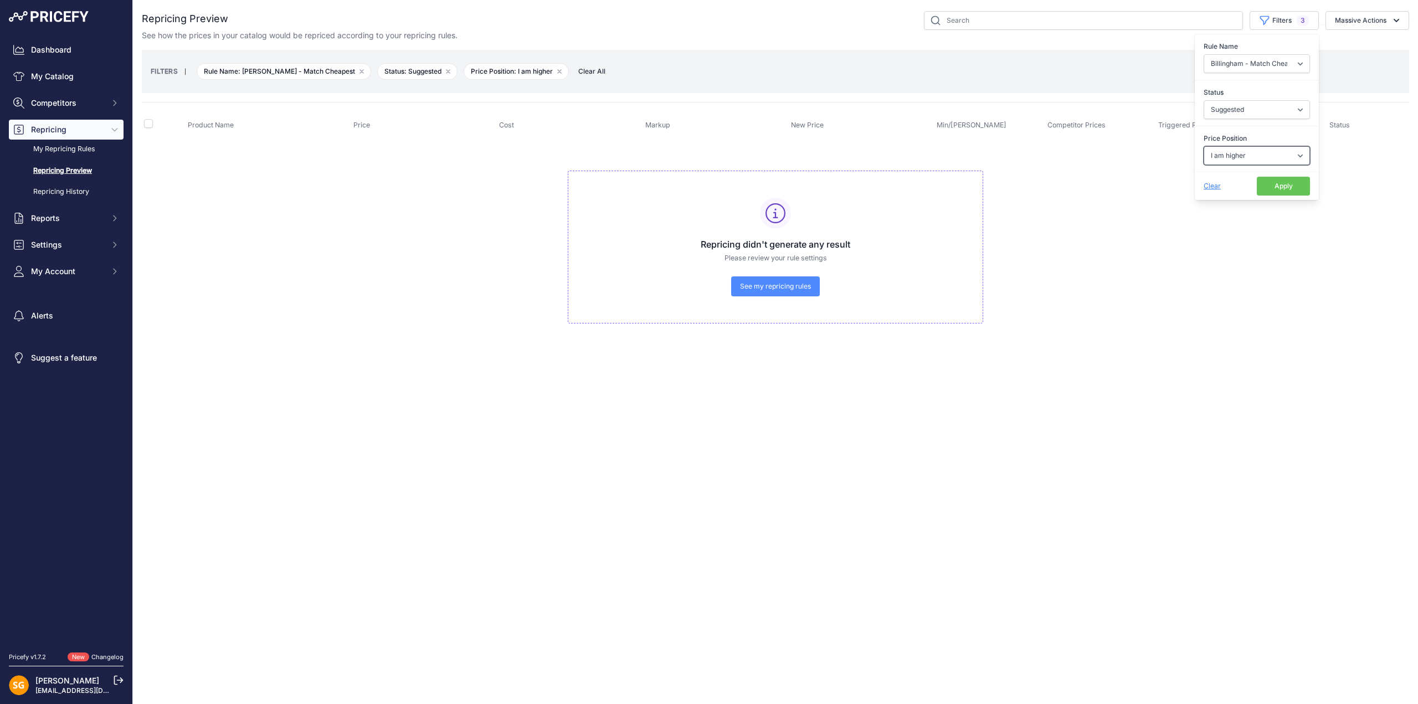
click at [1240, 153] on select "Select an option I am higher Same price I am lower" at bounding box center [1257, 155] width 106 height 19
select select "0"
click at [1204, 146] on select "Select an option I am higher Same price I am lower" at bounding box center [1257, 155] width 106 height 19
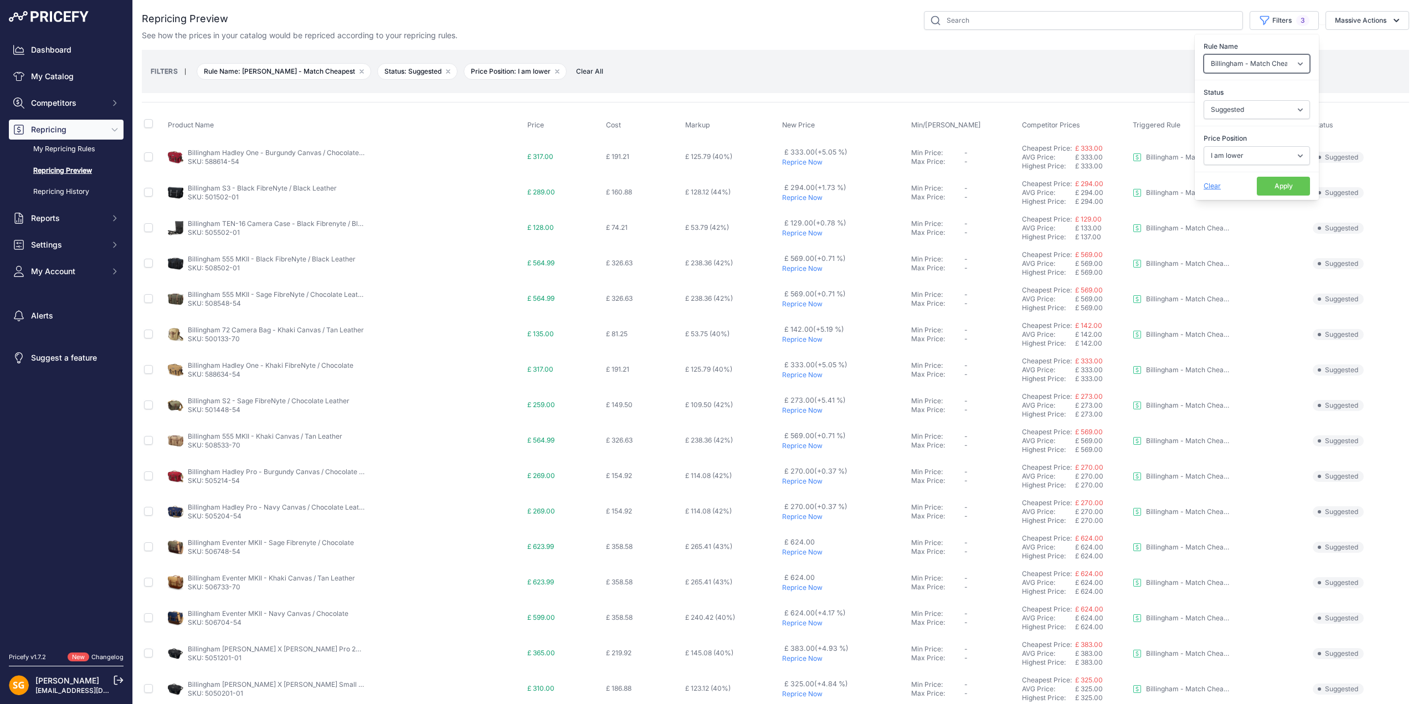
click at [1242, 68] on select "Select an option 3LT - Match WEX Benro - WEX, Park, LCE Billingham - Match Chea…" at bounding box center [1257, 63] width 106 height 19
select select "7636"
click at [1204, 54] on select "Select an option 3LT - Match WEX Benro - WEX, Park, LCE Billingham - Match Chea…" at bounding box center [1257, 63] width 106 height 19
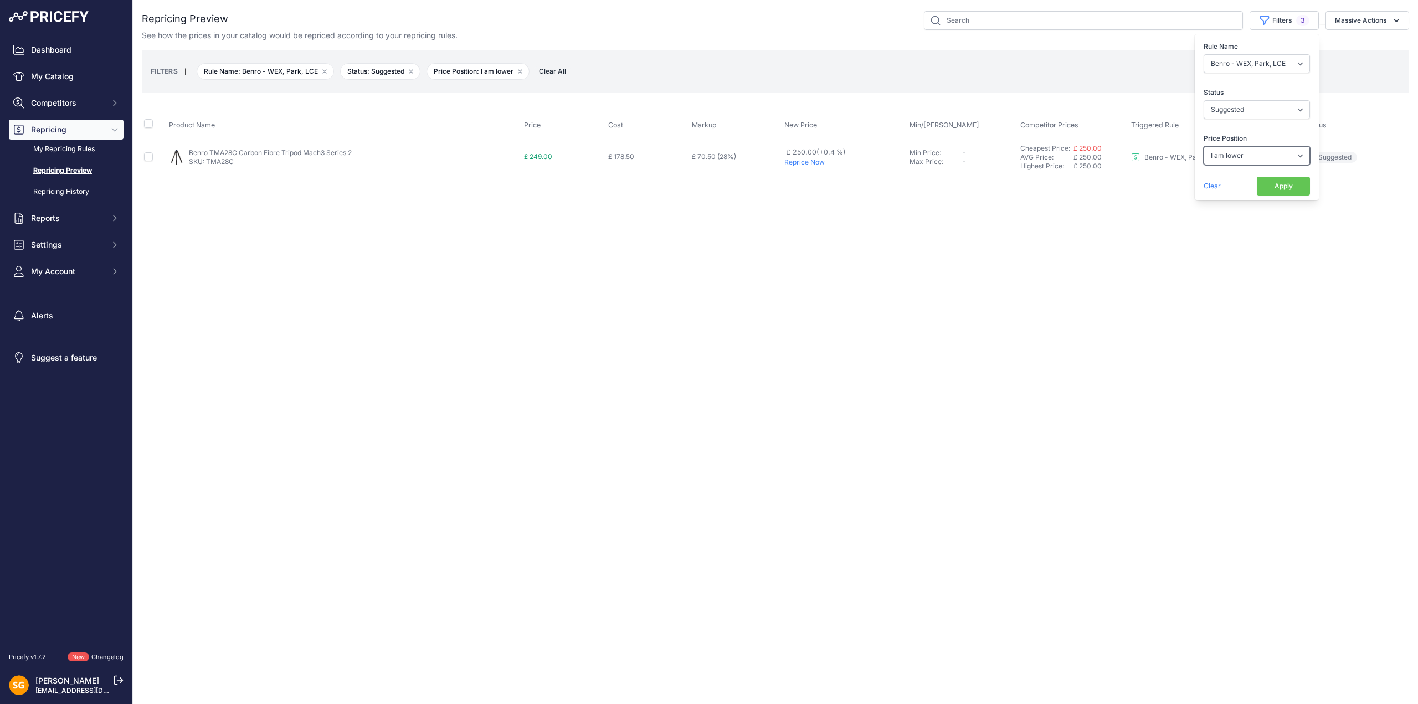
click at [1245, 152] on select "Select an option I am higher Same price I am lower" at bounding box center [1257, 155] width 106 height 19
select select "1"
click at [1204, 146] on select "Select an option I am higher Same price I am lower" at bounding box center [1257, 155] width 106 height 19
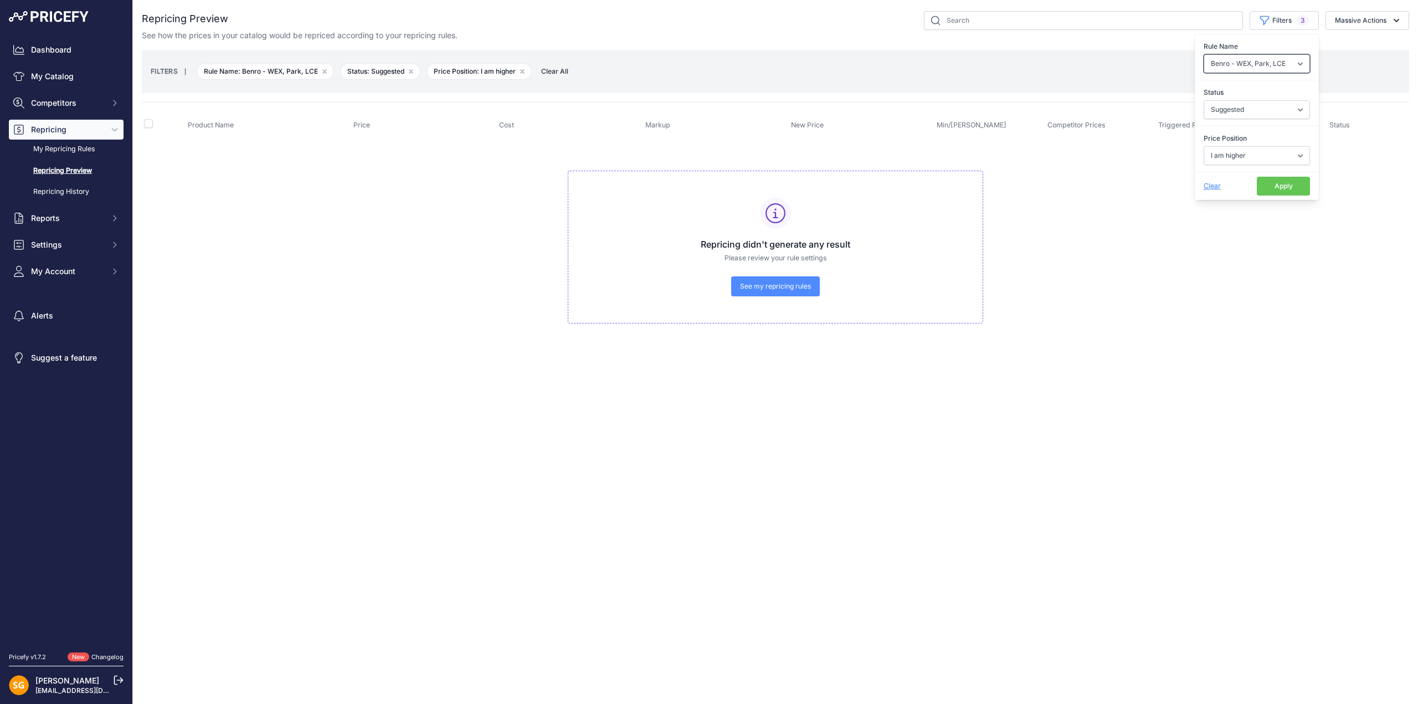
click at [1253, 66] on select "Select an option 3LT - Match WEX Benro - WEX, Park, LCE Billingham - Match Chea…" at bounding box center [1257, 63] width 106 height 19
select select "7436"
click at [1204, 54] on select "Select an option 3LT - Match WEX Benro - WEX, Park, LCE Billingham - Match Chea…" at bounding box center [1257, 63] width 106 height 19
click at [1251, 153] on select "Select an option I am higher Same price I am lower" at bounding box center [1257, 155] width 106 height 19
select select "0"
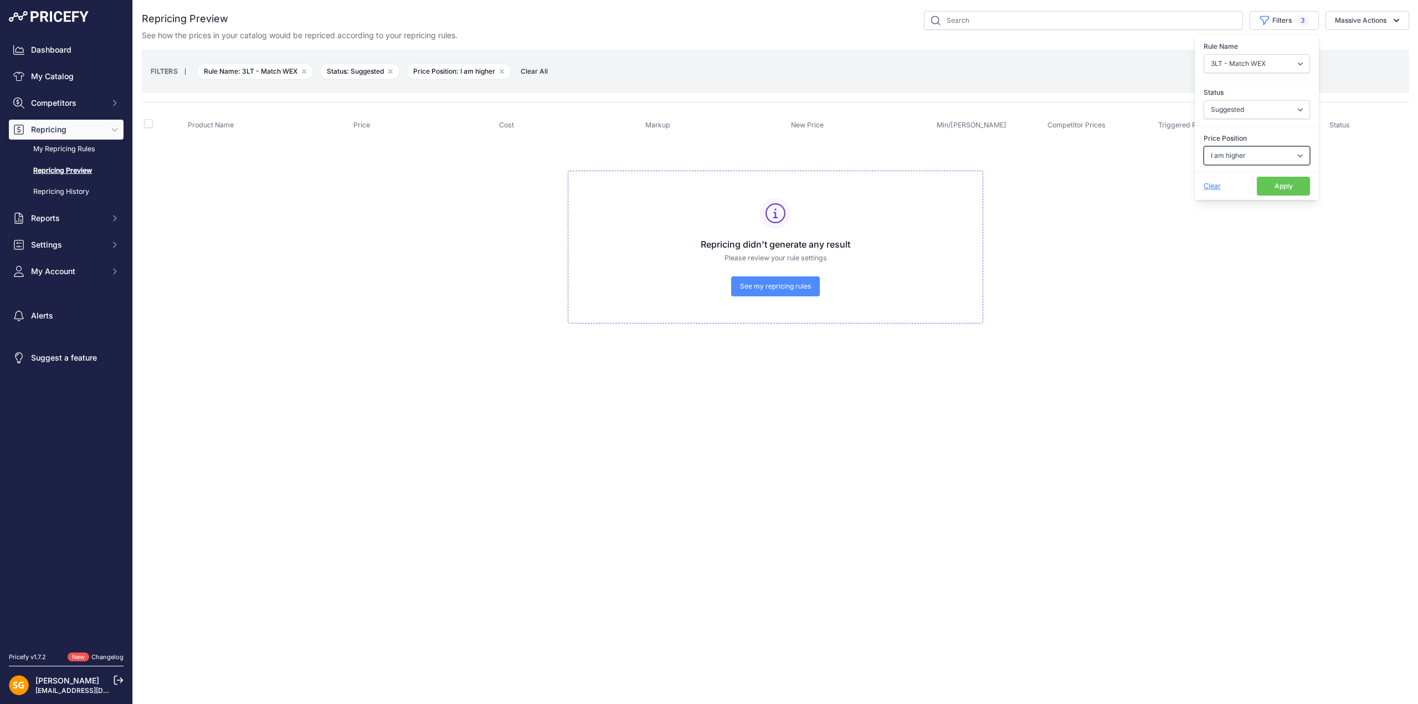
click at [1204, 146] on select "Select an option I am higher Same price I am lower" at bounding box center [1257, 155] width 106 height 19
click at [1255, 64] on select "Select an option 3LT - Match WEX Benro - WEX, Park, LCE Billingham - Match Chea…" at bounding box center [1257, 63] width 106 height 19
click at [1204, 54] on select "Select an option 3LT - Match WEX Benro - WEX, Park, LCE Billingham - Match Chea…" at bounding box center [1257, 63] width 106 height 19
click at [1266, 63] on select "Select an option 3LT - Match WEX Benro - WEX, Park, LCE Billingham - Match Chea…" at bounding box center [1257, 63] width 106 height 19
select select "9483"
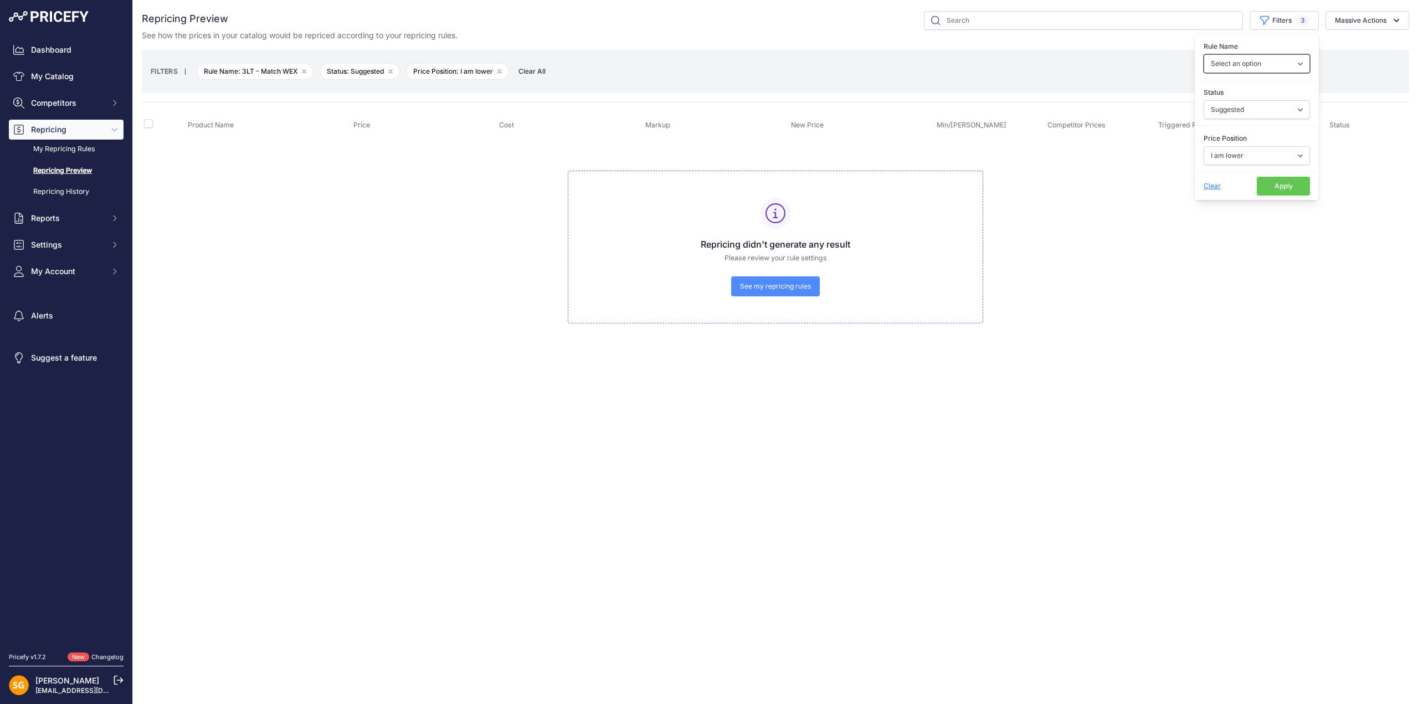
click at [1204, 54] on select "Select an option 3LT - Match WEX Benro - WEX, Park, LCE Billingham - Match Chea…" at bounding box center [1257, 63] width 106 height 19
select select
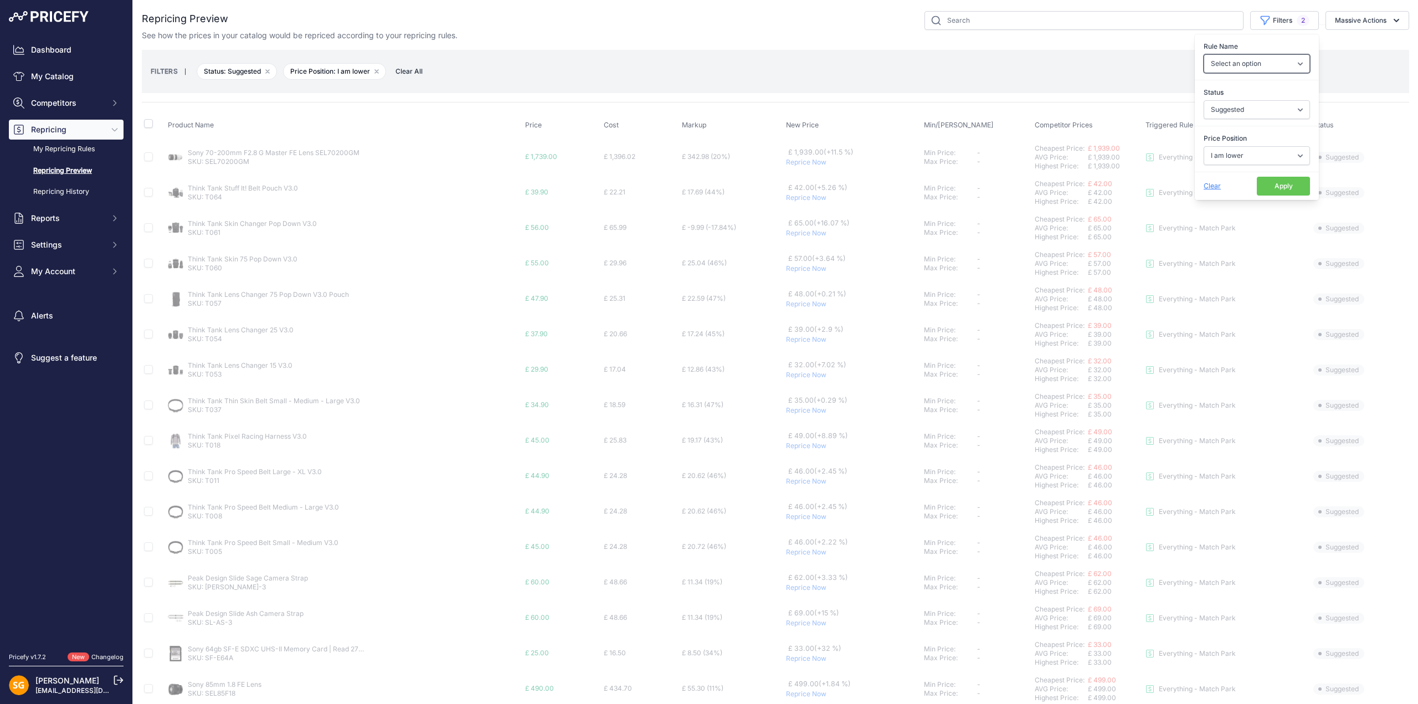
select select "9483"
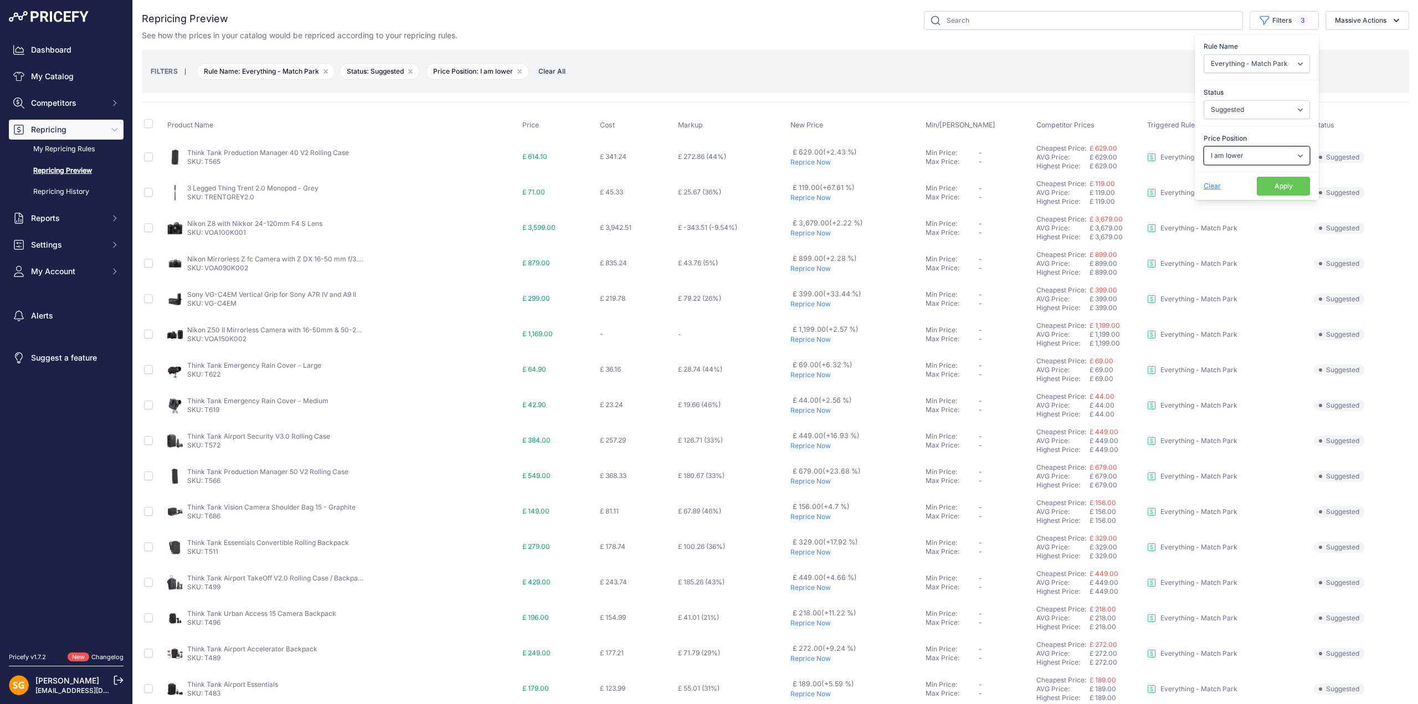
drag, startPoint x: 1243, startPoint y: 158, endPoint x: 1236, endPoint y: 158, distance: 7.2
click at [1236, 158] on select "Select an option I am higher Same price I am lower" at bounding box center [1257, 155] width 106 height 19
select select "1"
click at [1204, 146] on select "Select an option I am higher Same price I am lower" at bounding box center [1257, 155] width 106 height 19
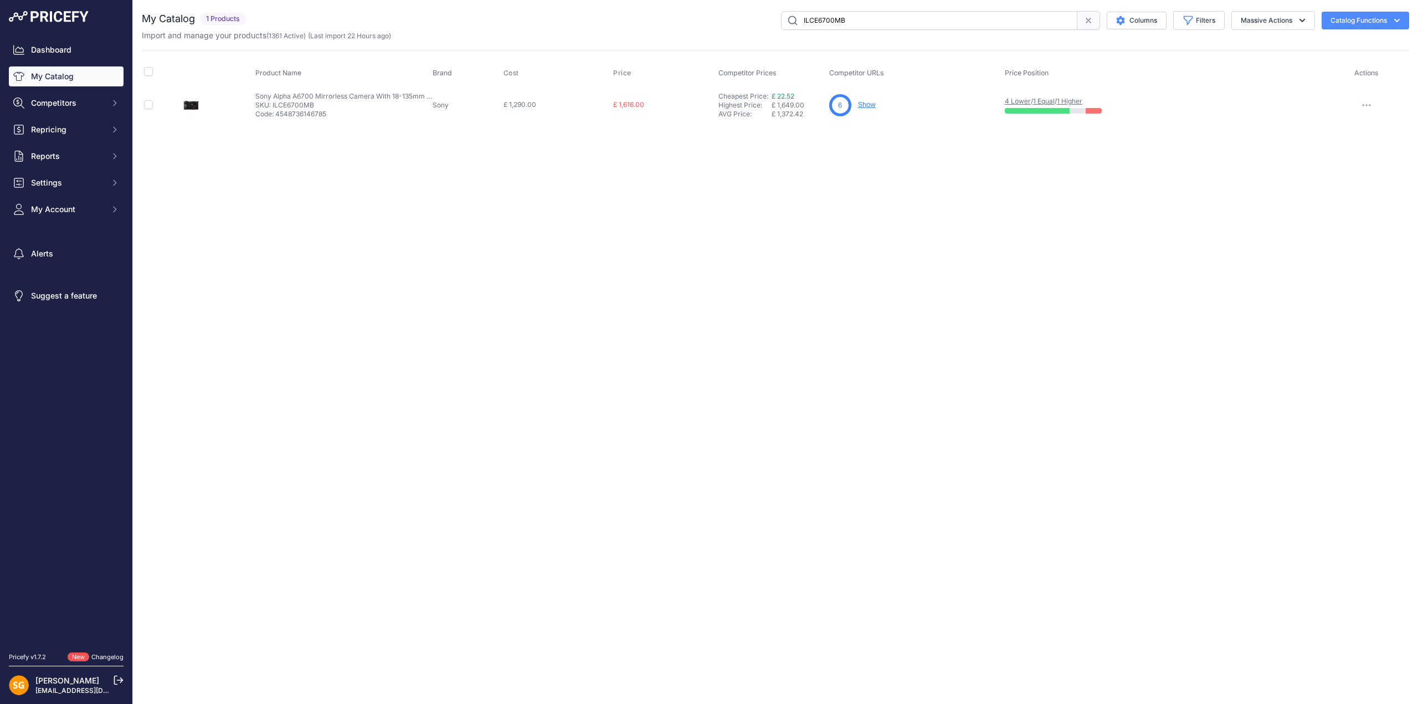
click at [866, 104] on link "Show" at bounding box center [867, 104] width 18 height 8
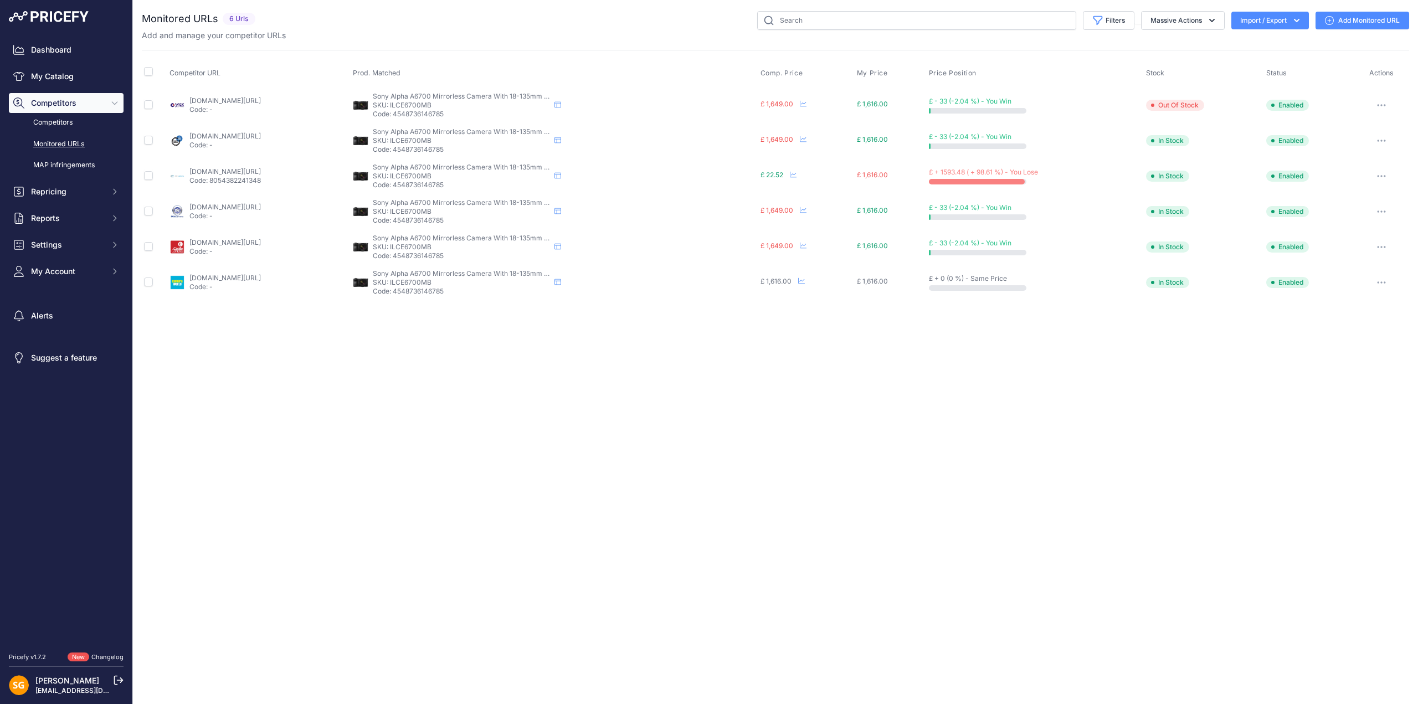
click at [1382, 175] on icon "button" at bounding box center [1381, 176] width 9 height 2
click at [1319, 325] on button "Delete" at bounding box center [1350, 324] width 113 height 18
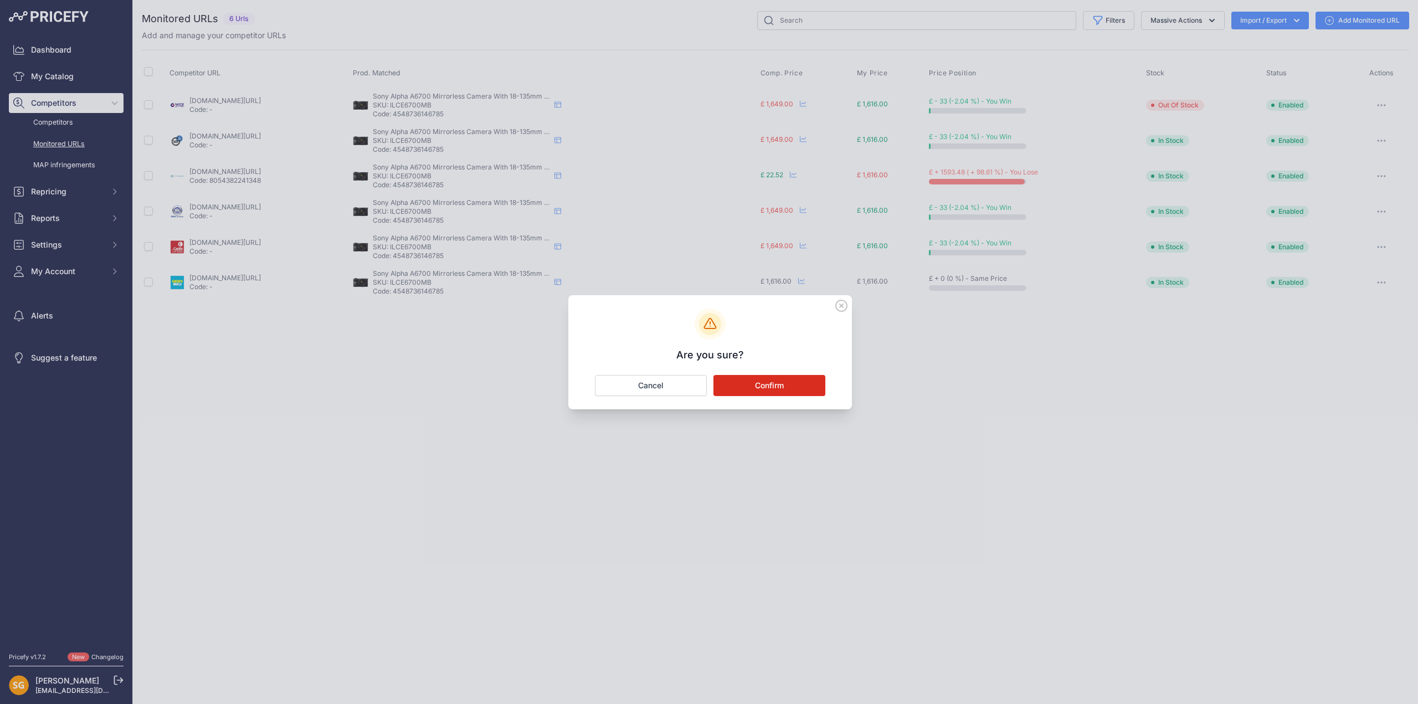
drag, startPoint x: 769, startPoint y: 385, endPoint x: 842, endPoint y: 373, distance: 74.0
click at [770, 385] on button "Confirm" at bounding box center [769, 385] width 112 height 21
